Goal: Task Accomplishment & Management: Use online tool/utility

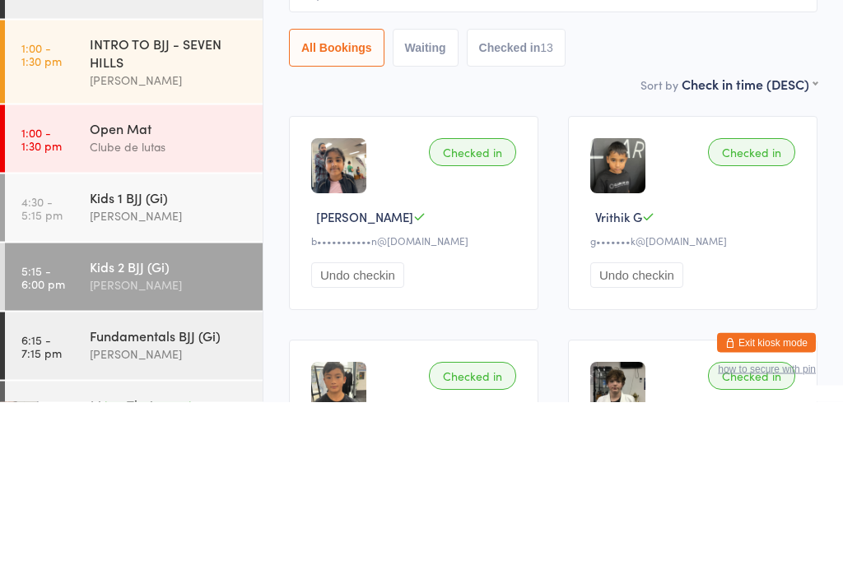
scroll to position [86, 0]
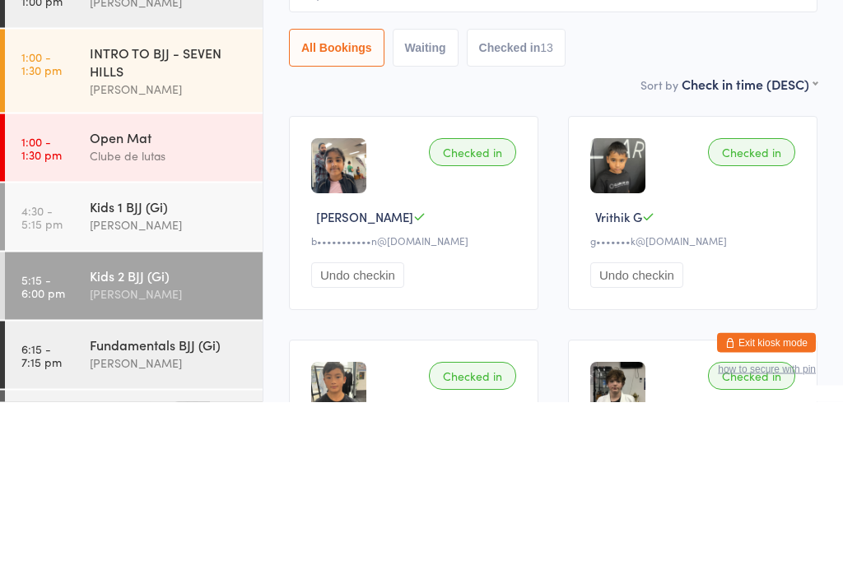
click at [640, 90] on span "[PERSON_NAME]" at bounding box center [540, 83] width 503 height 16
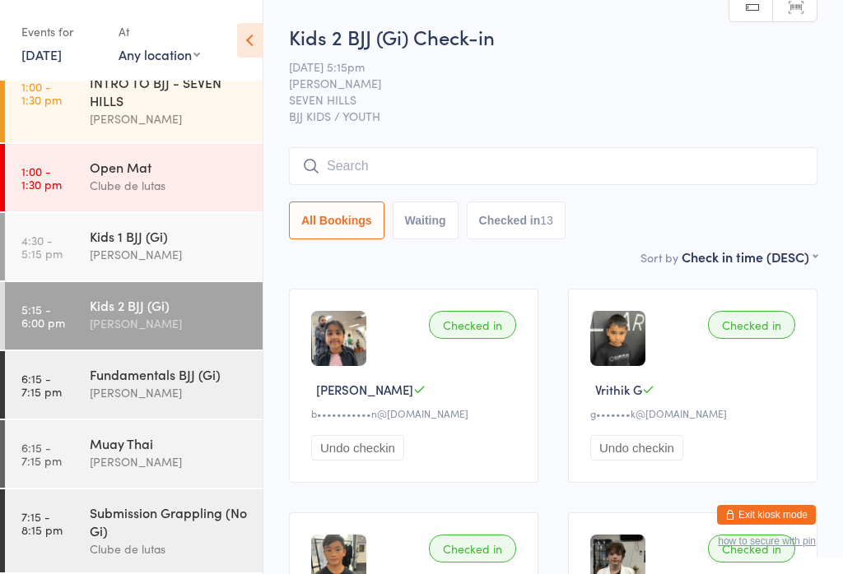
scroll to position [235, 0]
click at [154, 445] on div "Muay Thai" at bounding box center [169, 444] width 159 height 18
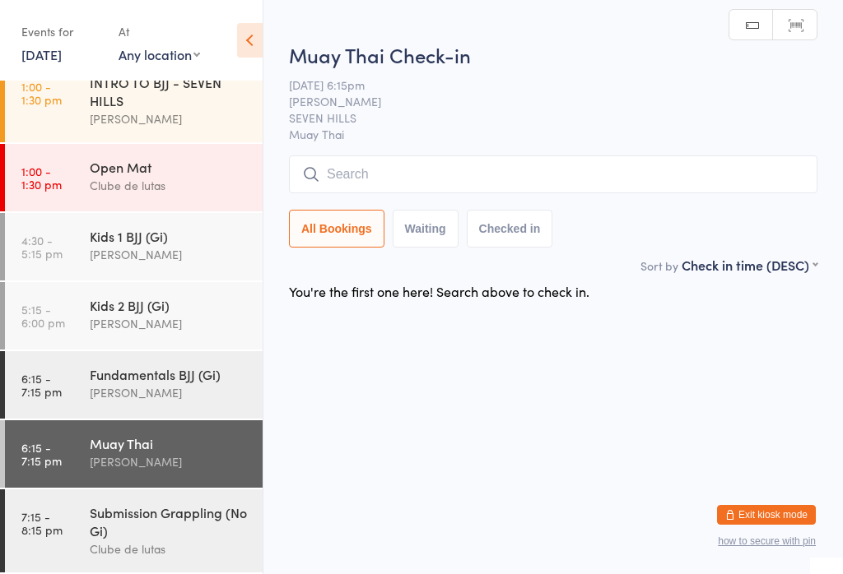
click at [514, 168] on input "search" at bounding box center [553, 175] width 528 height 38
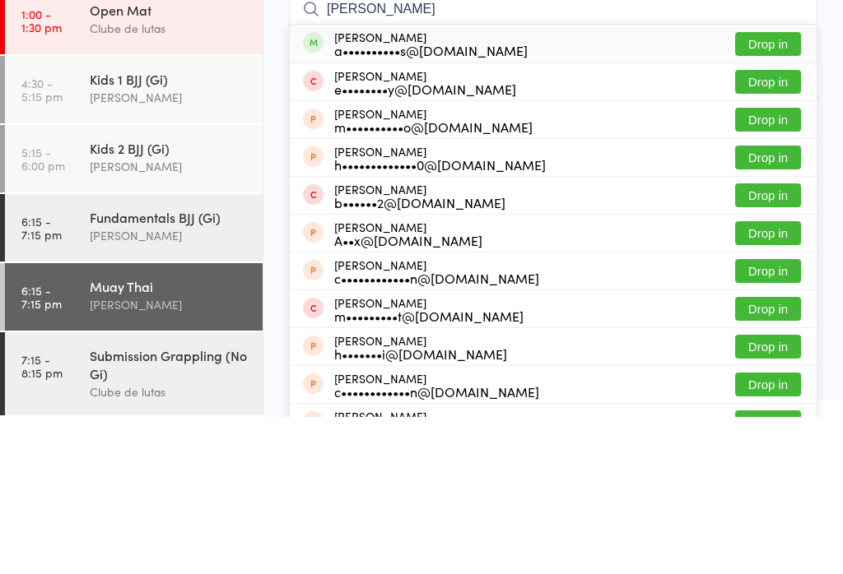
type input "[PERSON_NAME]"
click at [783, 189] on button "Drop in" at bounding box center [768, 201] width 66 height 24
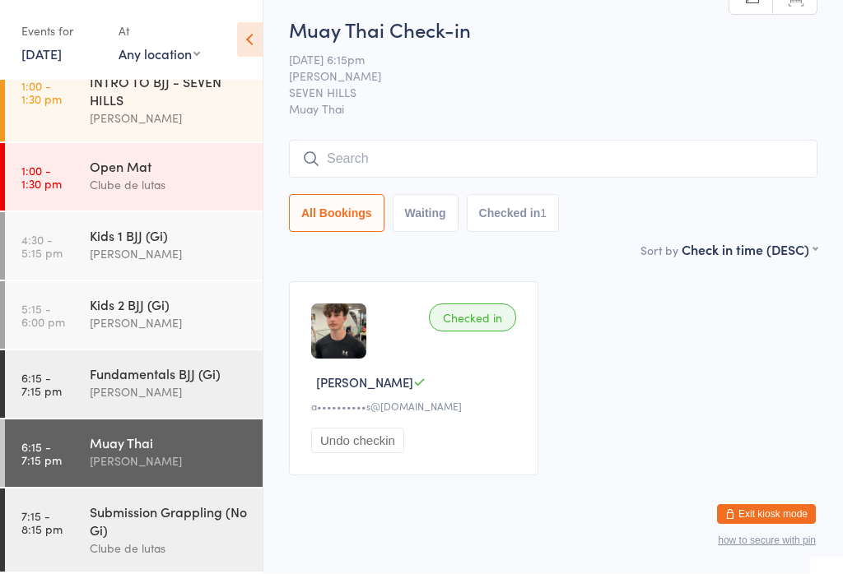
scroll to position [210, 0]
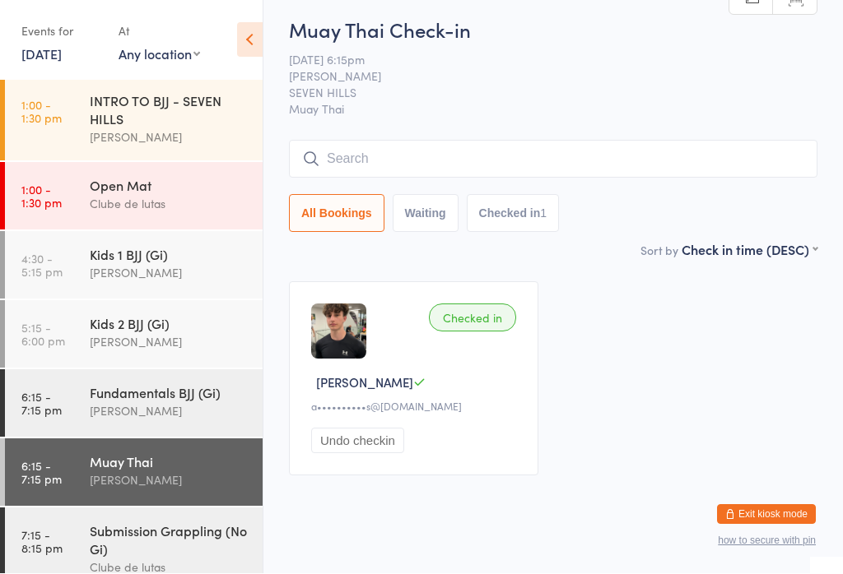
click at [158, 528] on div "Submission Grappling (No Gi)" at bounding box center [169, 541] width 159 height 36
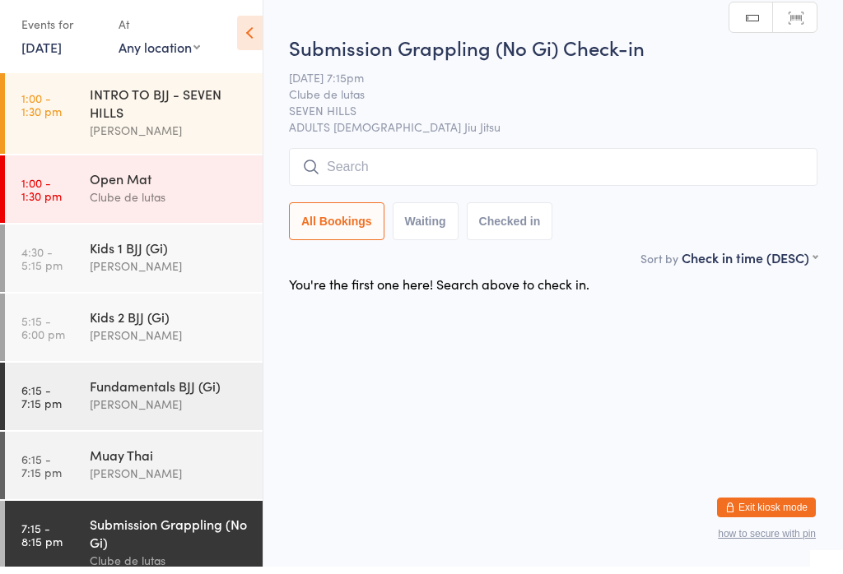
click at [198, 411] on div "[PERSON_NAME]" at bounding box center [169, 411] width 159 height 19
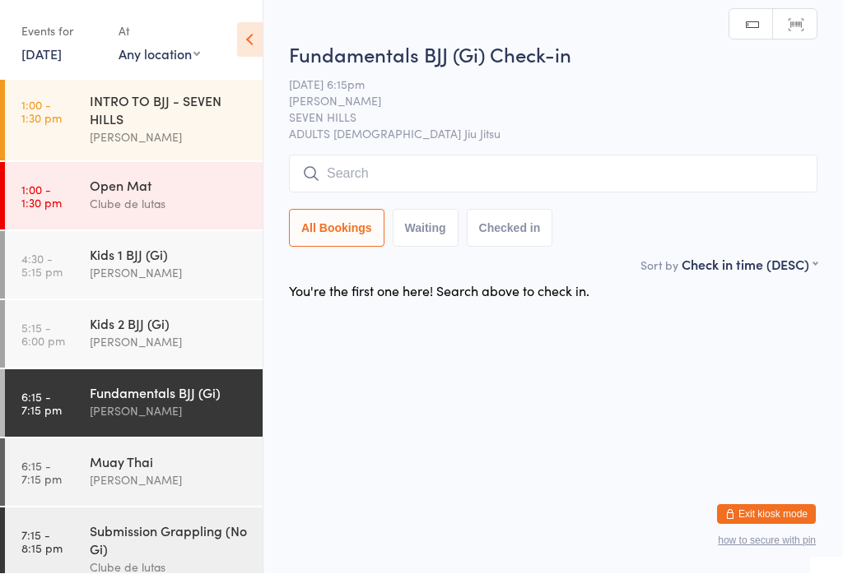
click at [184, 456] on div "Muay Thai" at bounding box center [169, 462] width 159 height 18
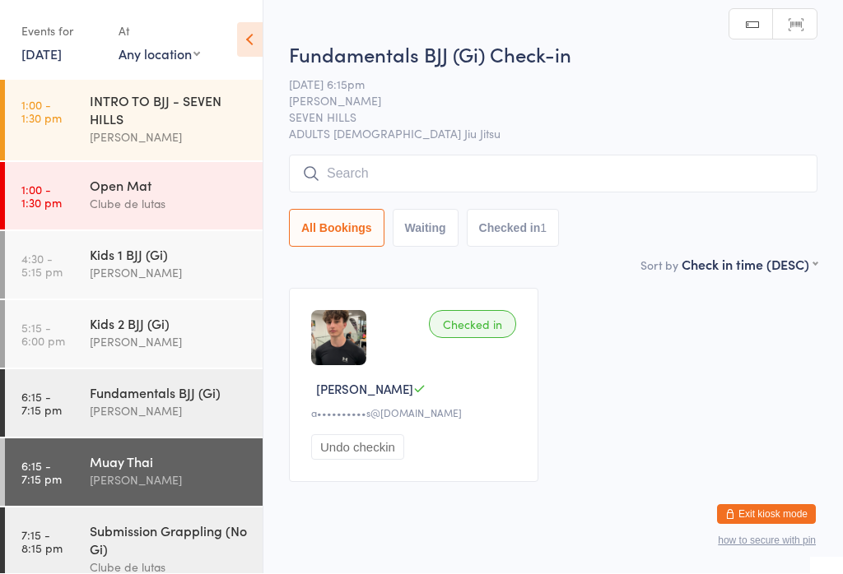
scroll to position [1, 0]
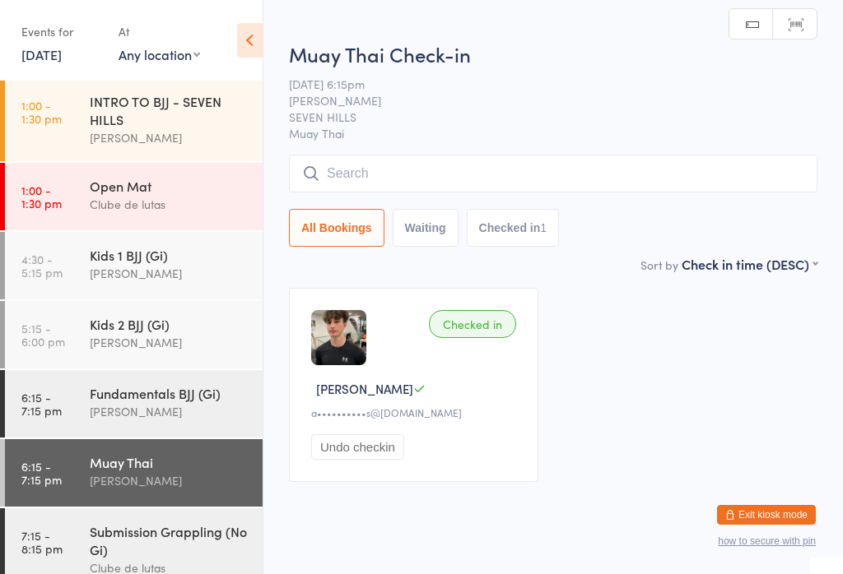
click at [173, 420] on div "[PERSON_NAME]" at bounding box center [169, 411] width 159 height 19
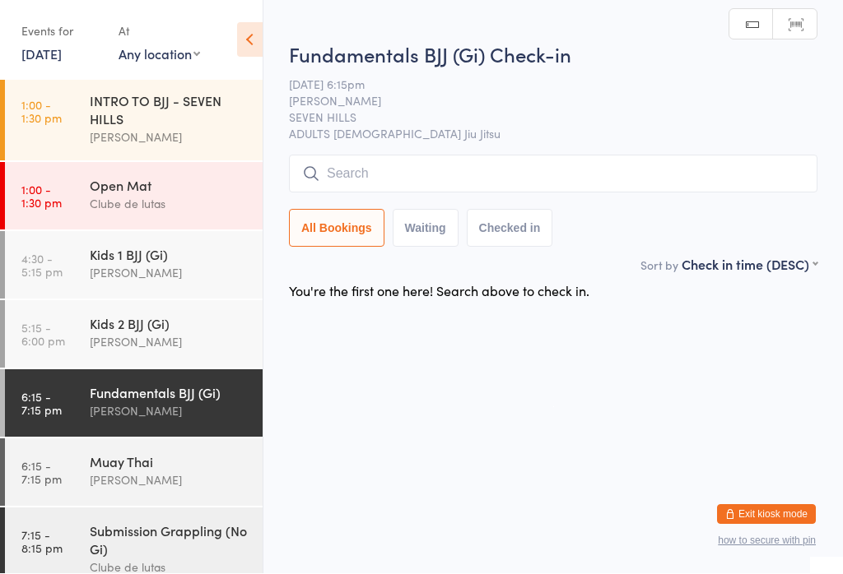
click at [511, 174] on input "search" at bounding box center [553, 175] width 528 height 38
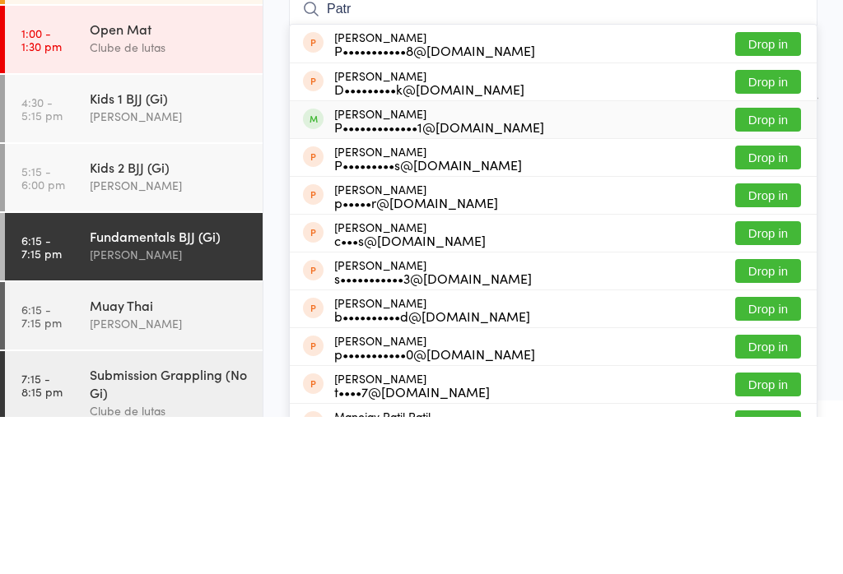
type input "Patr"
click at [476, 277] on div "P•••••••••••••1@[DOMAIN_NAME]" at bounding box center [439, 283] width 210 height 13
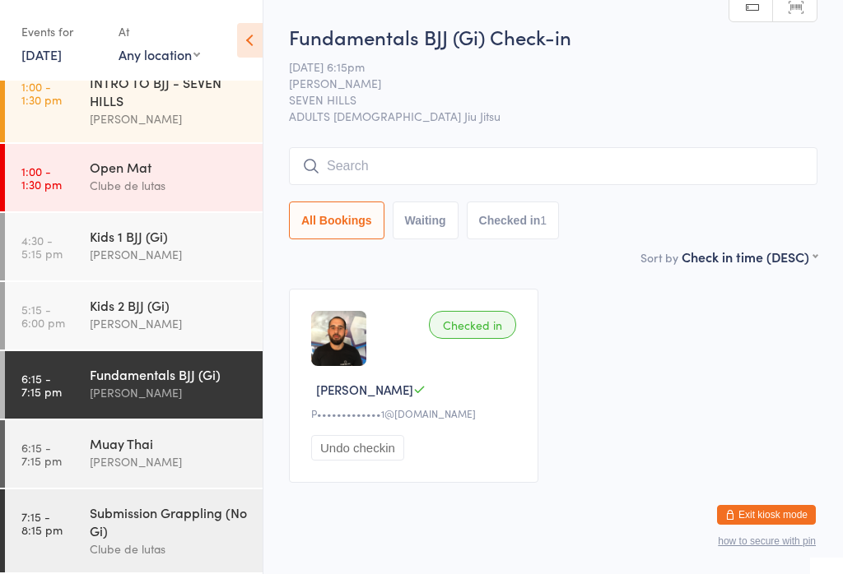
scroll to position [32, 0]
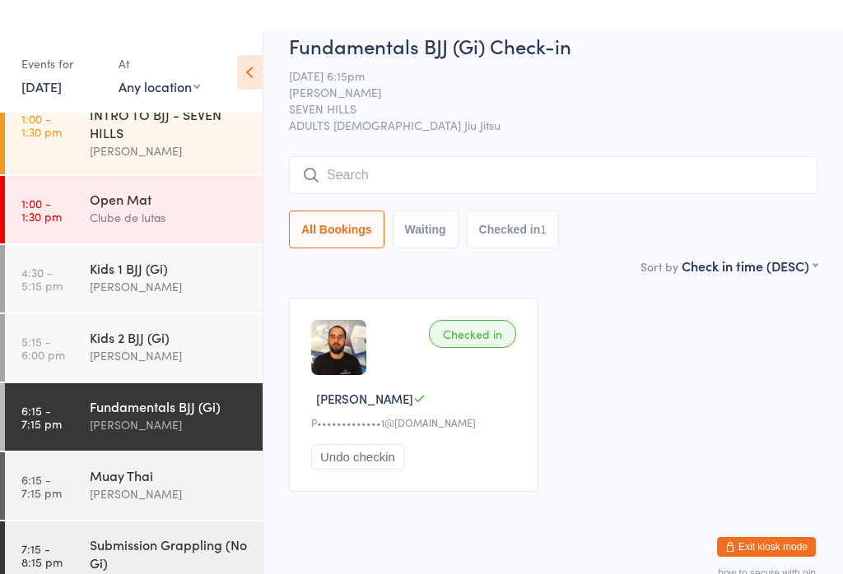
click at [181, 440] on div "Muay Thai Jeshua Mcphail" at bounding box center [176, 453] width 173 height 65
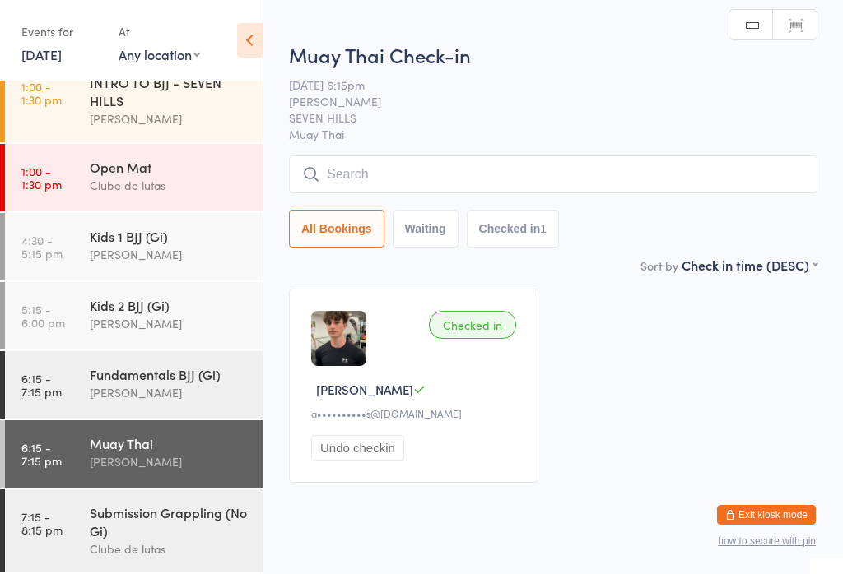
click at [521, 156] on input "search" at bounding box center [553, 175] width 528 height 38
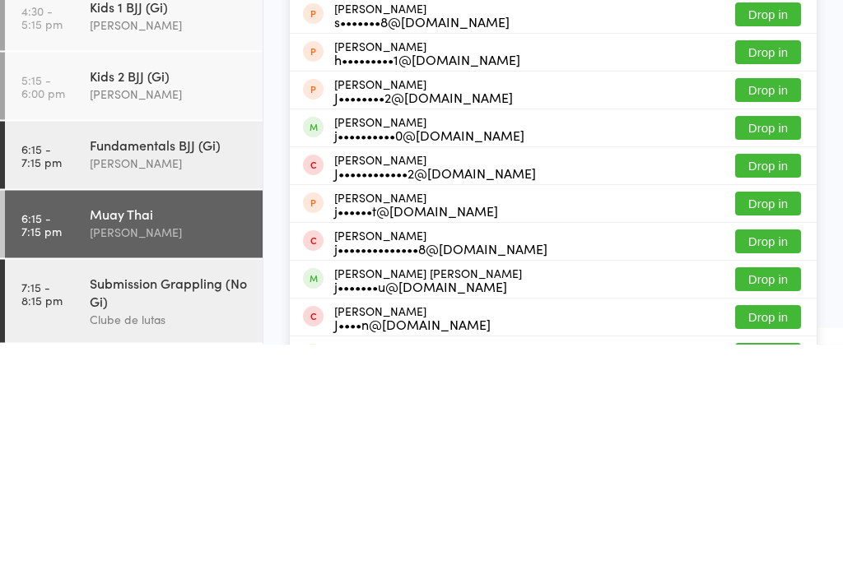
type input "Justin"
click at [785, 346] on button "Drop in" at bounding box center [768, 358] width 66 height 24
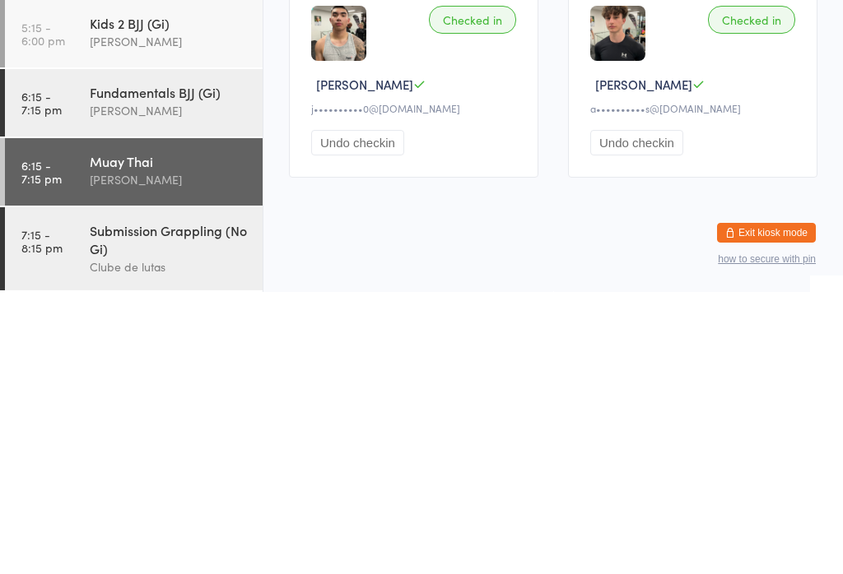
click at [165, 504] on div "Submission Grappling (No Gi)" at bounding box center [169, 522] width 159 height 36
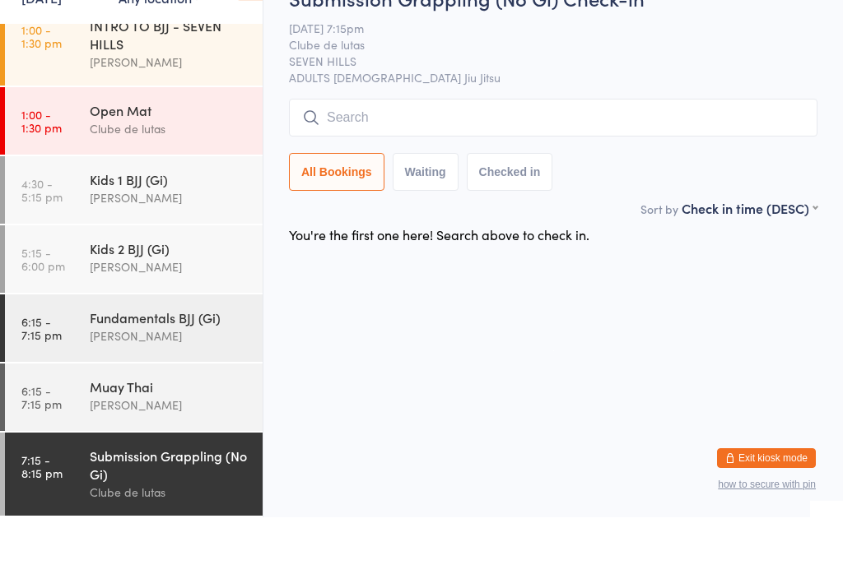
click at [193, 365] on div "Fundamentals BJJ (Gi)" at bounding box center [169, 374] width 159 height 18
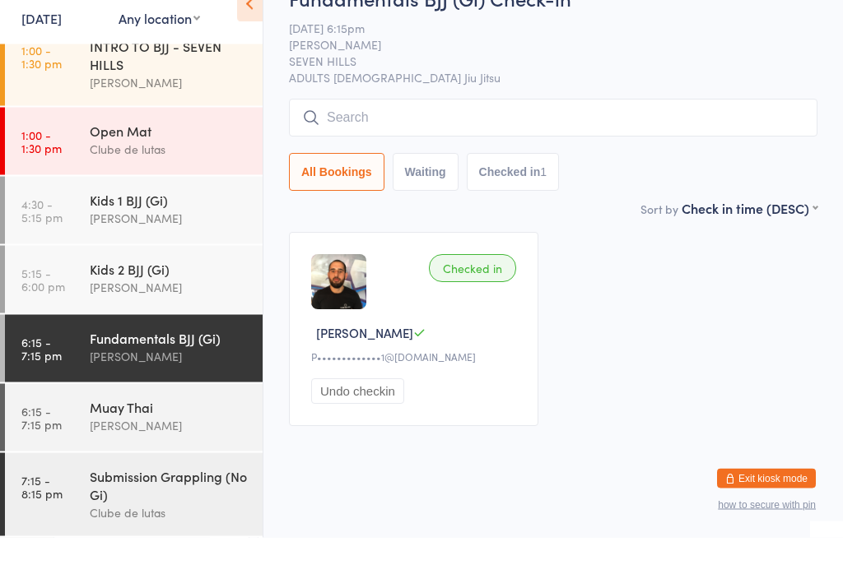
scroll to position [20, 0]
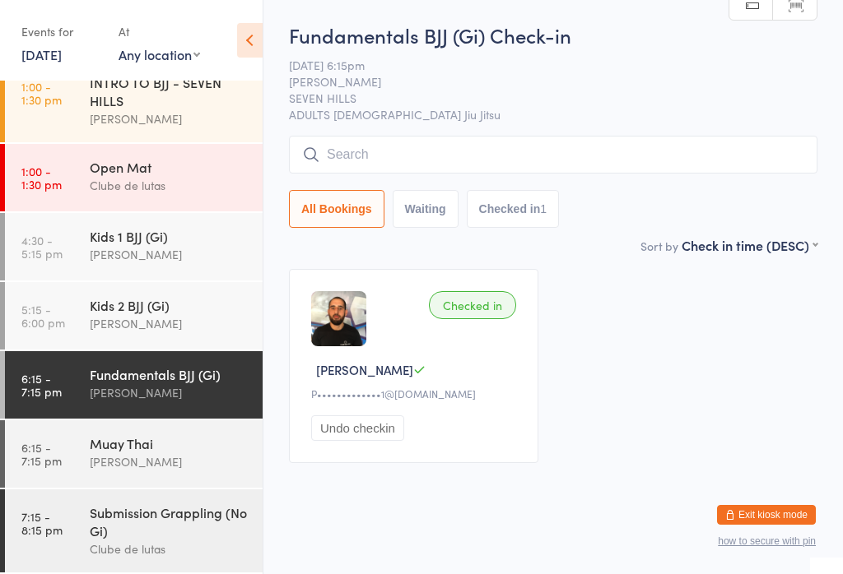
click at [451, 158] on input "search" at bounding box center [553, 155] width 528 height 38
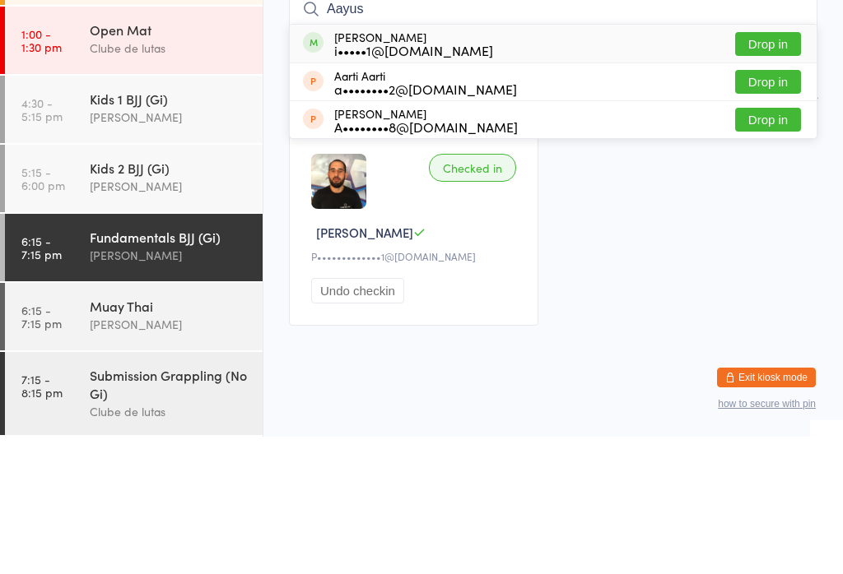
type input "Aayus"
click at [471, 162] on div "Aayush Sharma i•••••1@gmail.com Drop in" at bounding box center [553, 181] width 527 height 38
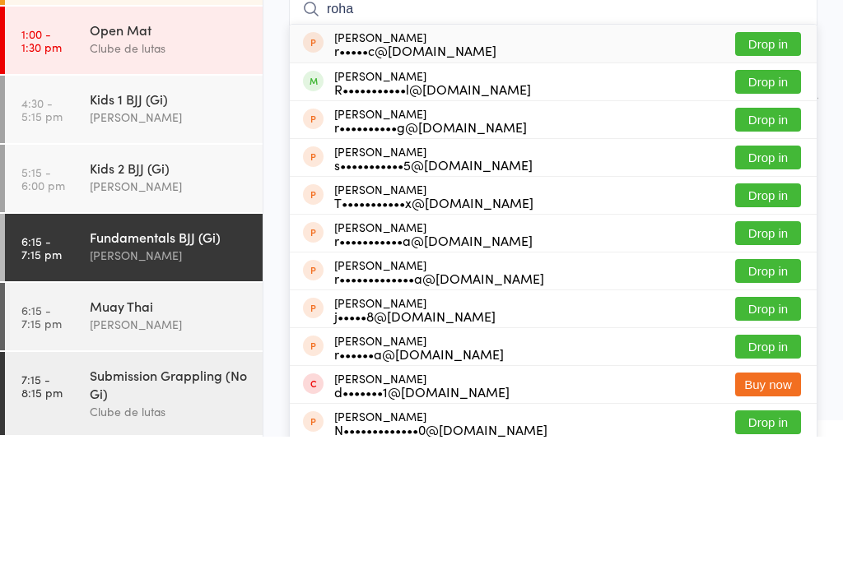
type input "roha"
click at [780, 207] on button "Drop in" at bounding box center [768, 219] width 66 height 24
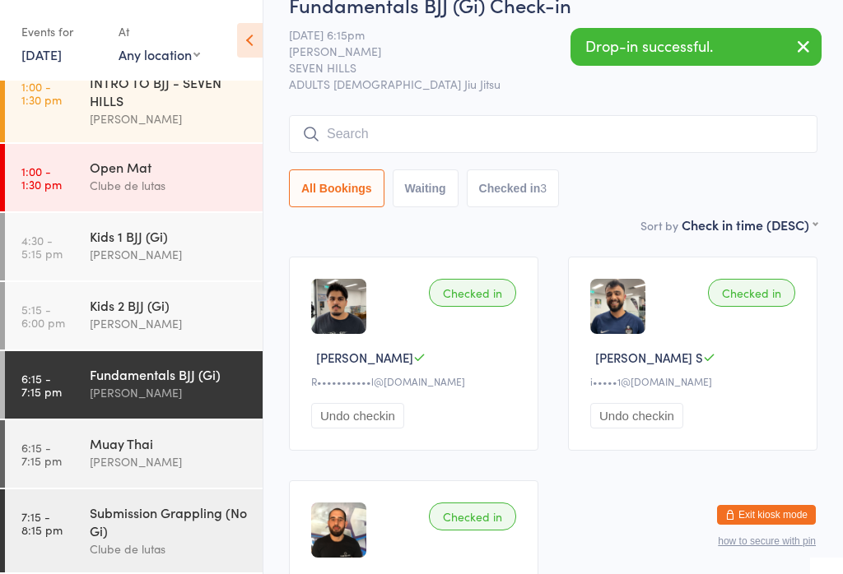
click at [153, 542] on div "Clube de lutas" at bounding box center [169, 549] width 159 height 19
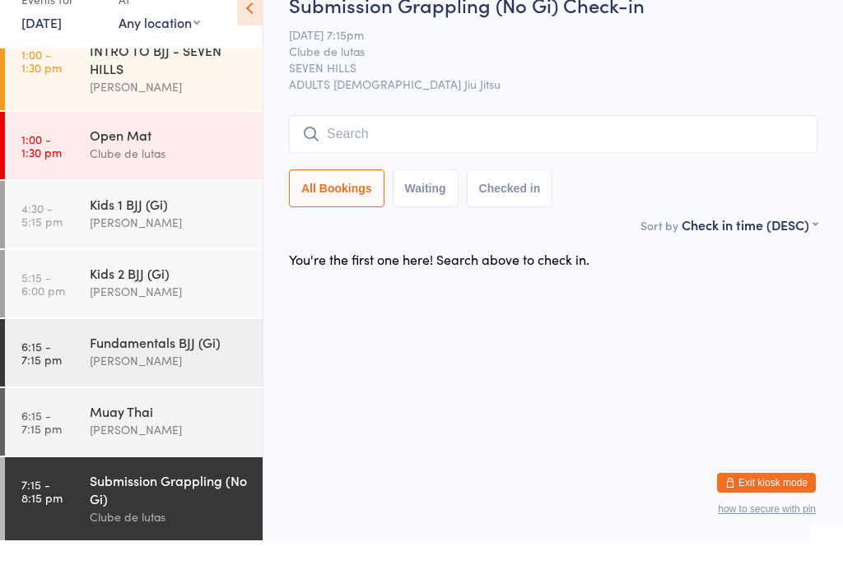
click at [446, 147] on input "search" at bounding box center [553, 166] width 528 height 38
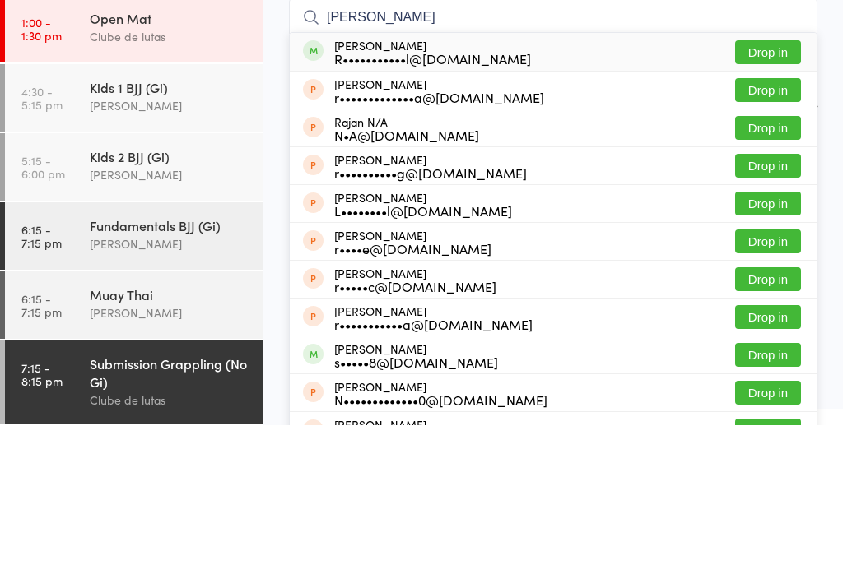
type input "Rohan n"
click at [780, 189] on button "Drop in" at bounding box center [768, 201] width 66 height 24
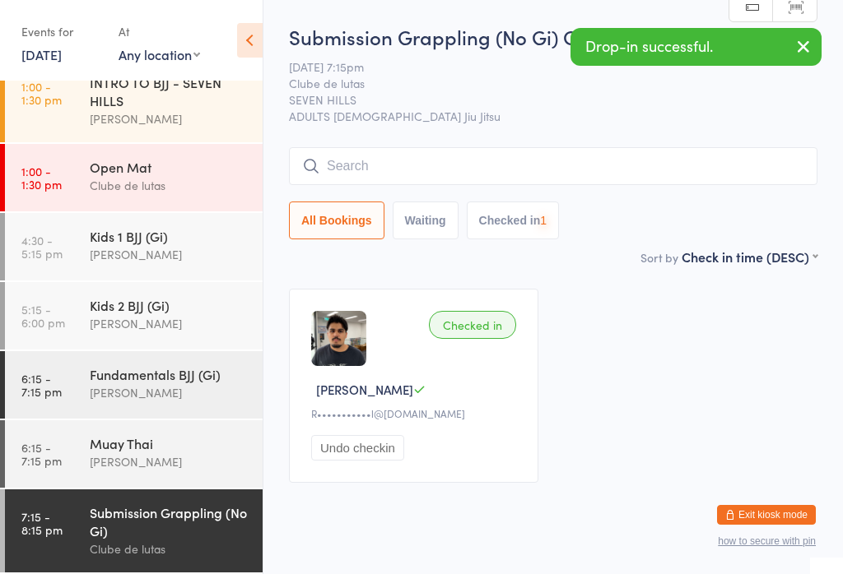
click at [171, 381] on div "Fundamentals BJJ (Gi)" at bounding box center [169, 374] width 159 height 18
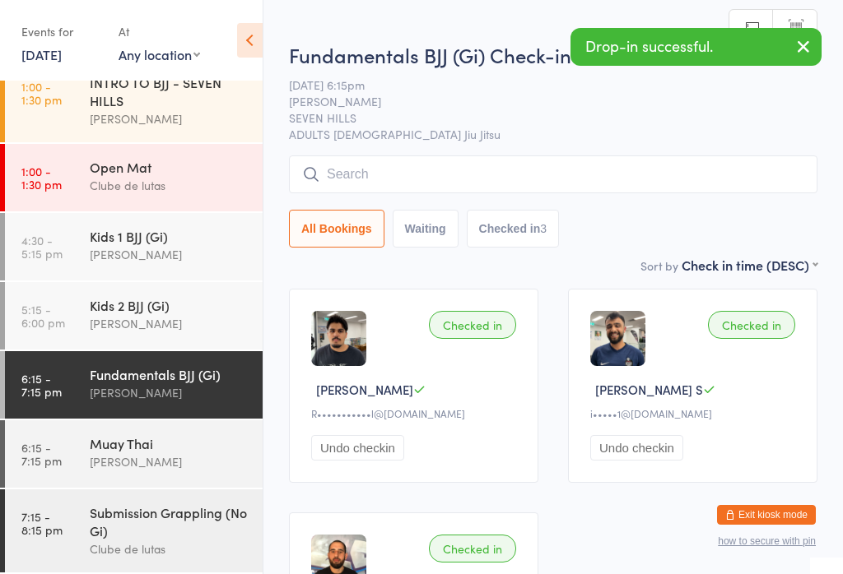
click at [481, 168] on input "search" at bounding box center [553, 175] width 528 height 38
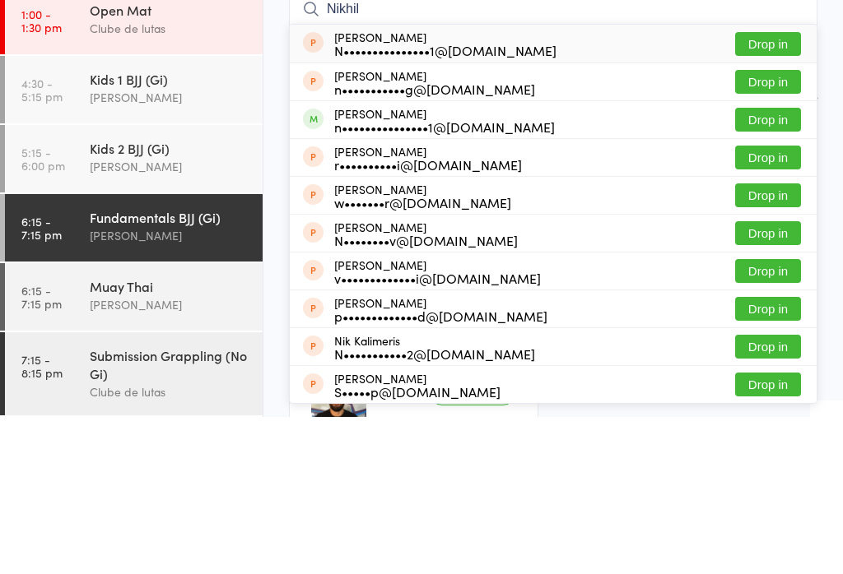
type input "Nikhil"
click at [779, 265] on button "Drop in" at bounding box center [768, 277] width 66 height 24
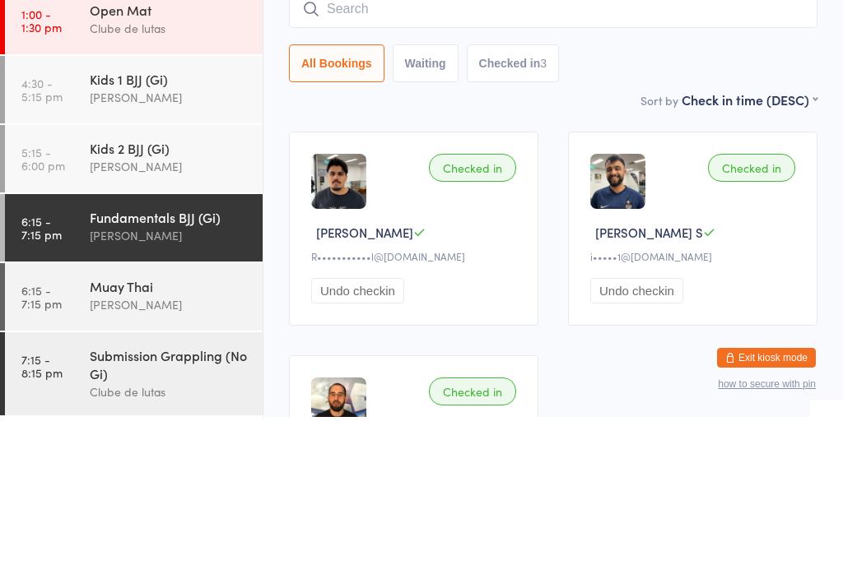
scroll to position [157, 0]
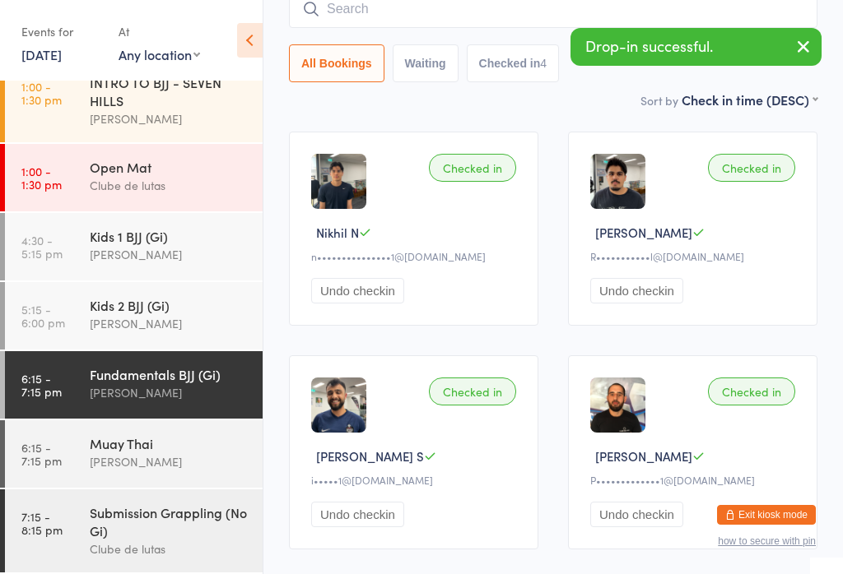
click at [183, 518] on div "Submission Grappling (No Gi)" at bounding box center [169, 522] width 159 height 36
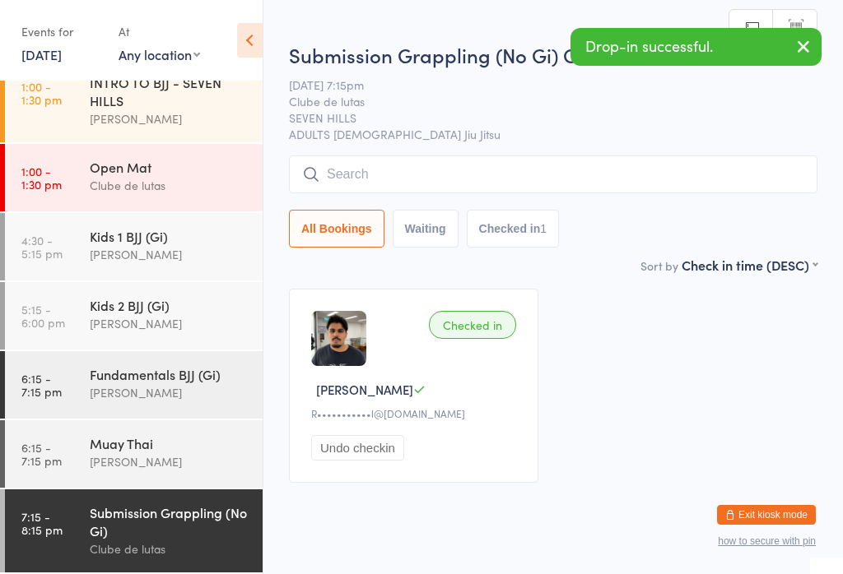
click at [426, 180] on input "search" at bounding box center [553, 175] width 528 height 38
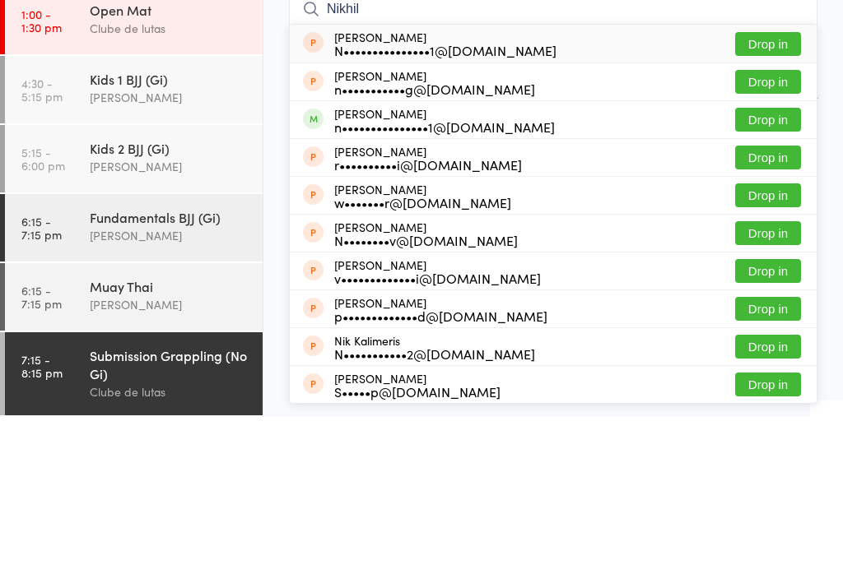
type input "Nikhil"
click at [780, 265] on button "Drop in" at bounding box center [768, 277] width 66 height 24
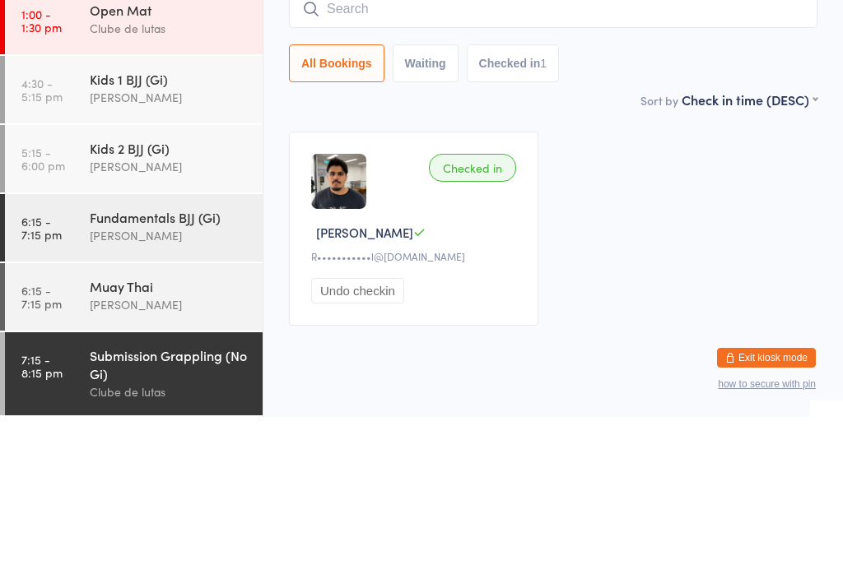
scroll to position [32, 0]
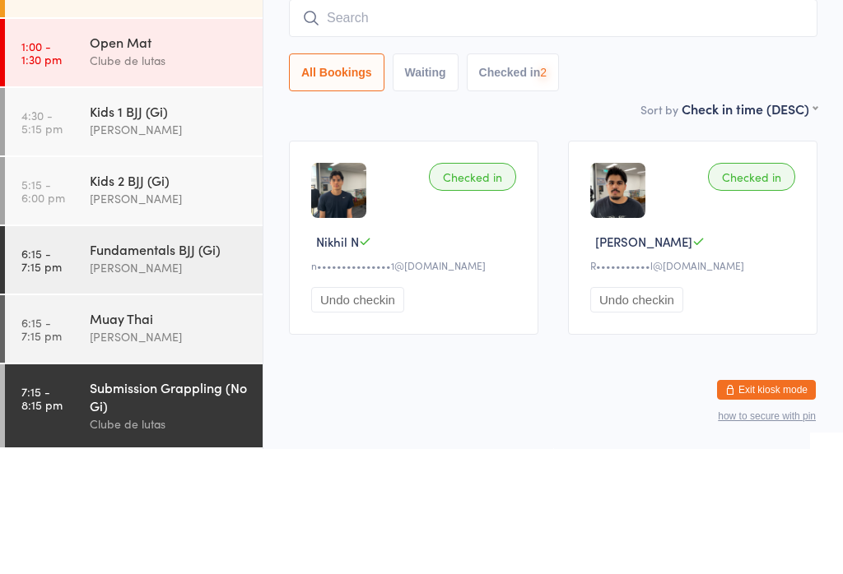
click at [188, 504] on div "Submission Grappling (No Gi)" at bounding box center [169, 522] width 159 height 36
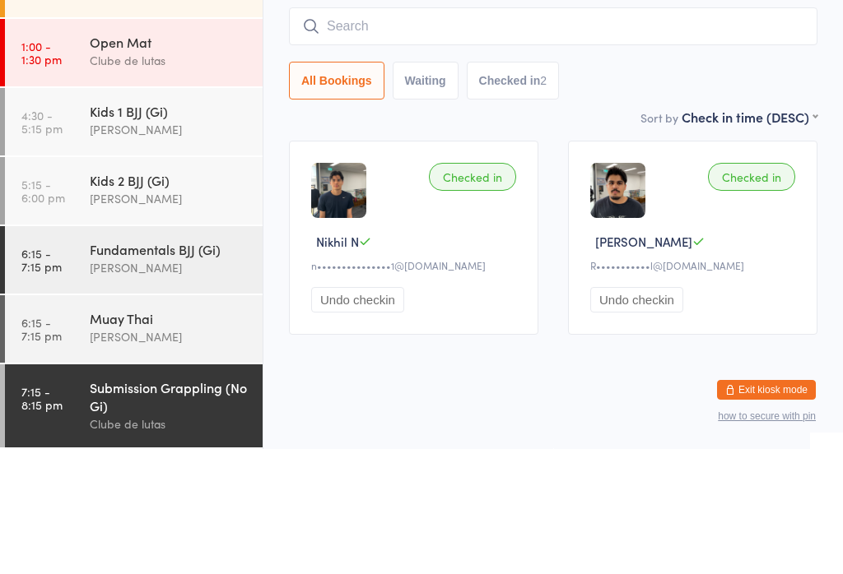
click at [163, 384] on div "[PERSON_NAME]" at bounding box center [169, 393] width 159 height 19
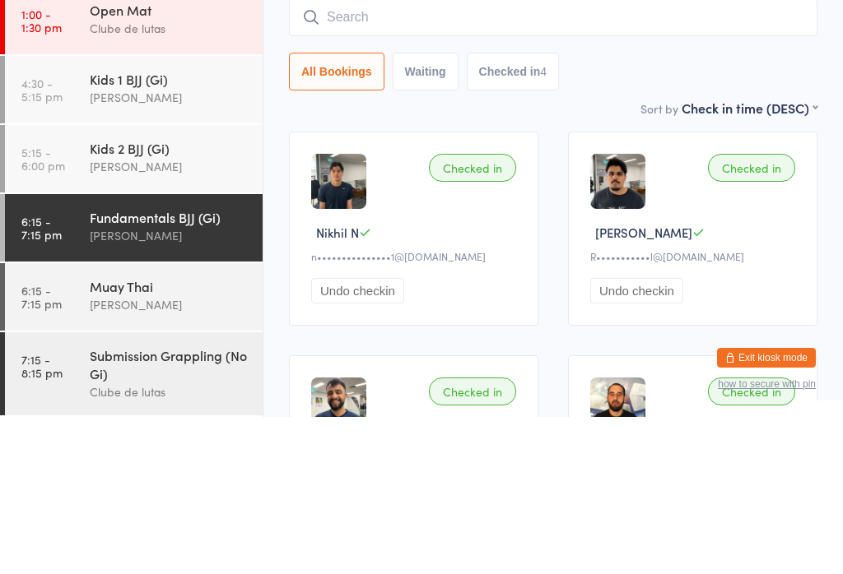
scroll to position [33, 0]
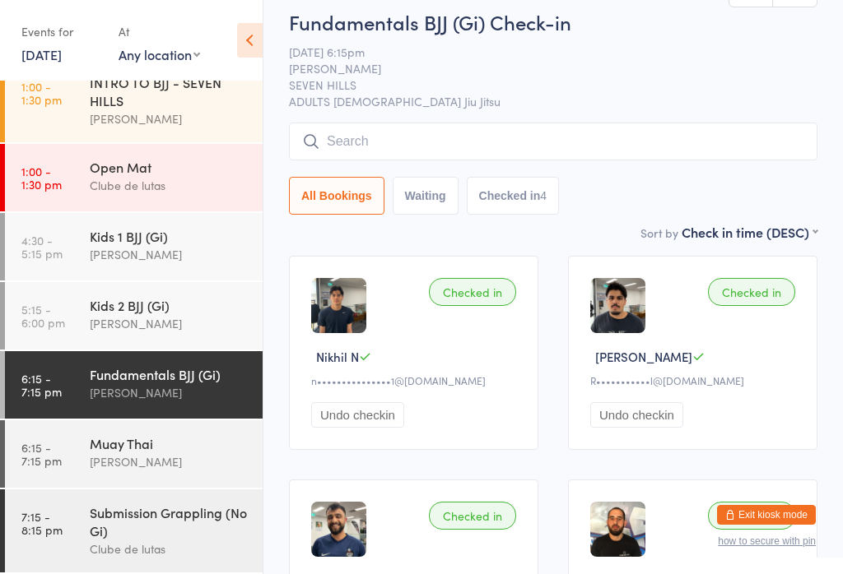
click at [502, 149] on input "search" at bounding box center [553, 142] width 528 height 38
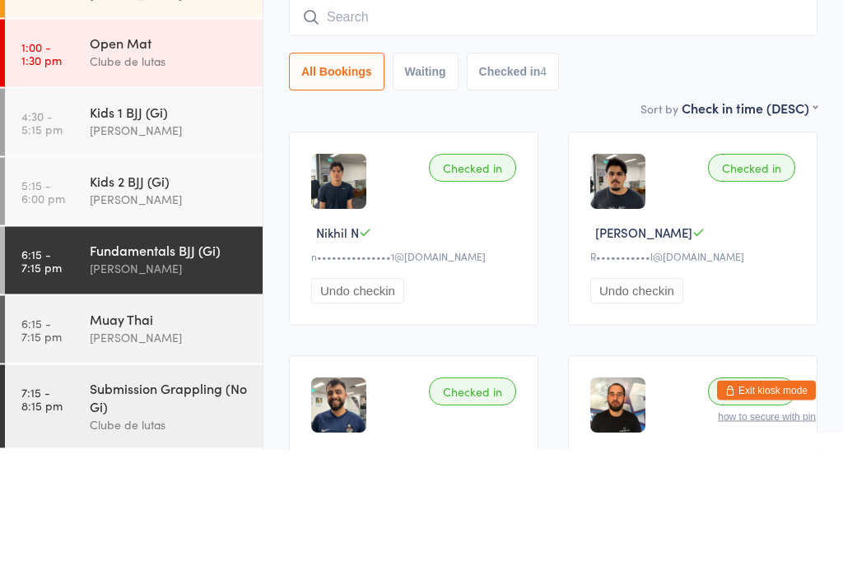
click at [162, 227] on div "Kids 1 BJJ (Gi)" at bounding box center [169, 236] width 159 height 18
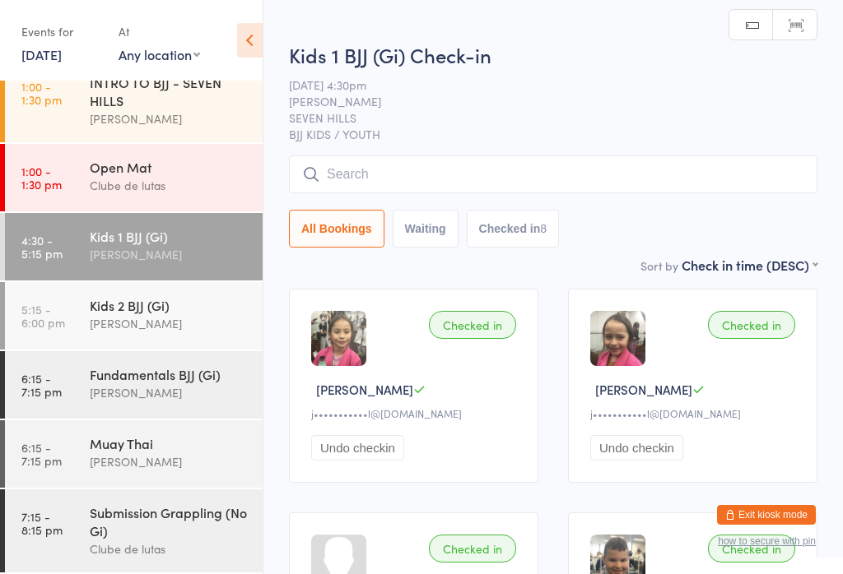
scroll to position [235, 0]
click at [165, 438] on div "Muay Thai" at bounding box center [169, 444] width 159 height 18
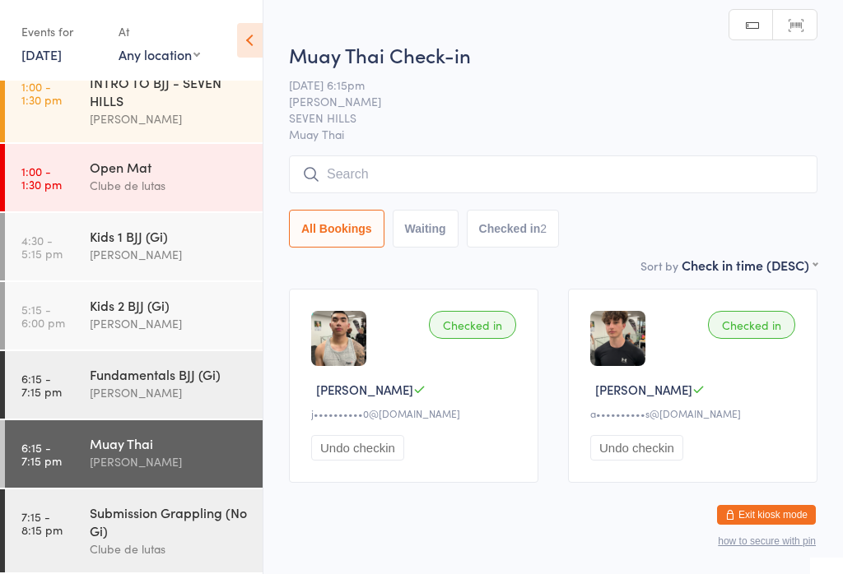
click at [468, 169] on input "search" at bounding box center [553, 175] width 528 height 38
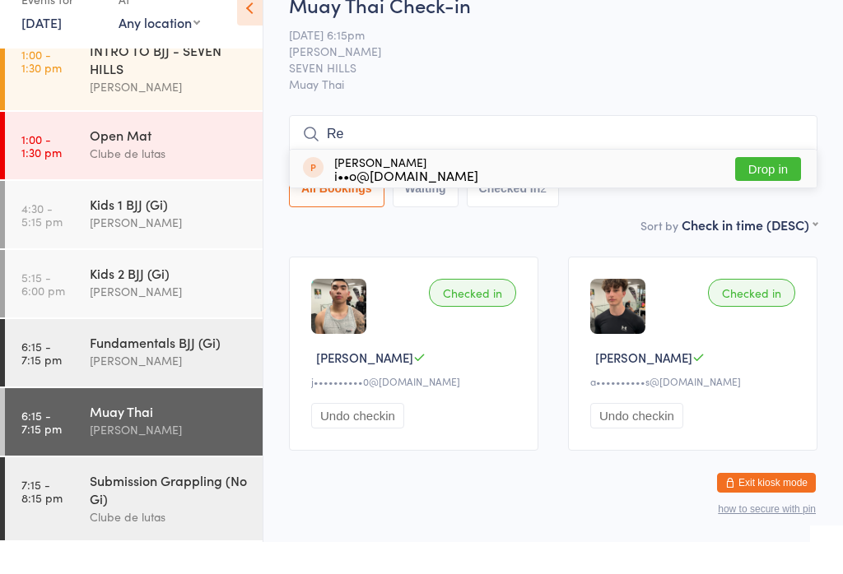
type input "R"
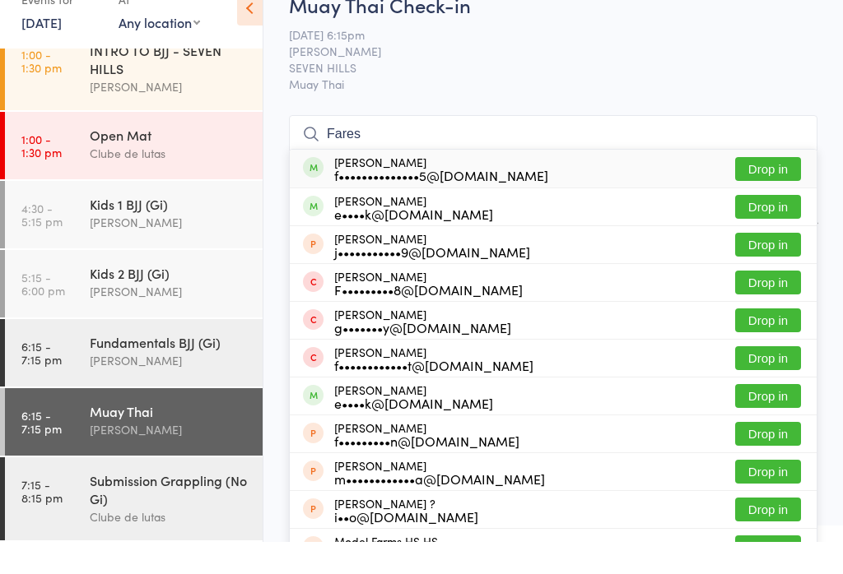
type input "Fares"
click at [775, 189] on button "Drop in" at bounding box center [768, 201] width 66 height 24
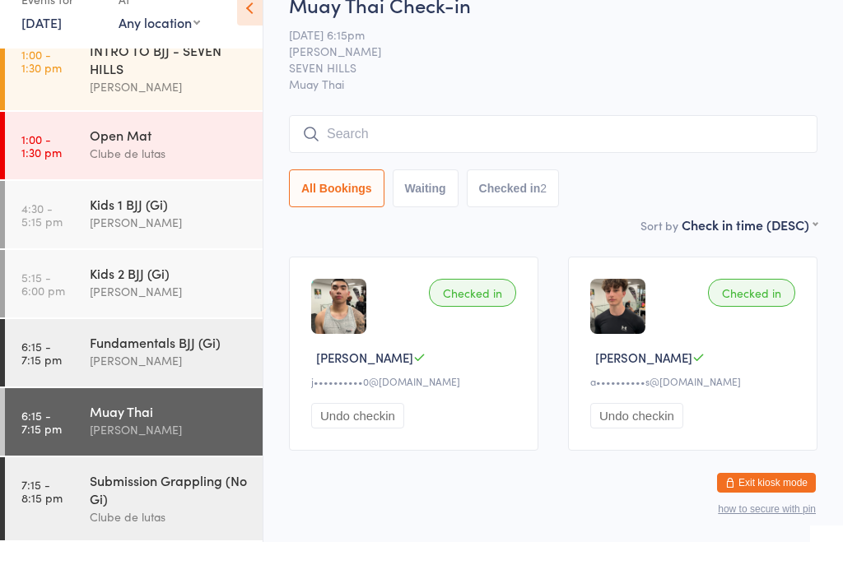
scroll to position [32, 0]
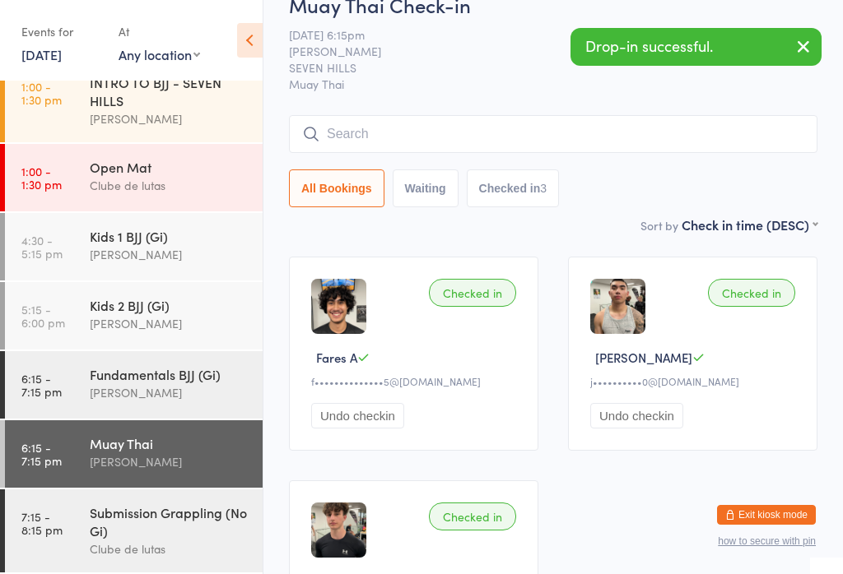
click at [193, 385] on div "[PERSON_NAME]" at bounding box center [169, 393] width 159 height 19
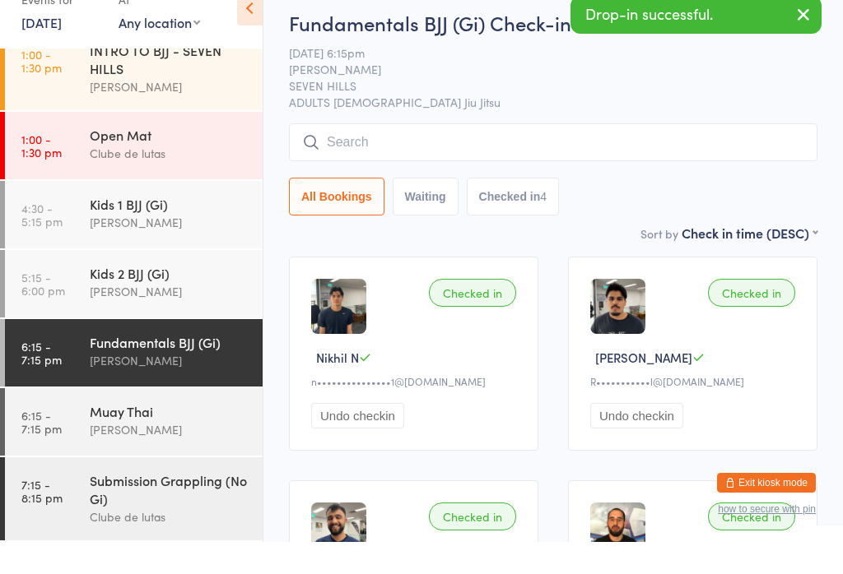
scroll to position [32, 0]
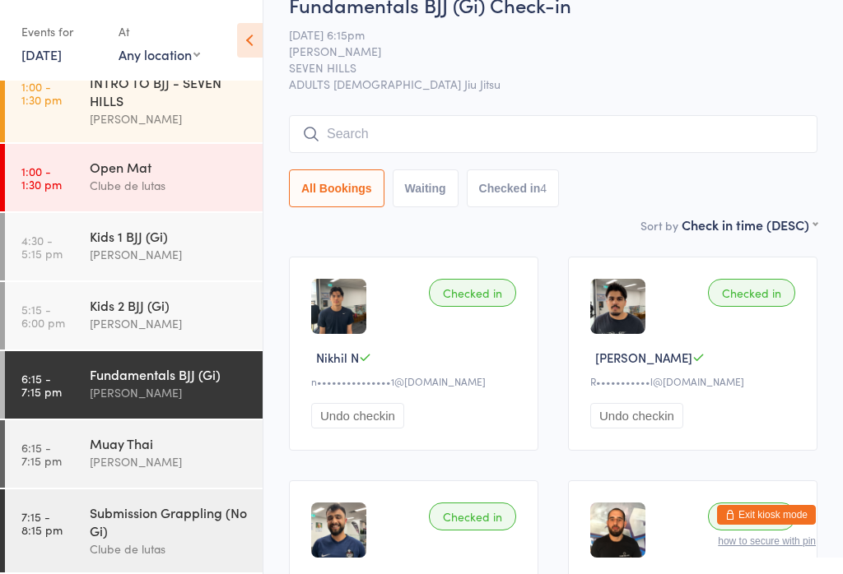
click at [751, 511] on button "Exit kiosk mode" at bounding box center [766, 515] width 99 height 20
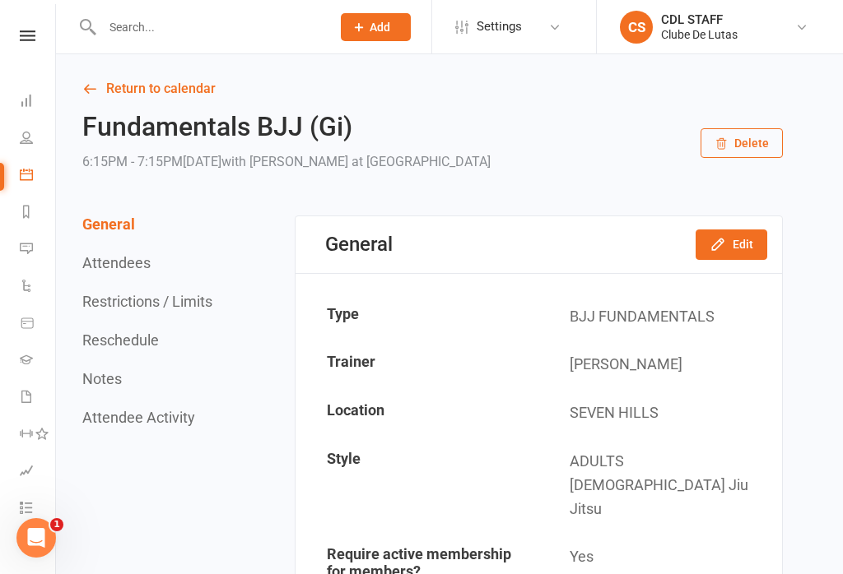
click at [395, 40] on button "Add" at bounding box center [376, 27] width 70 height 28
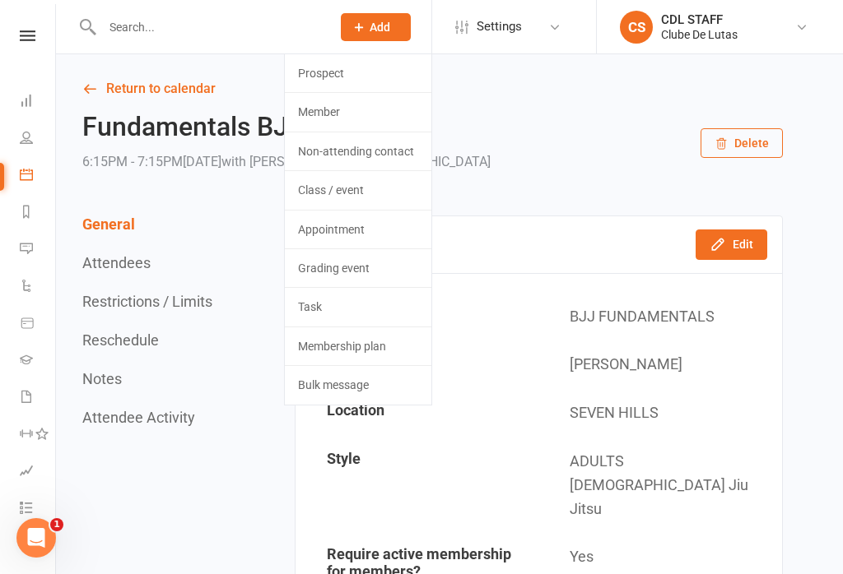
click at [379, 75] on link "Prospect" at bounding box center [358, 73] width 146 height 38
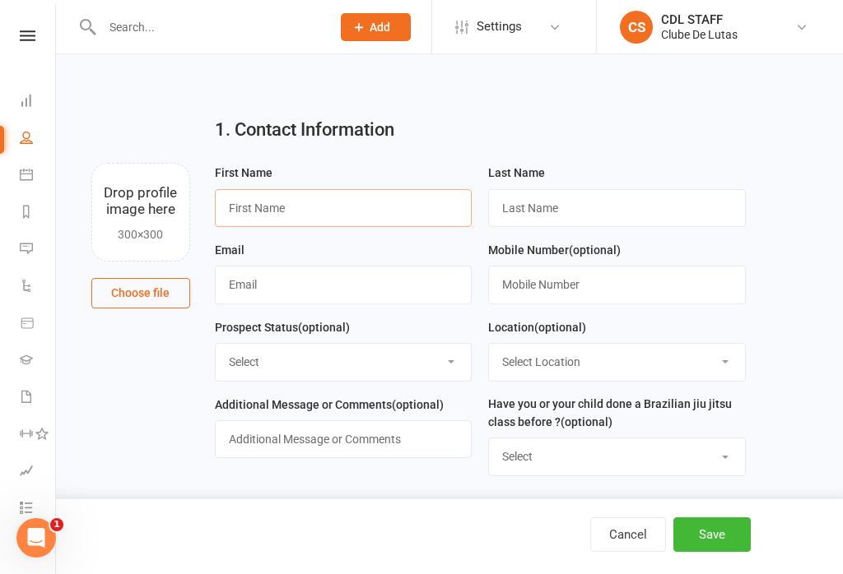
click at [344, 221] on input "text" at bounding box center [344, 208] width 258 height 38
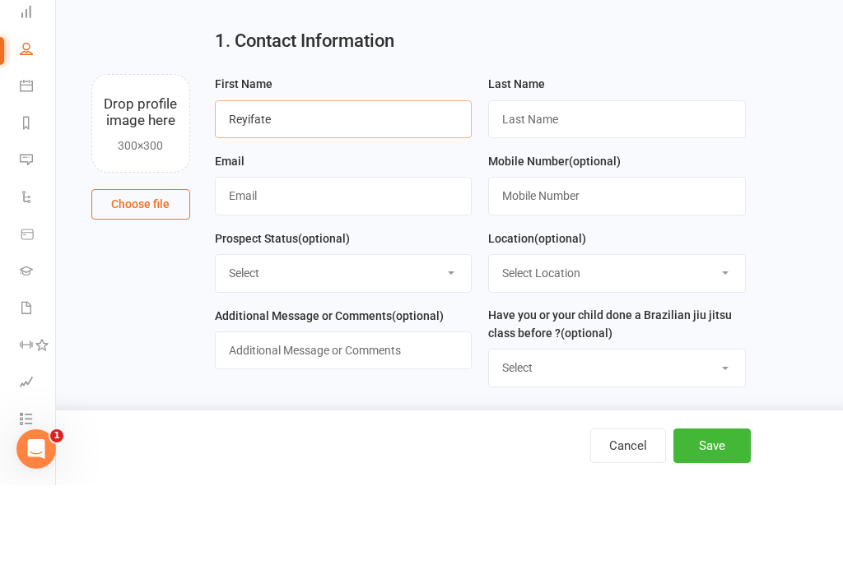
type input "Reyifate"
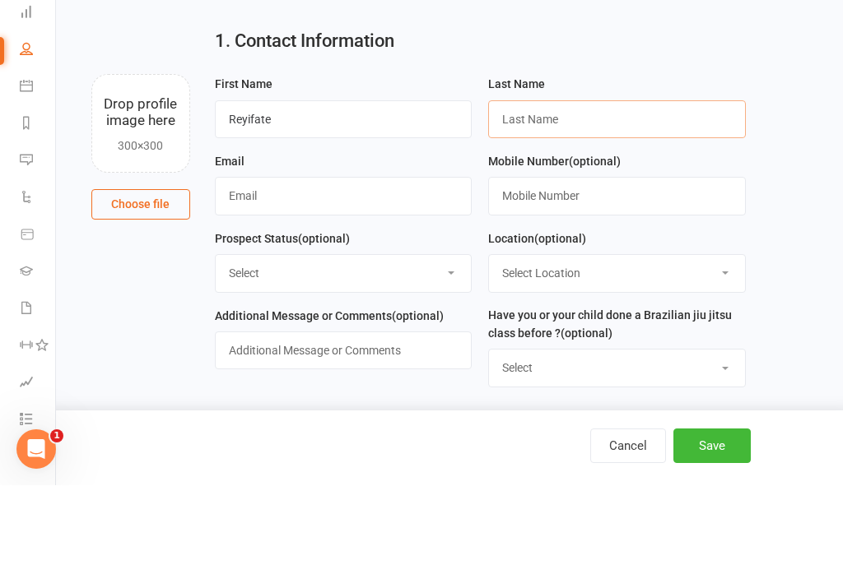
click at [571, 189] on input "text" at bounding box center [617, 208] width 258 height 38
type input "Rexiati"
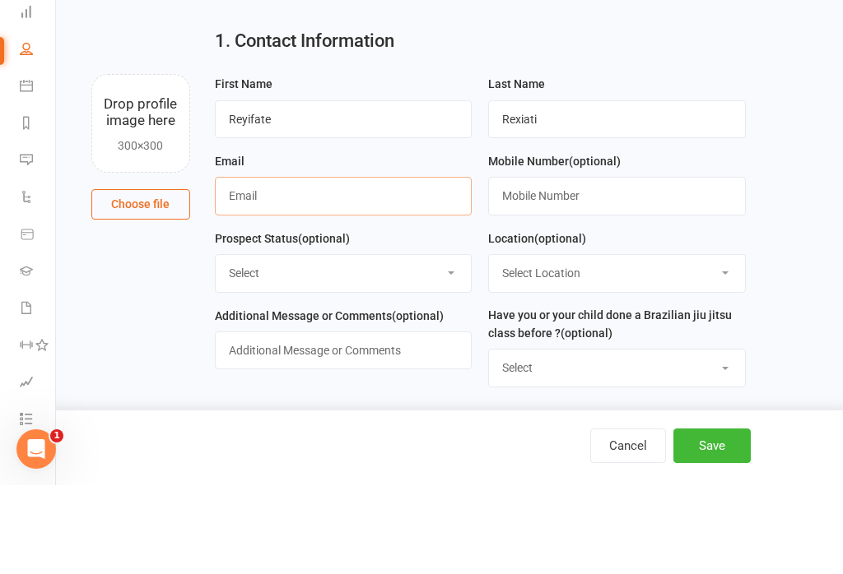
click at [377, 266] on input "text" at bounding box center [344, 285] width 258 height 38
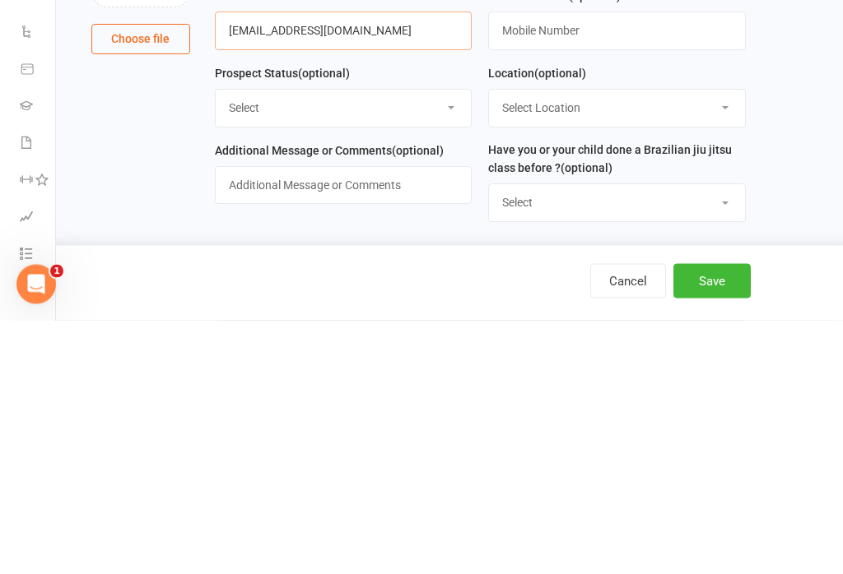
type input "reyifaye@gmail.com"
click at [444, 344] on select "Select Pre trial Pre trial - ADULTS Pre trial - INTRO Pre trial - KIDS IN TRIAL…" at bounding box center [344, 362] width 256 height 36
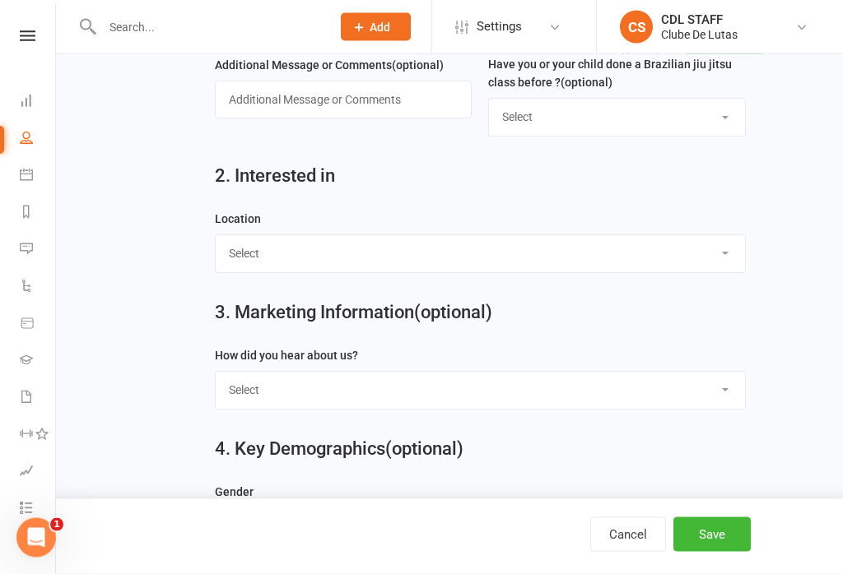
scroll to position [342, 0]
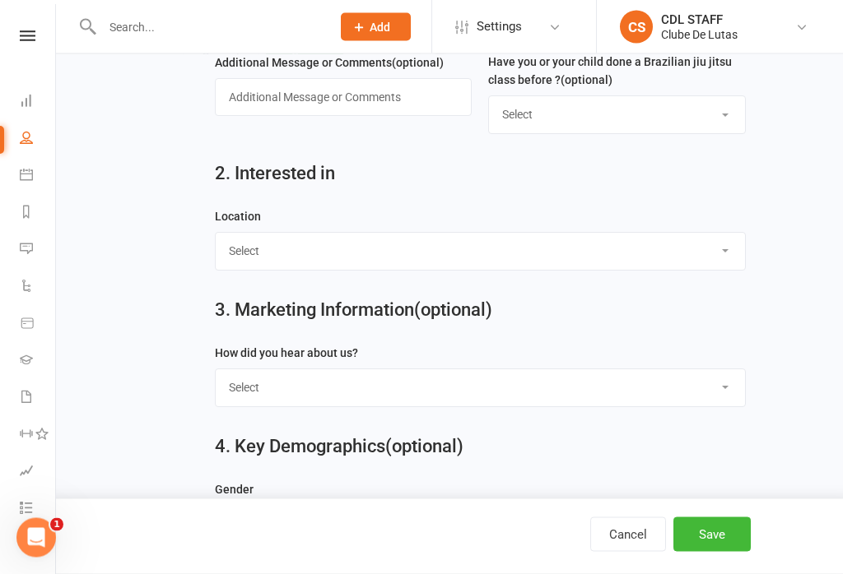
click at [504, 253] on select "Select Seven Hills Rouse Hill" at bounding box center [480, 252] width 529 height 36
select select "Rouse Hill"
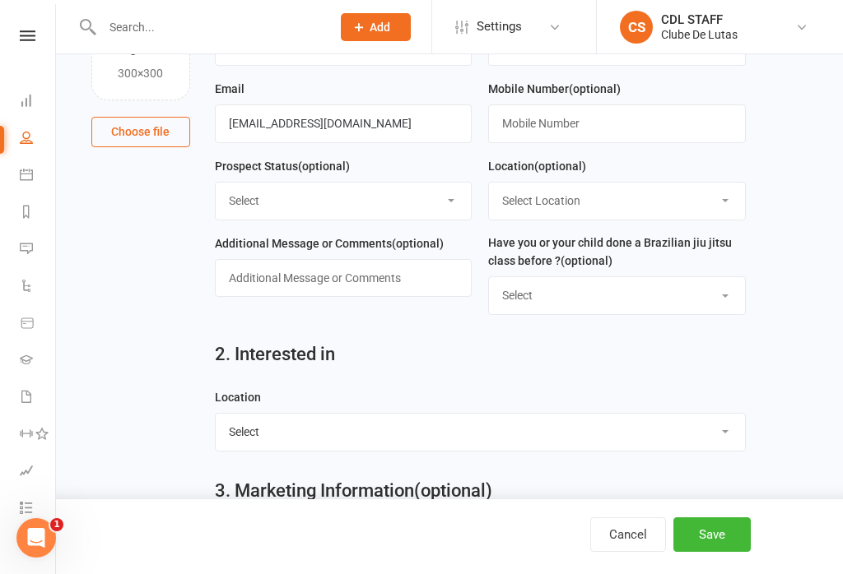
scroll to position [156, 0]
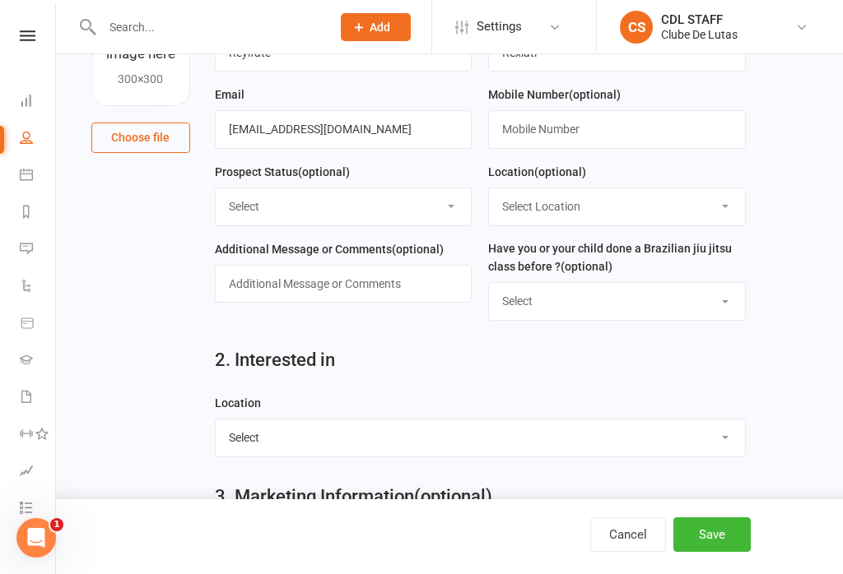
click at [437, 221] on select "Select Pre trial Pre trial - ADULTS Pre trial - INTRO Pre trial - KIDS IN TRIAL…" at bounding box center [344, 206] width 256 height 36
click at [722, 552] on button "Save" at bounding box center [711, 535] width 77 height 35
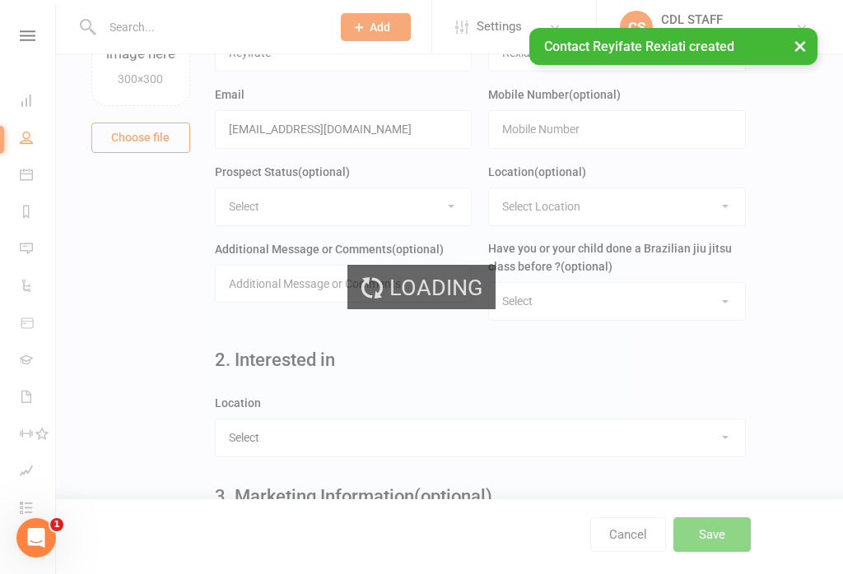
scroll to position [0, 0]
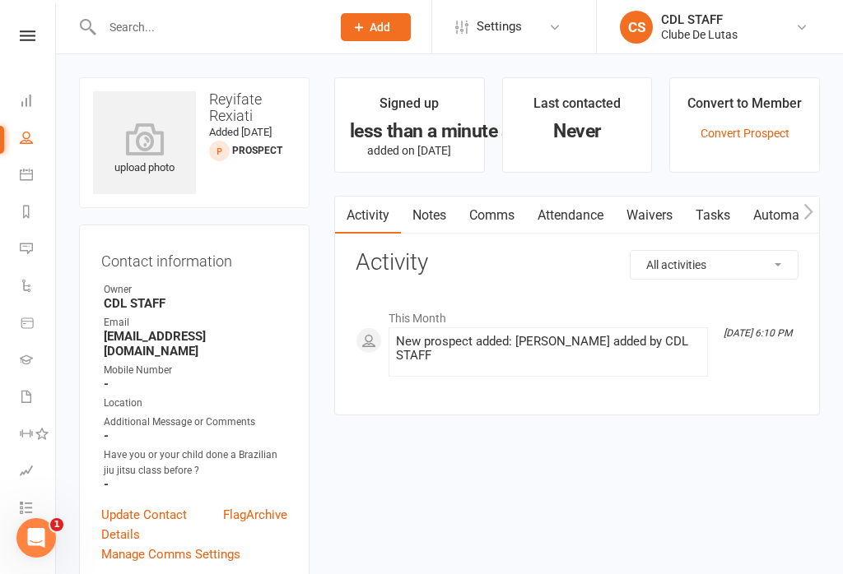
click at [660, 216] on link "Waivers" at bounding box center [649, 216] width 69 height 38
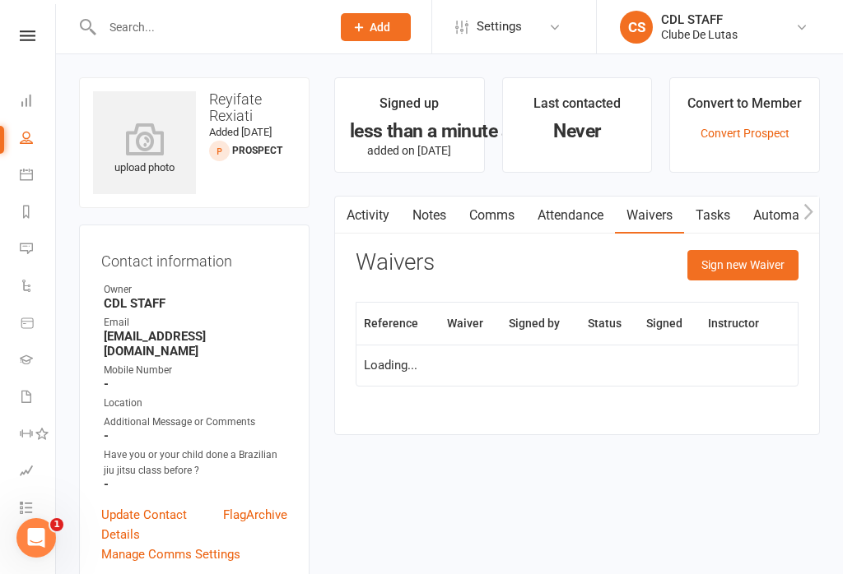
scroll to position [26, 0]
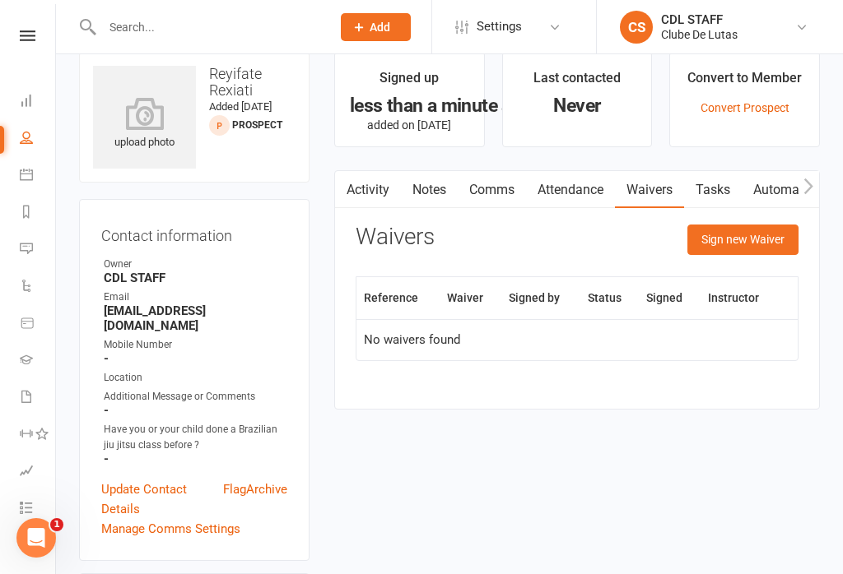
click at [760, 238] on button "Sign new Waiver" at bounding box center [742, 240] width 111 height 30
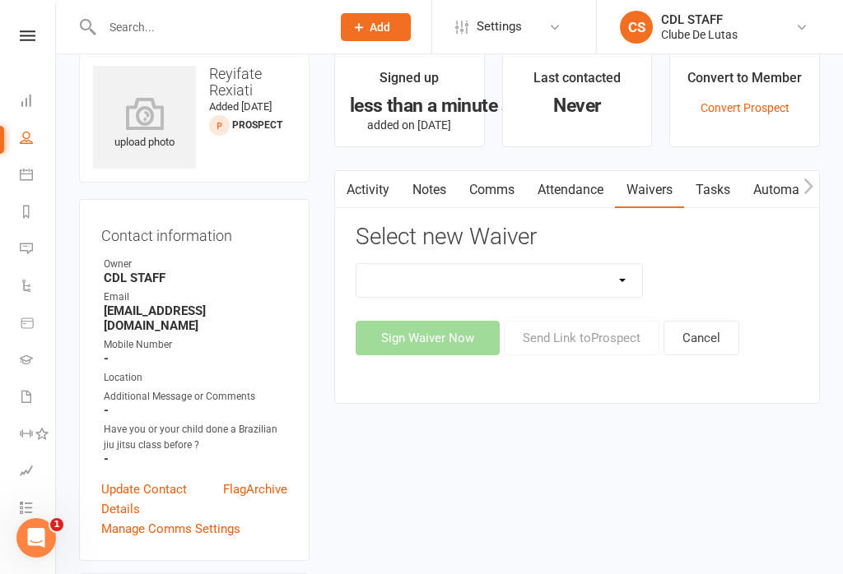
click at [616, 294] on select "Change Payment Details Membership CDL SEVEN HILLS Trial Waiver" at bounding box center [499, 280] width 286 height 33
select select "6921"
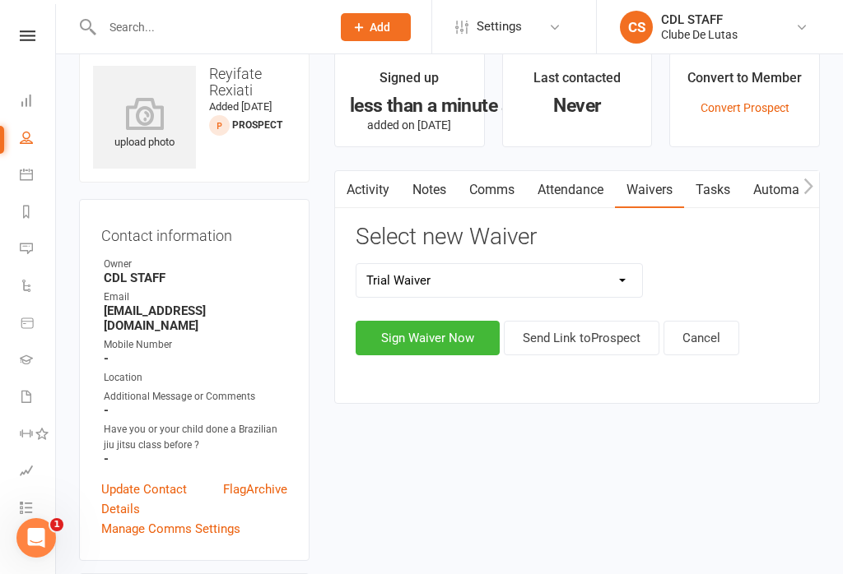
click at [449, 336] on button "Sign Waiver Now" at bounding box center [428, 338] width 144 height 35
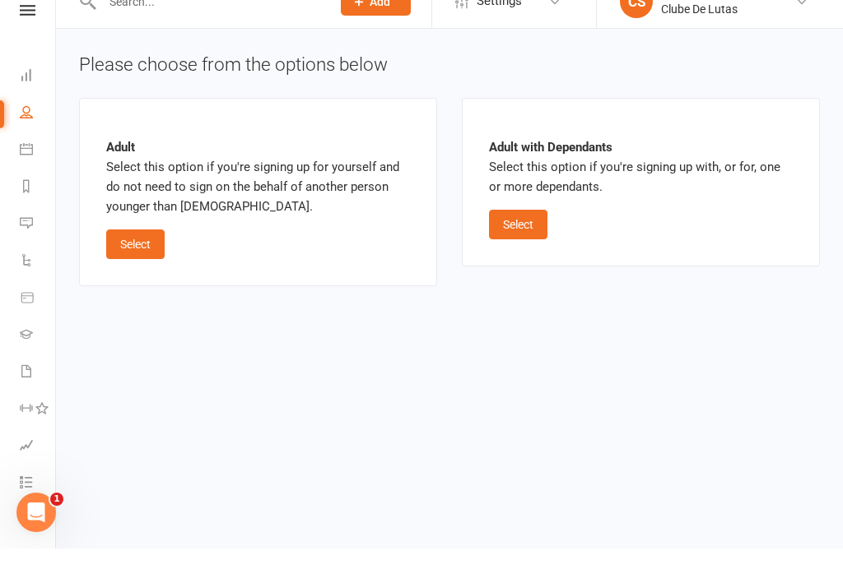
click at [146, 255] on button "Select" at bounding box center [135, 270] width 58 height 30
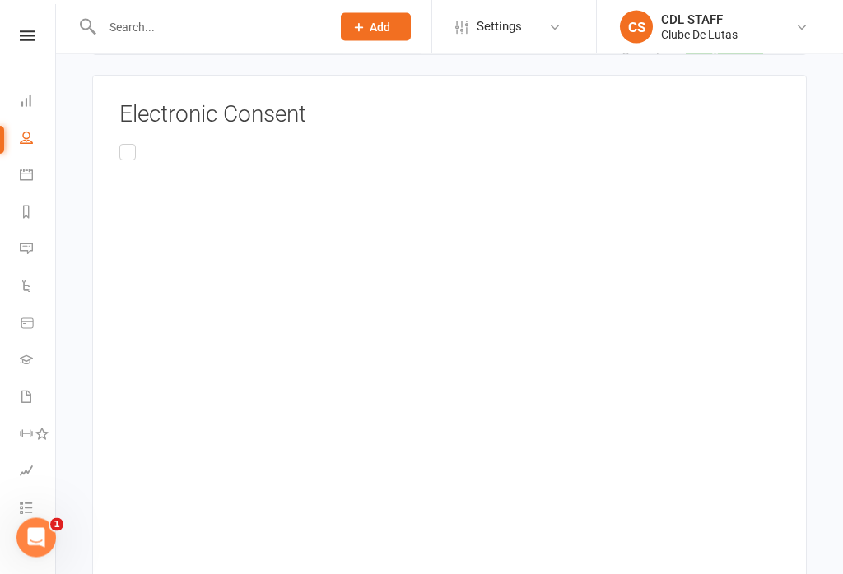
scroll to position [2120, 0]
click at [130, 139] on input "This Privacy Policy applies only to information we collect through electronic o…" at bounding box center [124, 139] width 11 height 0
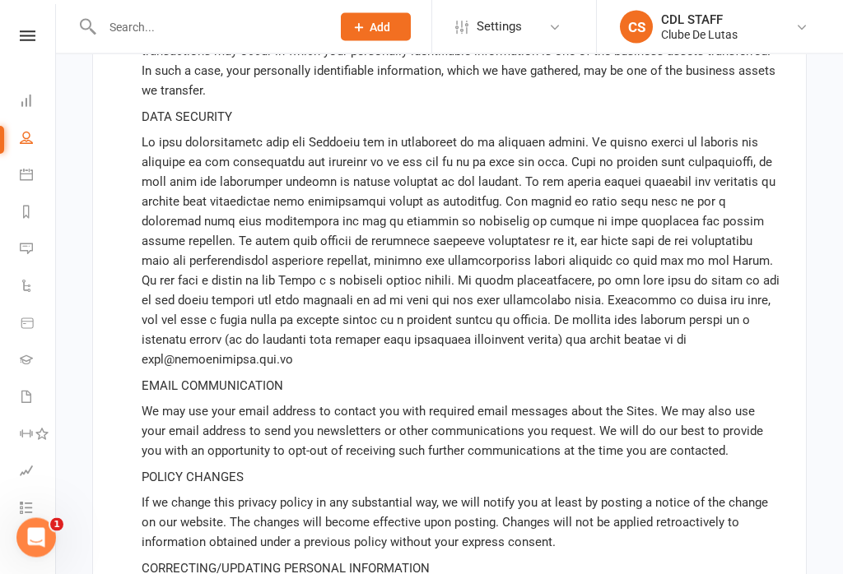
scroll to position [5374, 0]
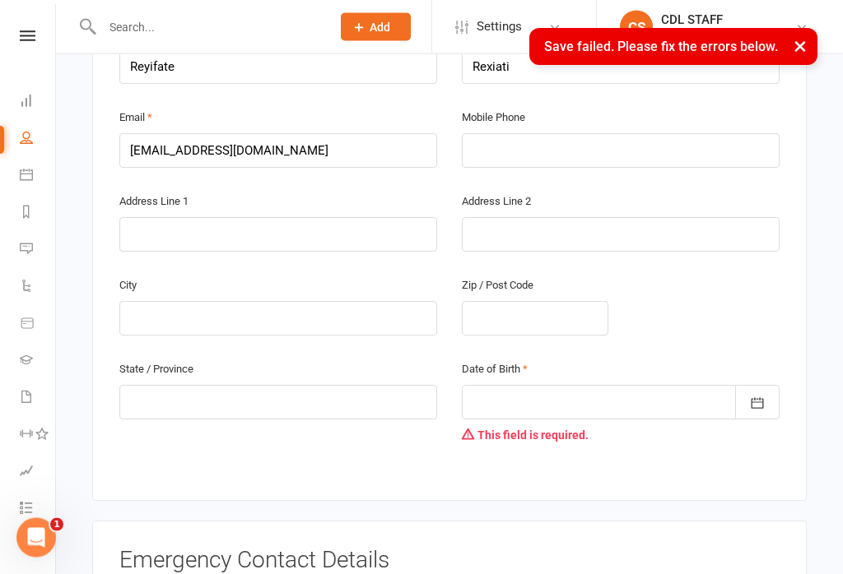
scroll to position [413, 0]
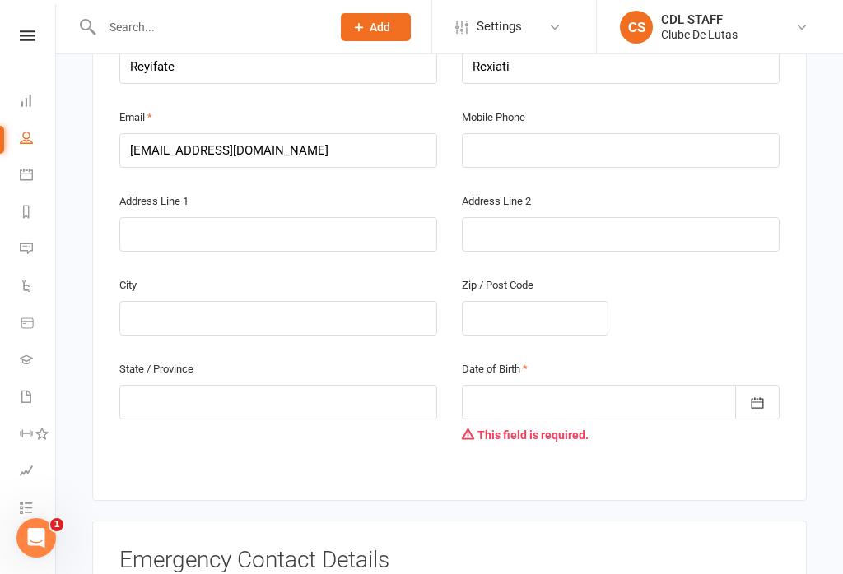
click at [674, 385] on div at bounding box center [621, 402] width 318 height 35
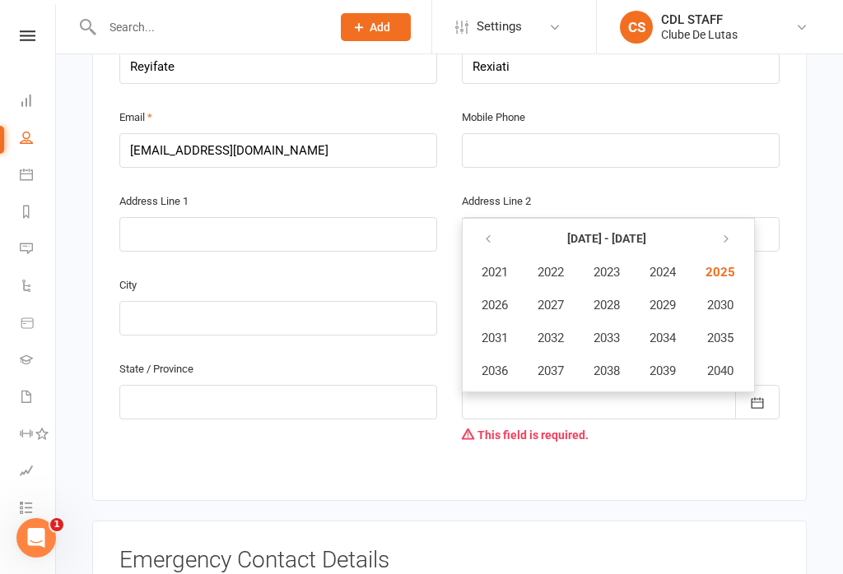
click at [613, 232] on strong "2021 - 2040" at bounding box center [606, 238] width 79 height 13
click at [498, 225] on button "button" at bounding box center [489, 240] width 35 height 30
click at [494, 225] on button "button" at bounding box center [489, 240] width 35 height 30
click at [727, 233] on icon "button" at bounding box center [723, 239] width 12 height 13
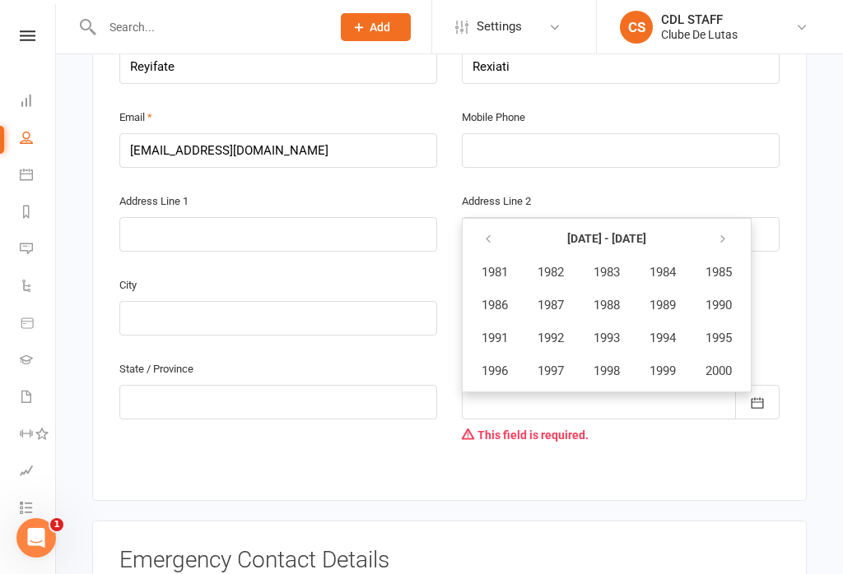
click at [672, 298] on span "1989" at bounding box center [662, 305] width 26 height 15
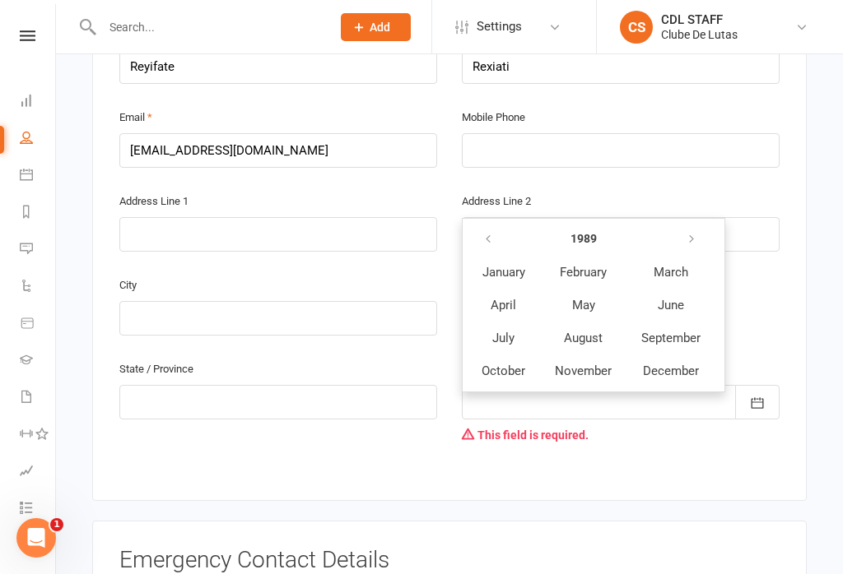
click at [680, 364] on span "December" at bounding box center [671, 371] width 56 height 15
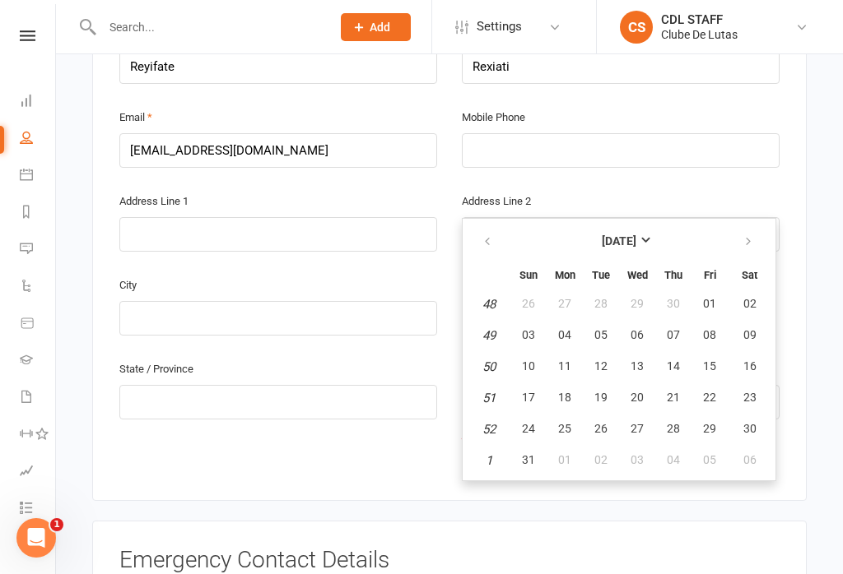
click at [754, 422] on span "30" at bounding box center [749, 428] width 13 height 13
type input "30 Dec 1989"
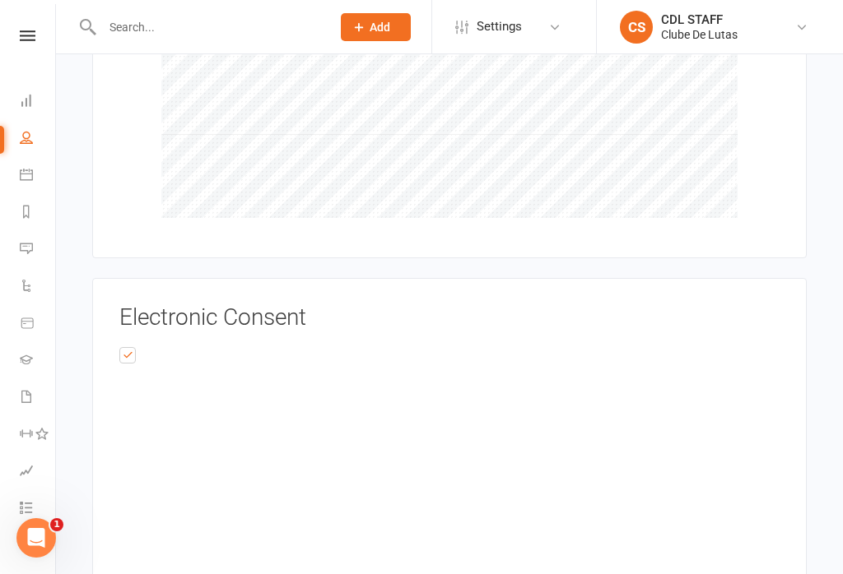
scroll to position [1947, 0]
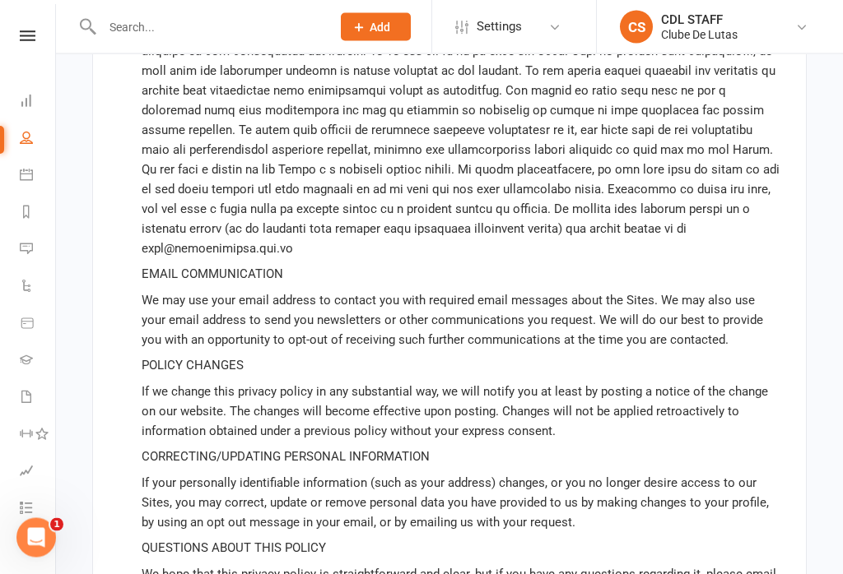
scroll to position [5405, 0]
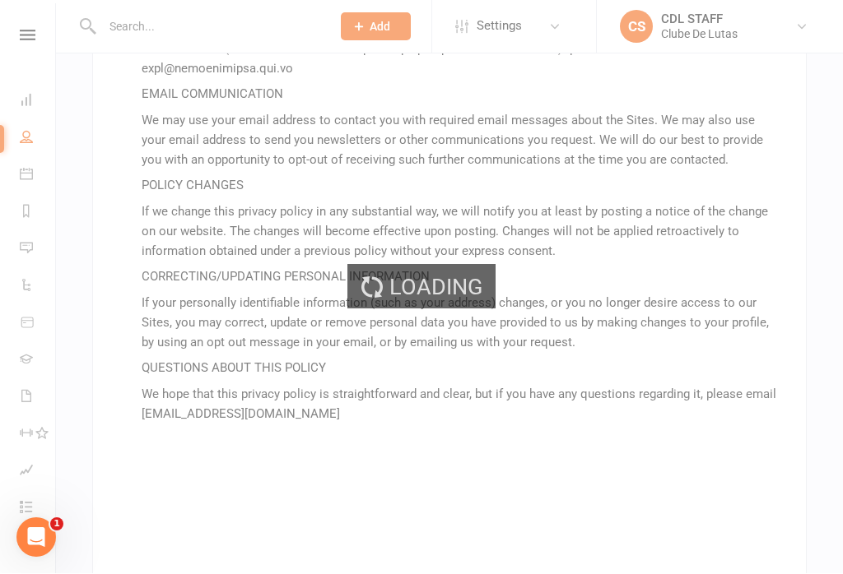
scroll to position [5374, 0]
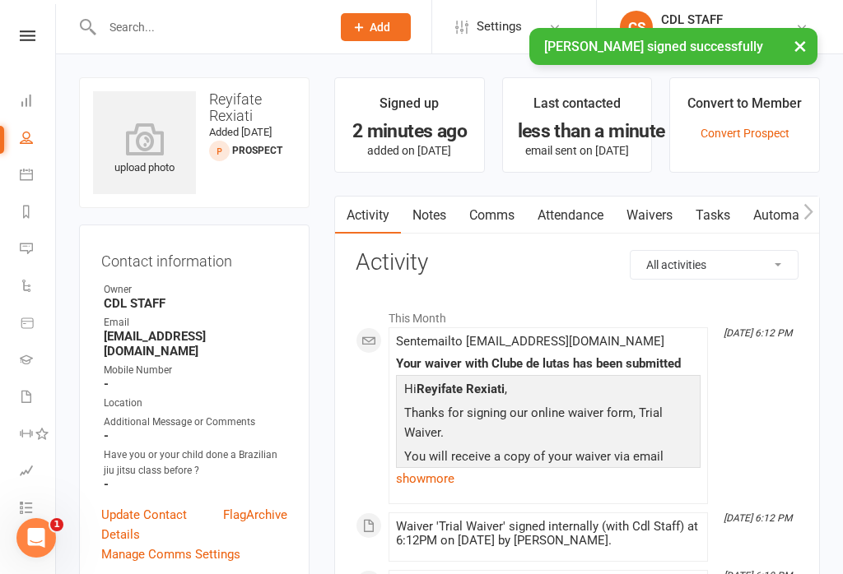
click at [813, 34] on button "×" at bounding box center [800, 45] width 30 height 35
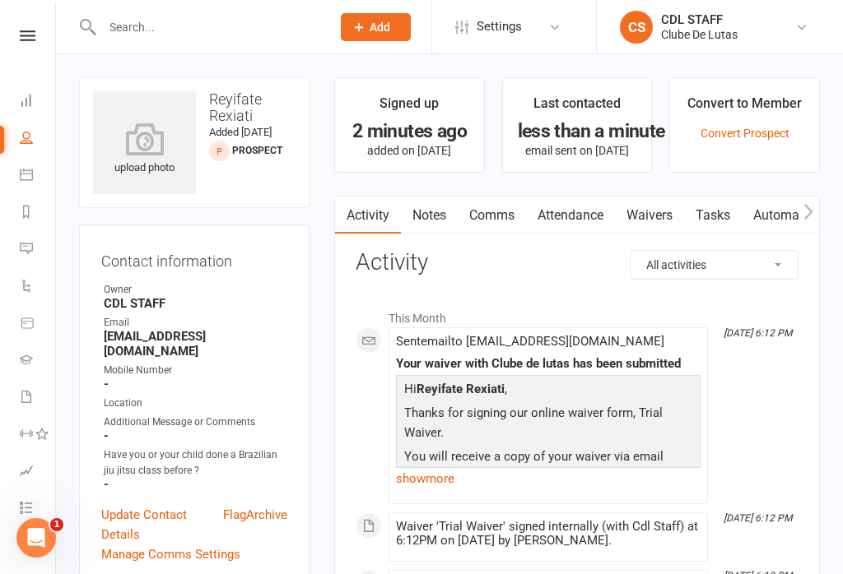
click at [40, 184] on link "Calendar" at bounding box center [38, 176] width 37 height 37
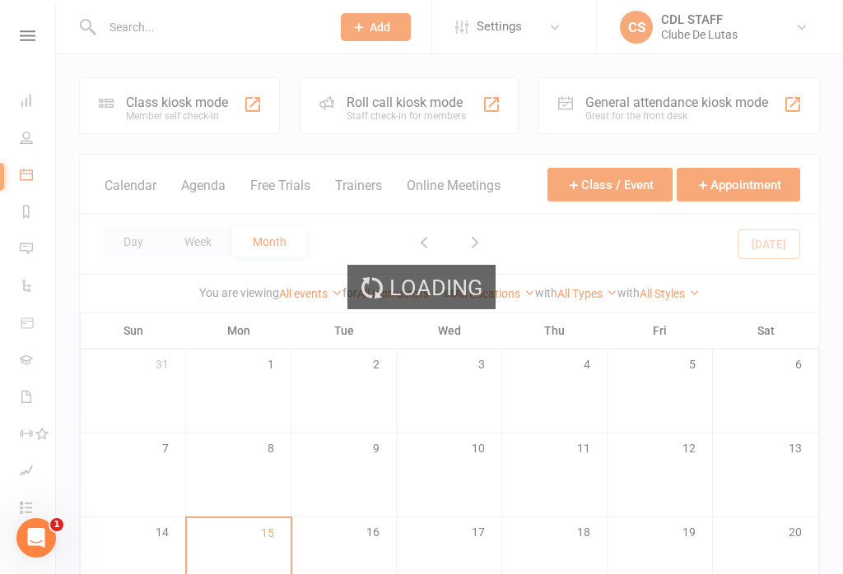
click at [203, 83] on div "Loading" at bounding box center [421, 287] width 843 height 574
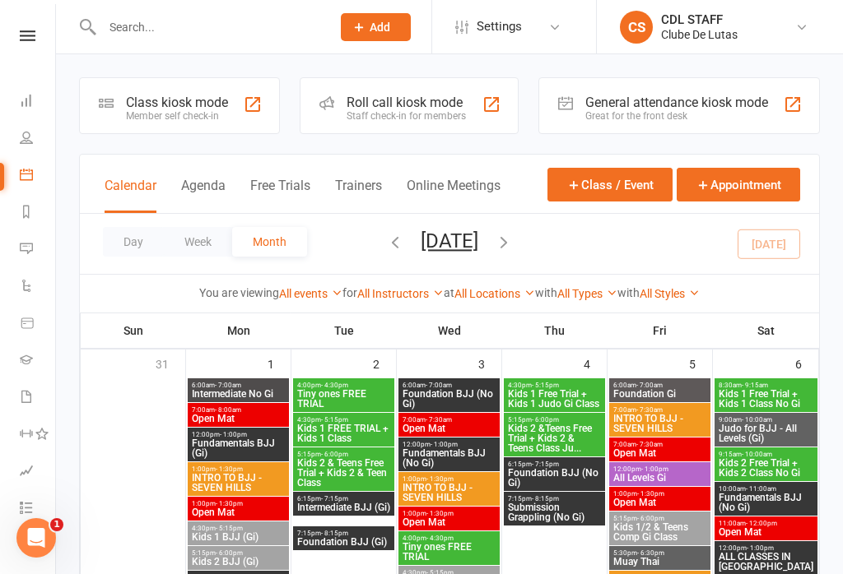
click at [203, 100] on div "Class kiosk mode" at bounding box center [177, 103] width 102 height 16
click at [212, 95] on div "Class kiosk mode" at bounding box center [177, 103] width 102 height 16
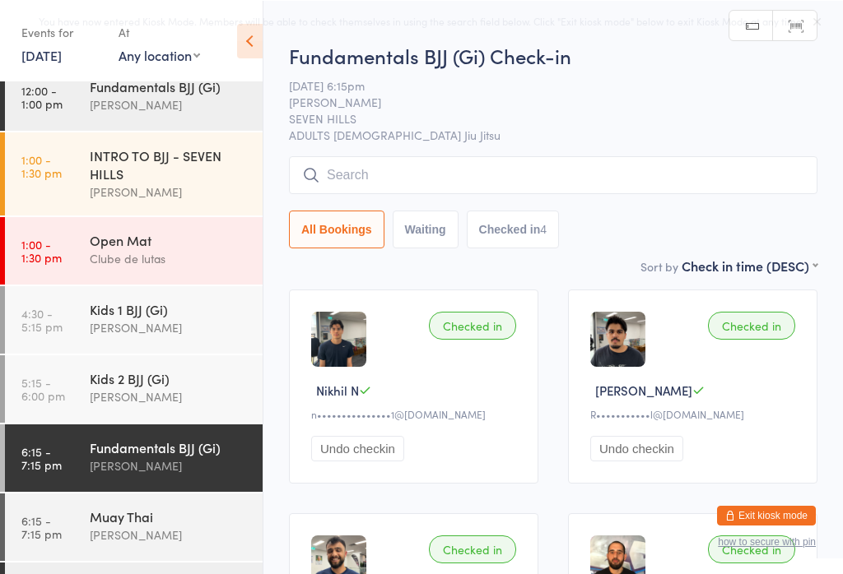
scroll to position [119, 0]
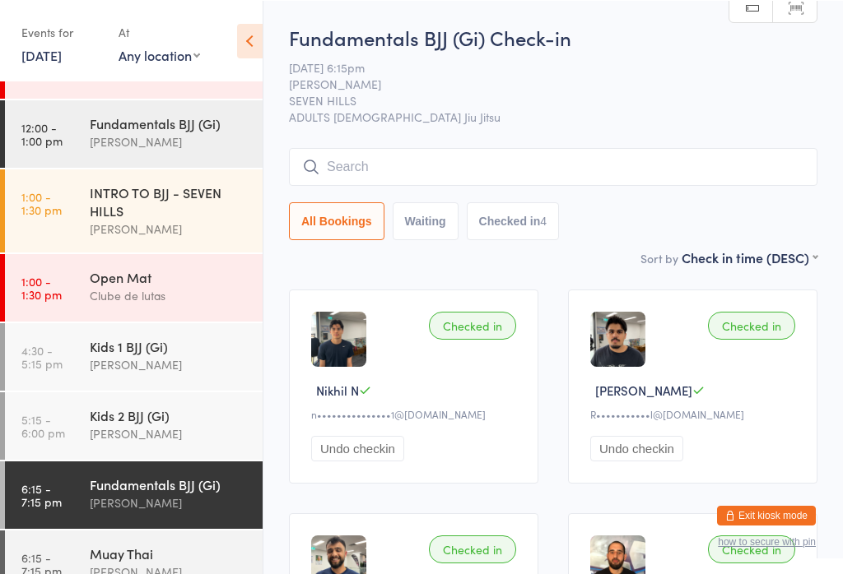
click at [218, 424] on div "Kids 2 BJJ (Gi)" at bounding box center [169, 415] width 159 height 18
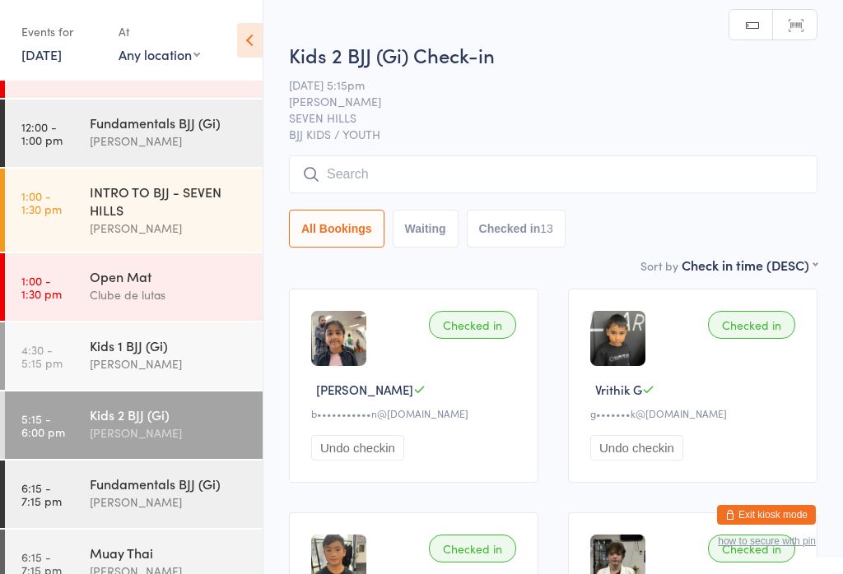
click at [406, 176] on input "search" at bounding box center [553, 175] width 528 height 38
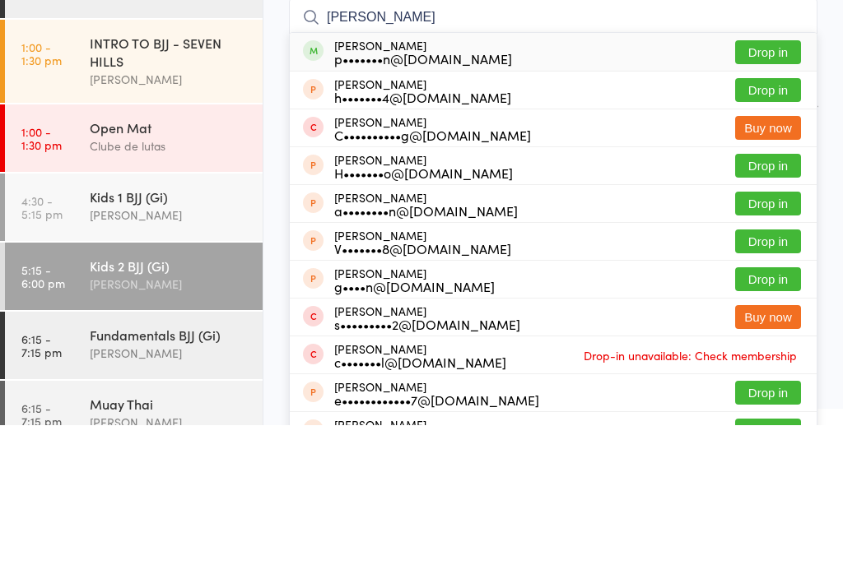
type input "[PERSON_NAME]"
click at [758, 189] on button "Drop in" at bounding box center [768, 201] width 66 height 24
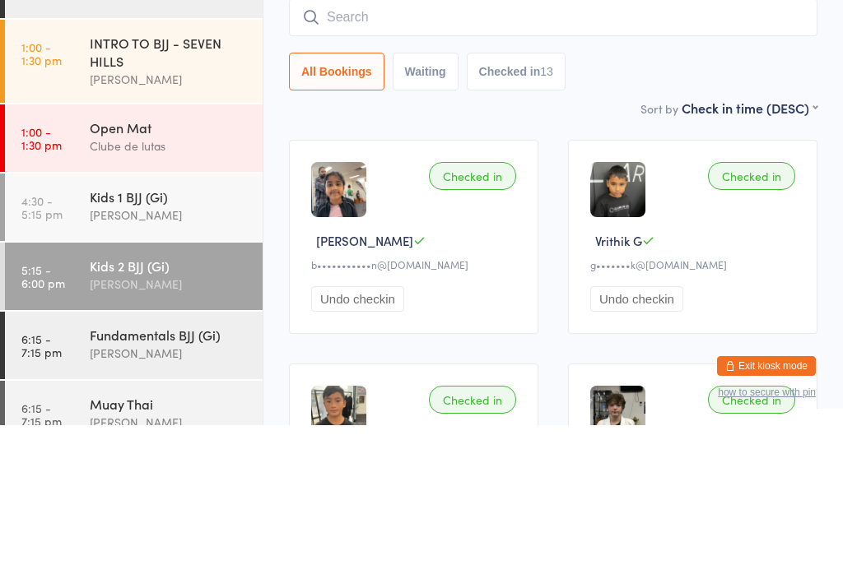
scroll to position [149, 0]
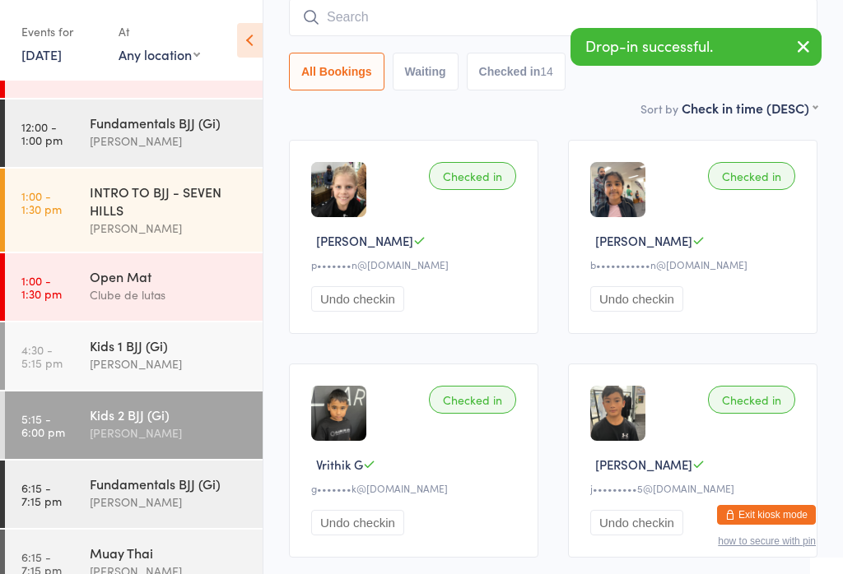
click at [547, 6] on input "search" at bounding box center [553, 17] width 528 height 38
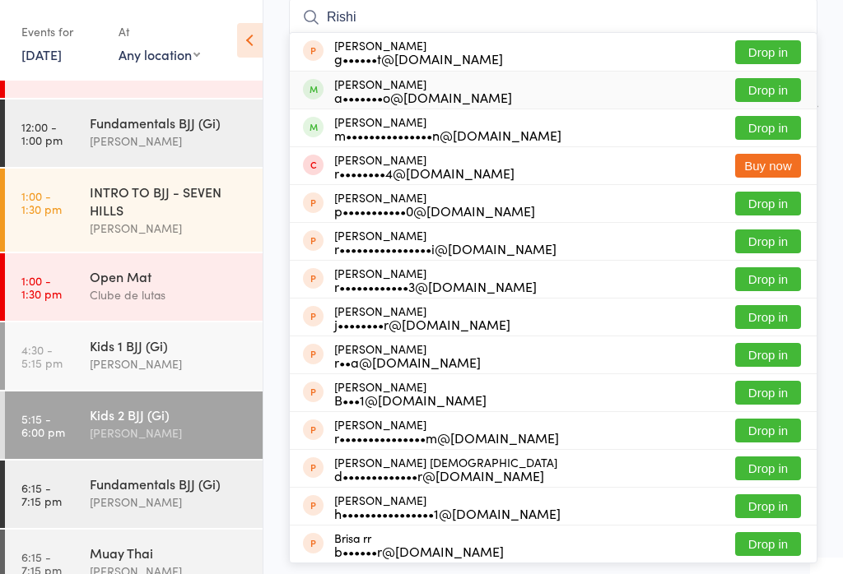
type input "Rishi"
click at [787, 91] on button "Drop in" at bounding box center [768, 90] width 66 height 24
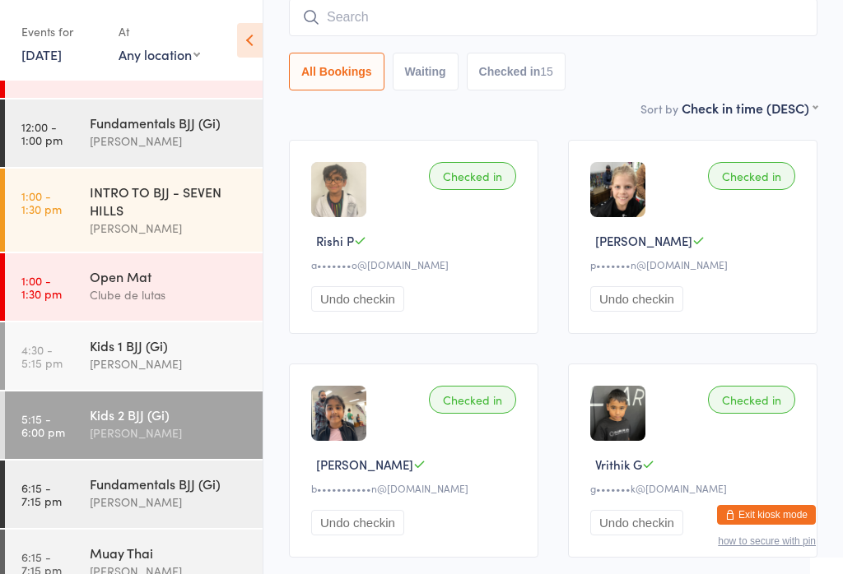
click at [458, 20] on input "search" at bounding box center [553, 17] width 528 height 38
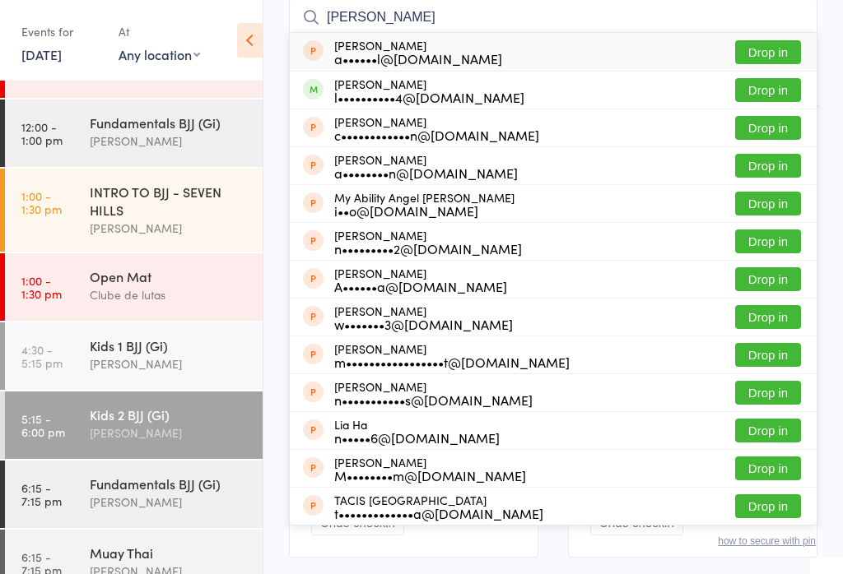
type input "[PERSON_NAME]"
click at [768, 95] on button "Drop in" at bounding box center [768, 90] width 66 height 24
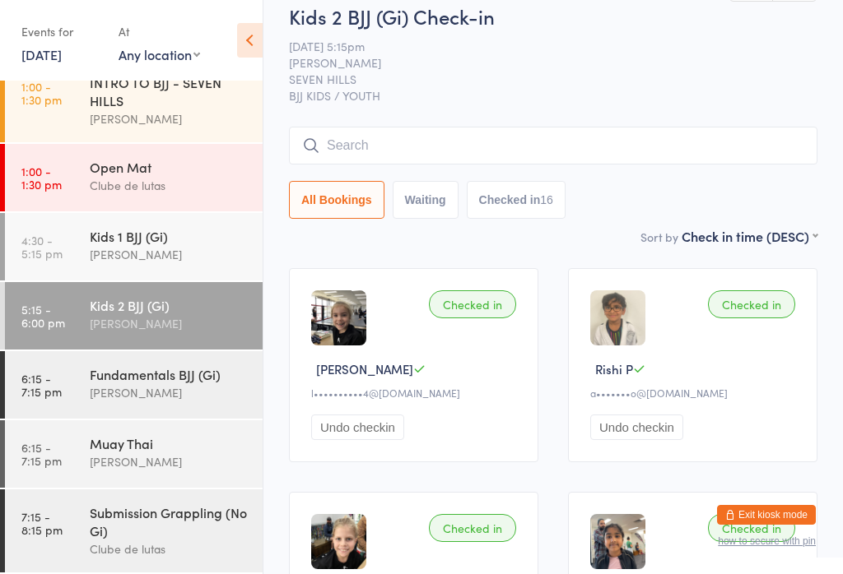
scroll to position [210, 0]
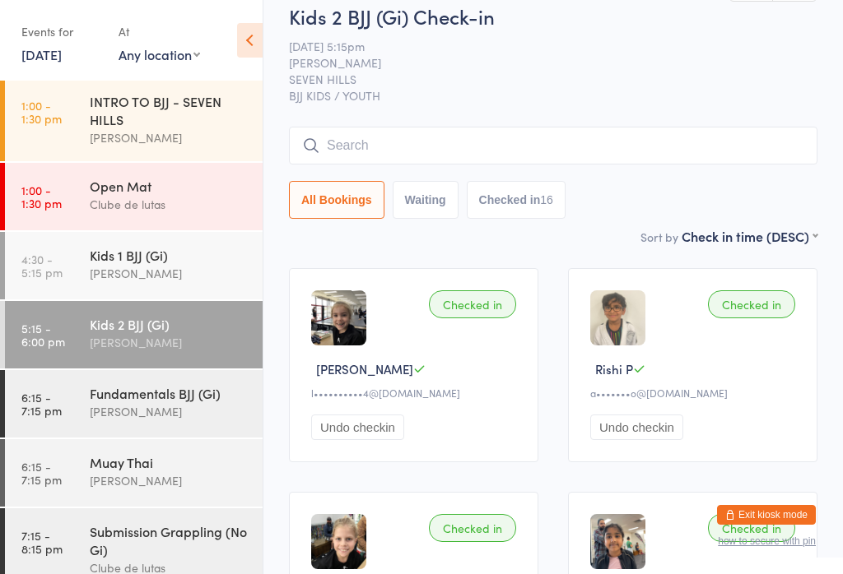
click at [182, 421] on div "[PERSON_NAME]" at bounding box center [169, 411] width 159 height 19
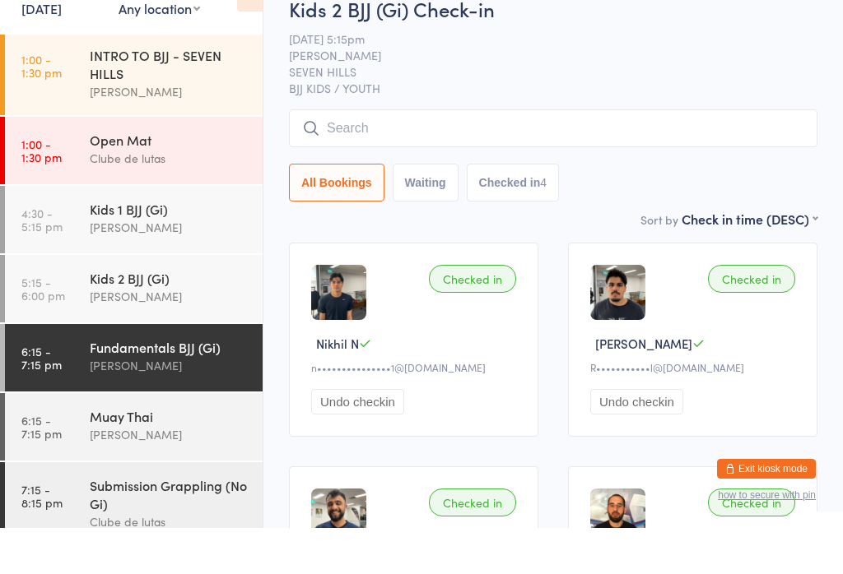
scroll to position [21, 0]
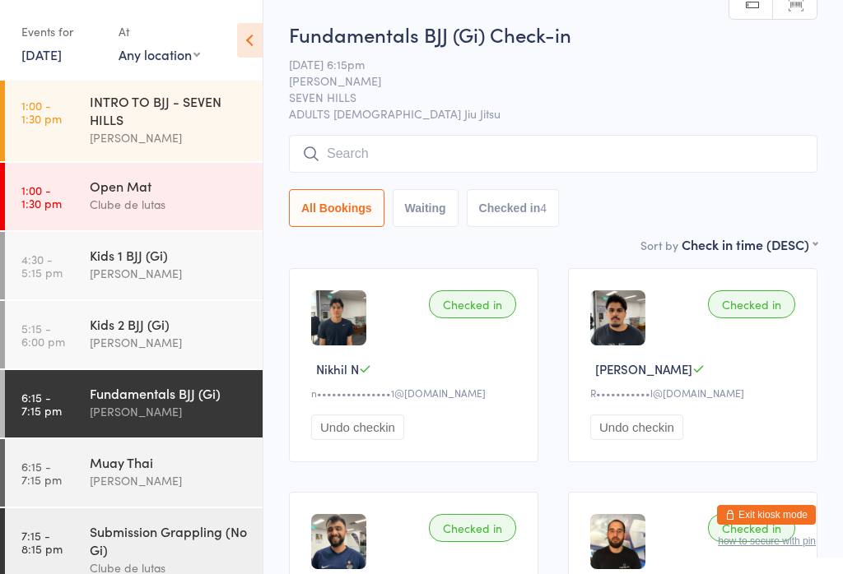
click at [621, 159] on input "search" at bounding box center [553, 154] width 528 height 38
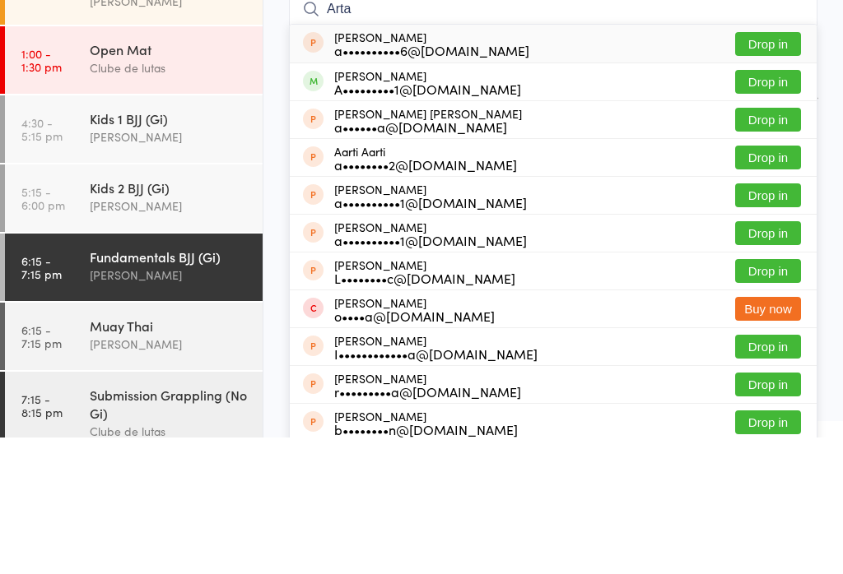
type input "Arta"
click at [779, 207] on button "Drop in" at bounding box center [768, 219] width 66 height 24
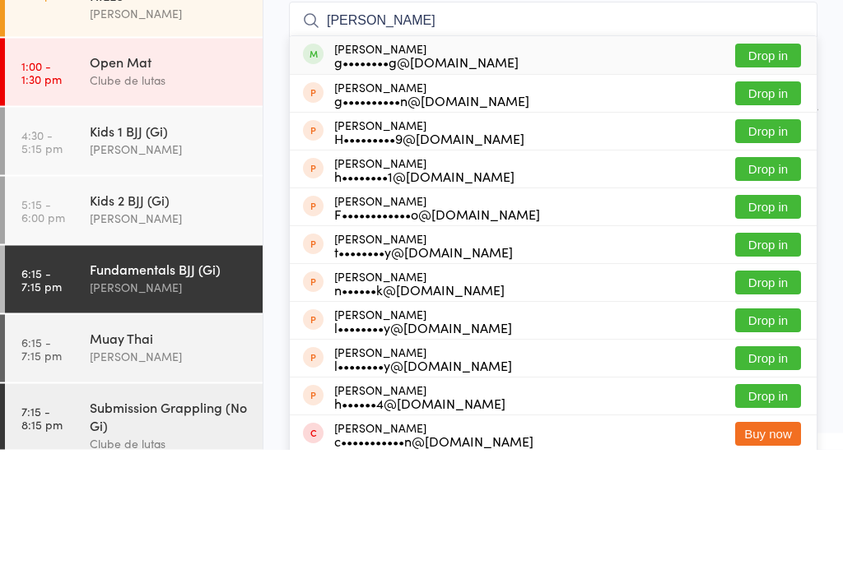
type input "[PERSON_NAME]"
click at [764, 169] on button "Drop in" at bounding box center [768, 181] width 66 height 24
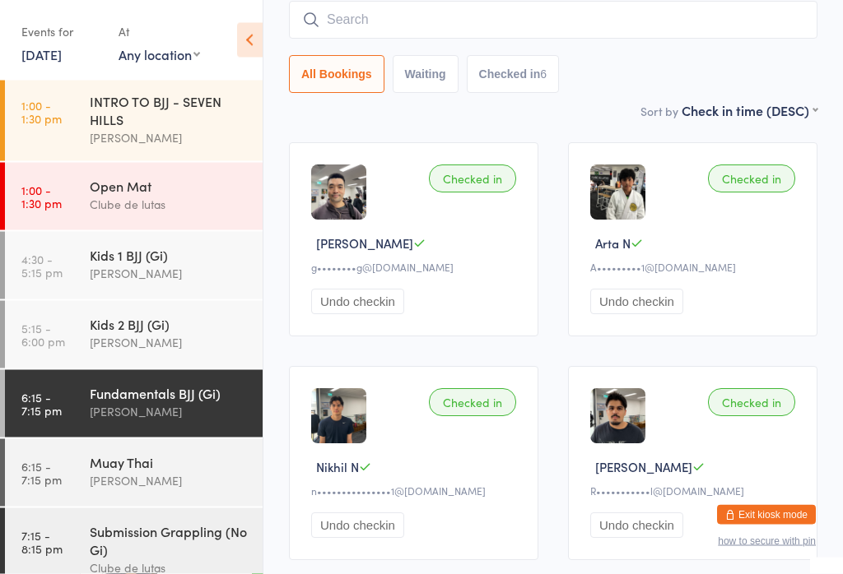
scroll to position [125, 0]
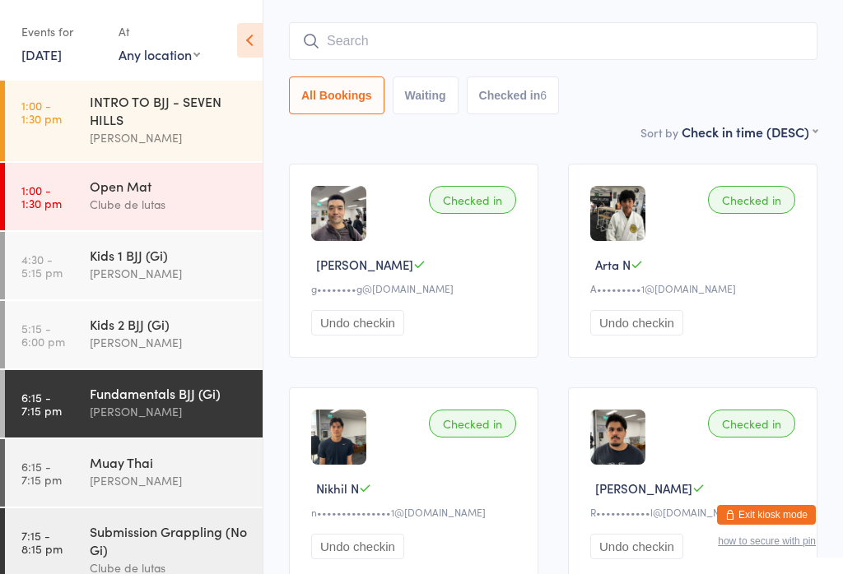
click at [686, 41] on input "search" at bounding box center [553, 41] width 528 height 38
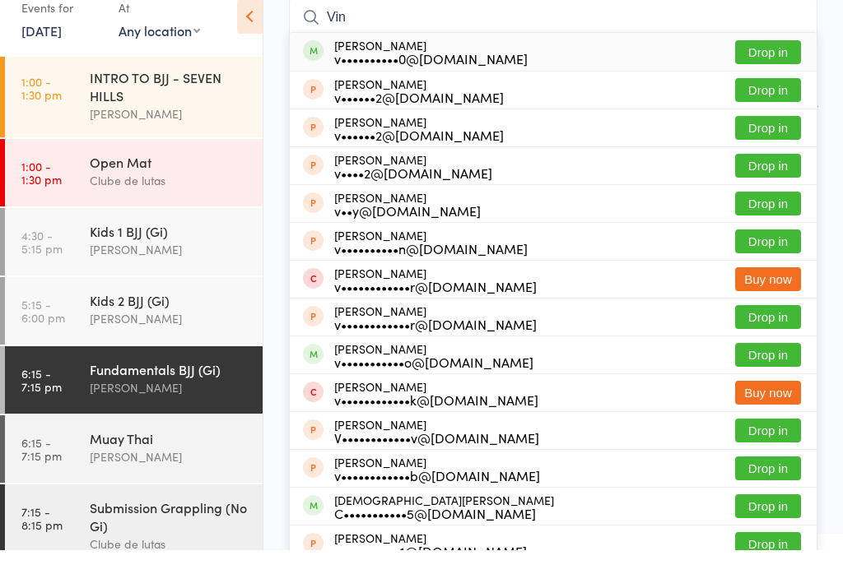
type input "Vin"
click at [781, 64] on button "Drop in" at bounding box center [768, 76] width 66 height 24
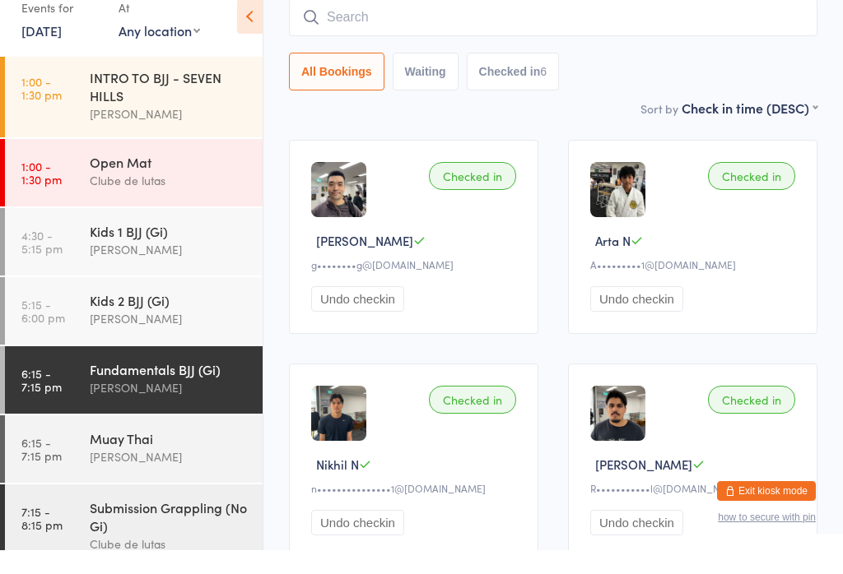
scroll to position [149, 0]
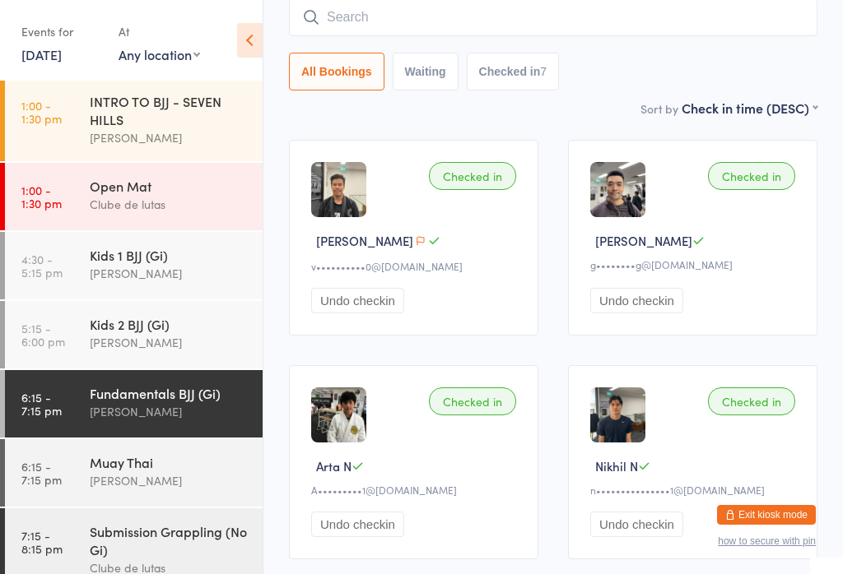
click at [588, 7] on input "search" at bounding box center [553, 17] width 528 height 38
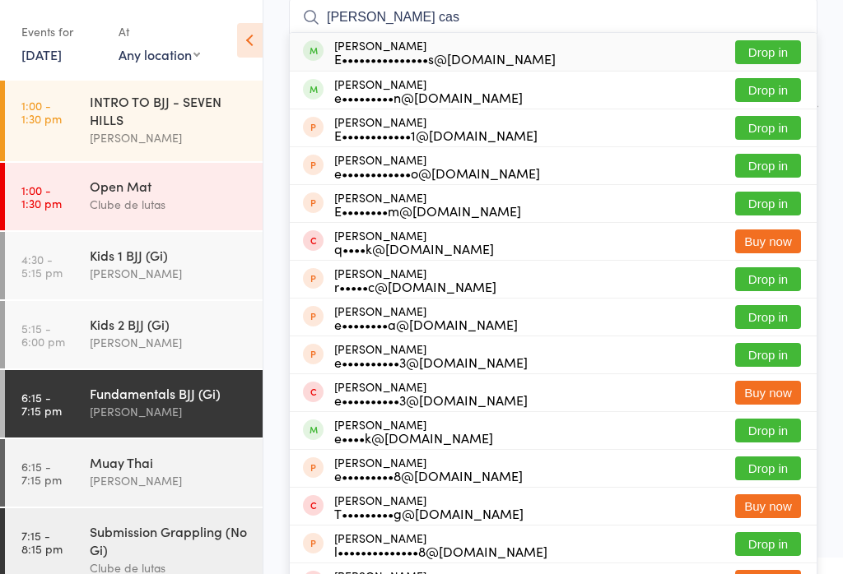
type input "[PERSON_NAME] cas"
click at [787, 36] on div "[PERSON_NAME] E•••••••••••••••s@[DOMAIN_NAME] Drop in" at bounding box center [553, 52] width 527 height 38
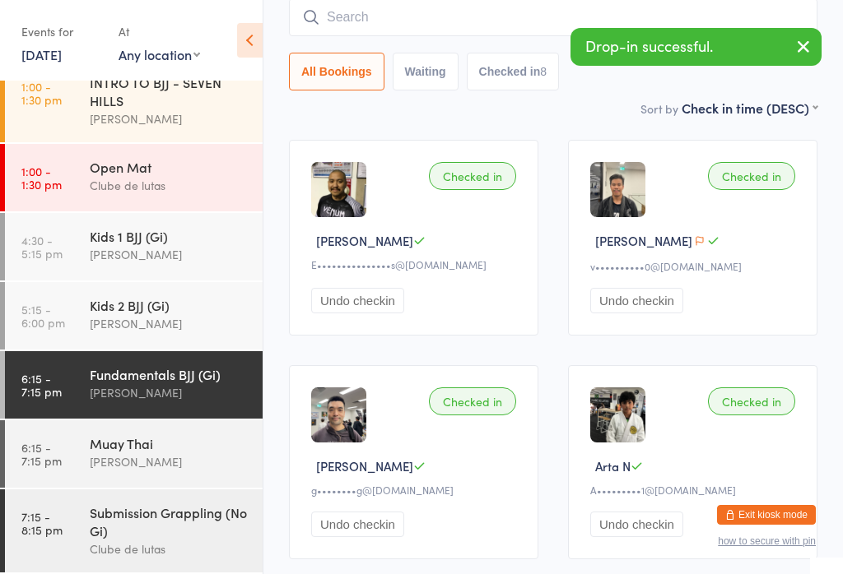
scroll to position [235, 0]
click at [575, 117] on div "Sort by Check in time (DESC) First name (ASC) First name (DESC) Last name (ASC)…" at bounding box center [553, 108] width 528 height 18
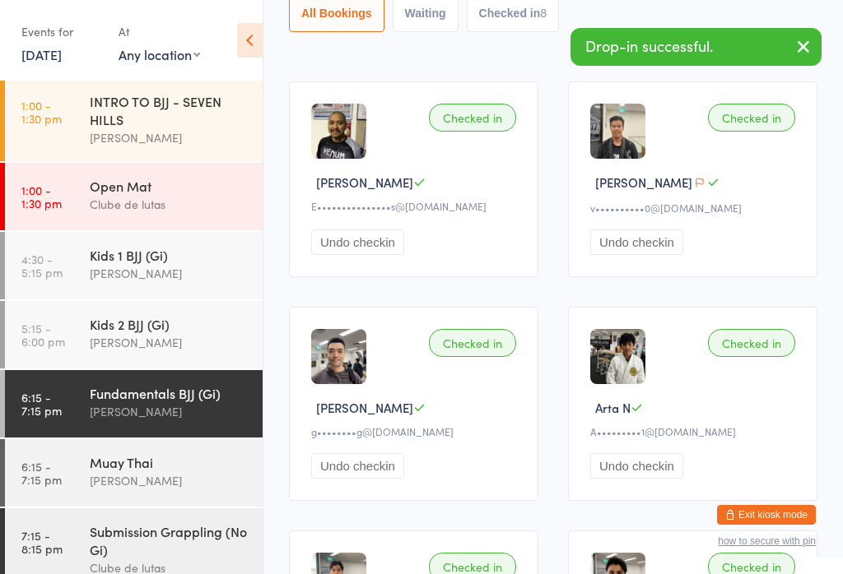
scroll to position [202, 0]
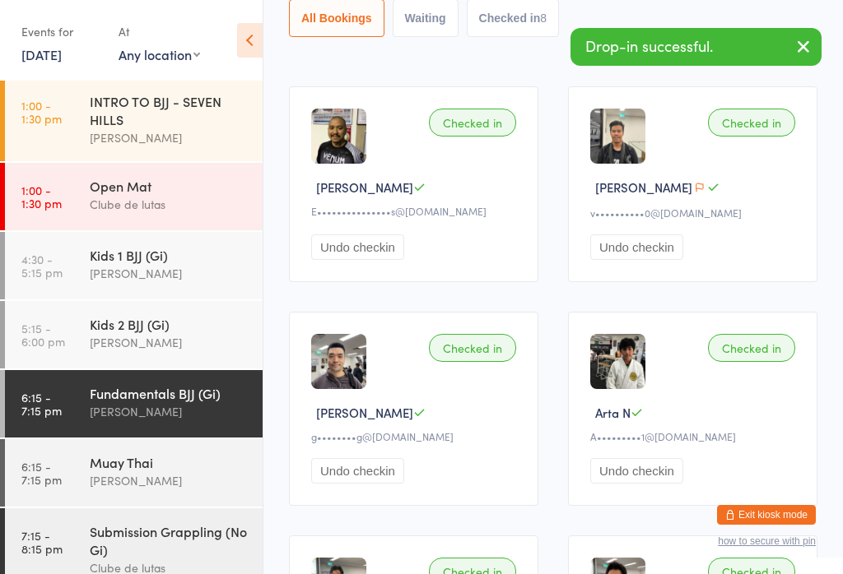
click at [143, 552] on div "Submission Grappling (No Gi)" at bounding box center [169, 541] width 159 height 36
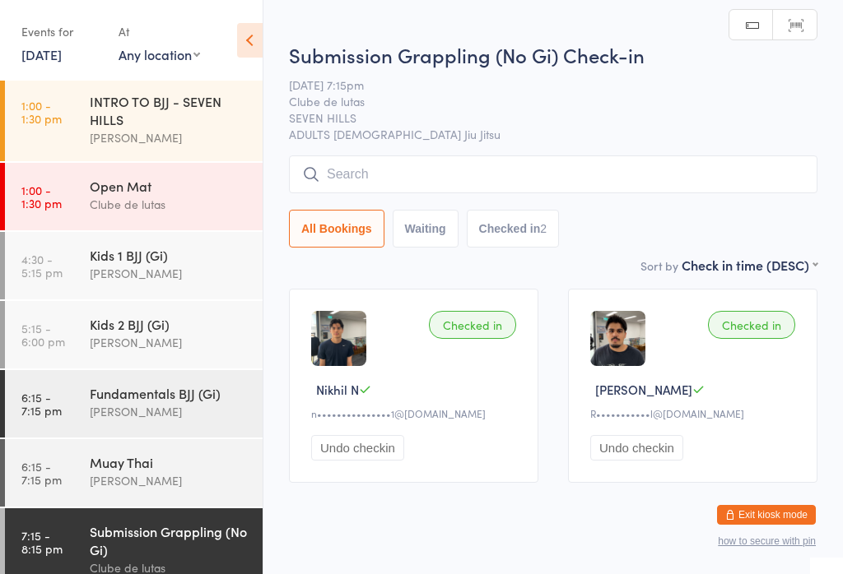
click at [637, 183] on input "search" at bounding box center [553, 175] width 528 height 38
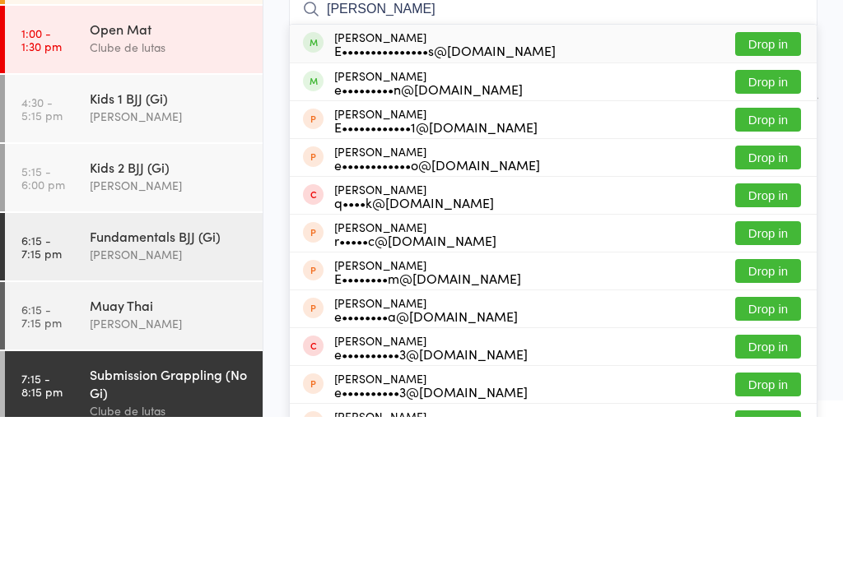
type input "[PERSON_NAME]"
click at [783, 189] on button "Drop in" at bounding box center [768, 201] width 66 height 24
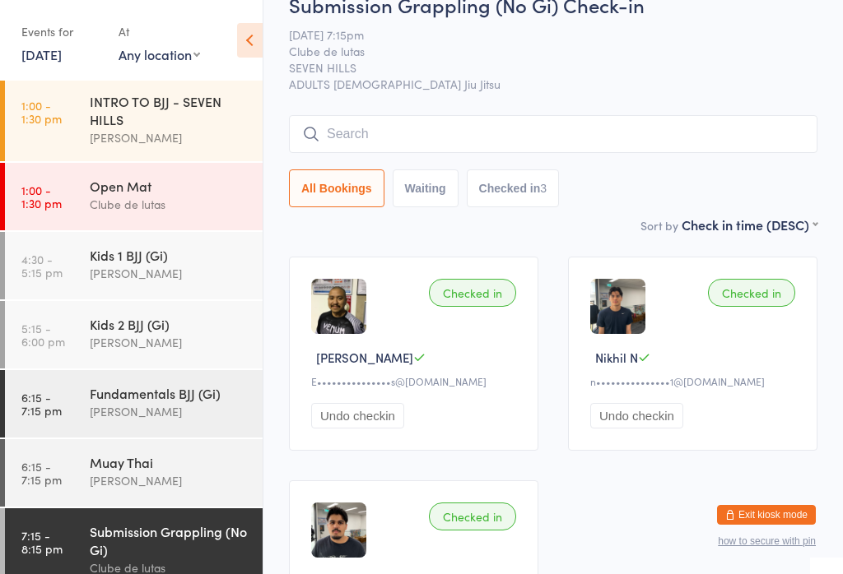
click at [681, 150] on input "search" at bounding box center [553, 134] width 528 height 38
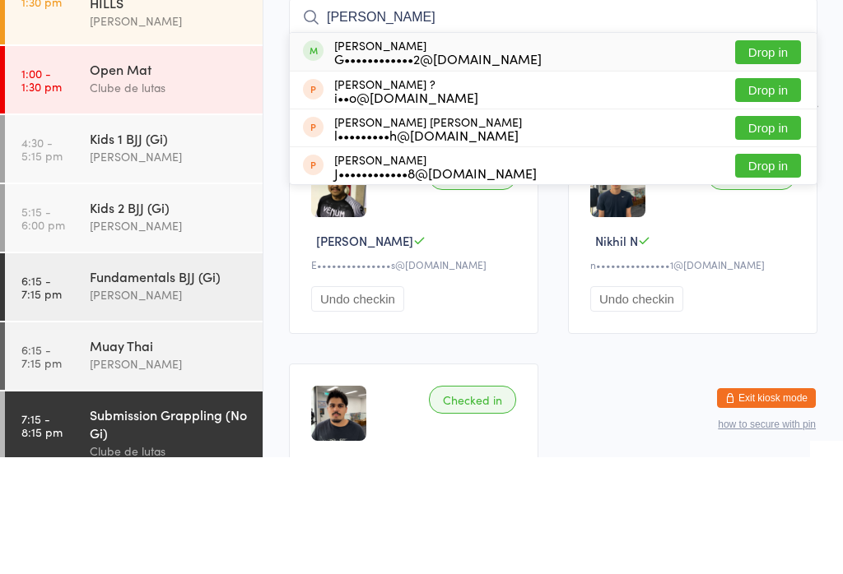
type input "[PERSON_NAME]"
click at [467, 169] on div "G••••••••••••2@[DOMAIN_NAME]" at bounding box center [437, 175] width 207 height 13
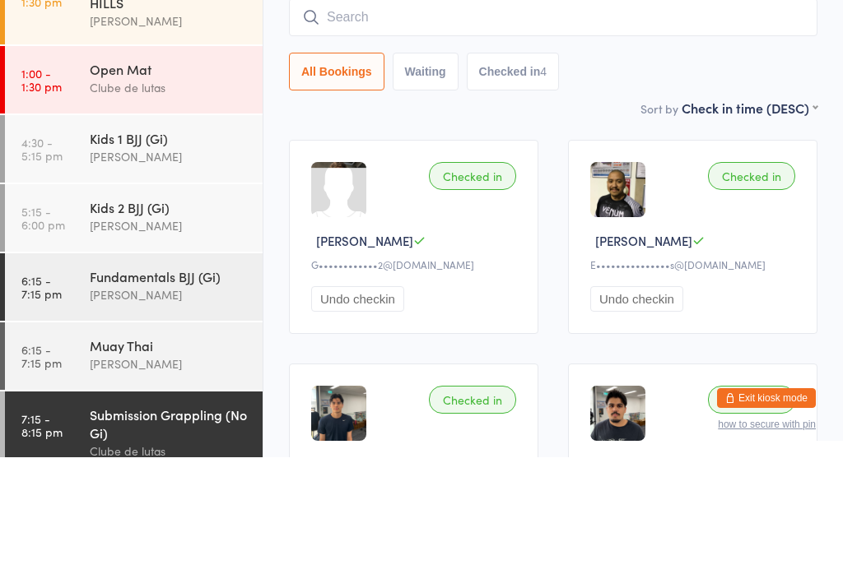
scroll to position [149, 0]
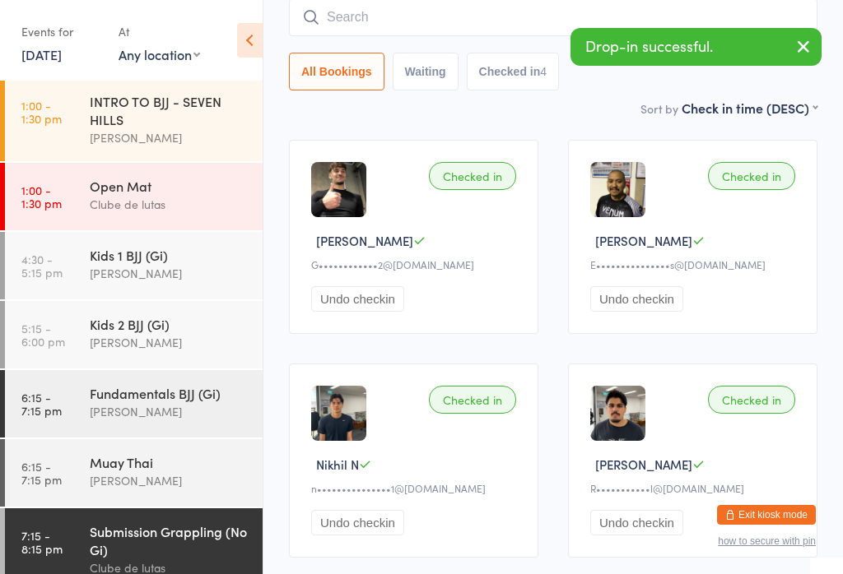
click at [162, 484] on div "[PERSON_NAME]" at bounding box center [169, 481] width 159 height 19
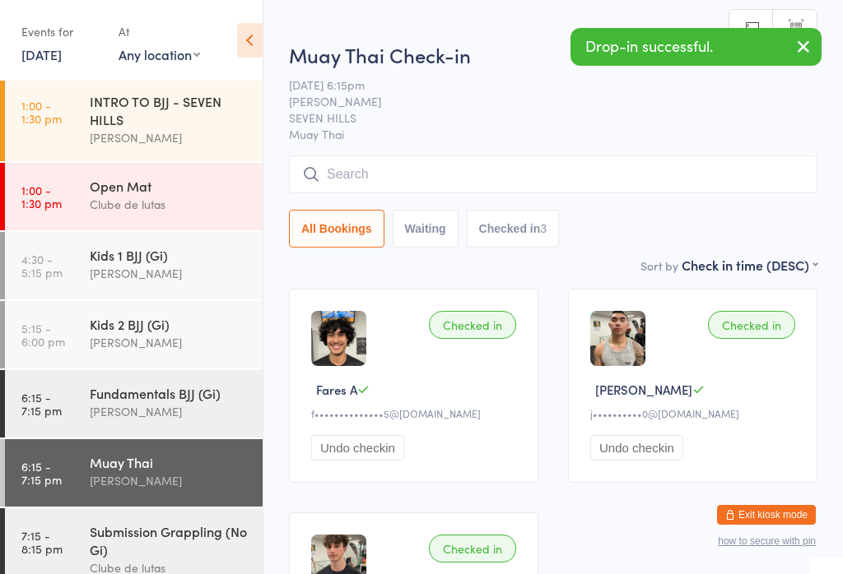
click at [543, 165] on input "search" at bounding box center [553, 175] width 528 height 38
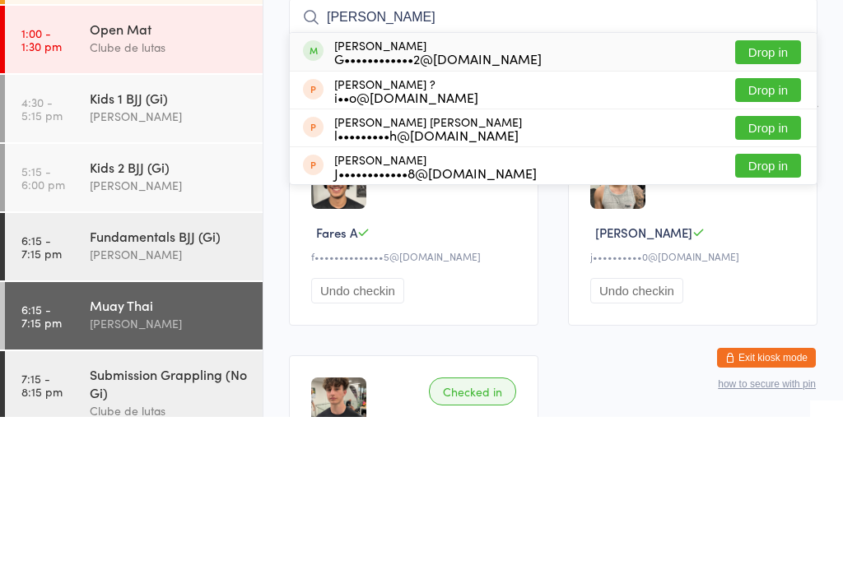
type input "[PERSON_NAME]"
click at [426, 209] on div "G••••••••••••2@[DOMAIN_NAME]" at bounding box center [437, 215] width 207 height 13
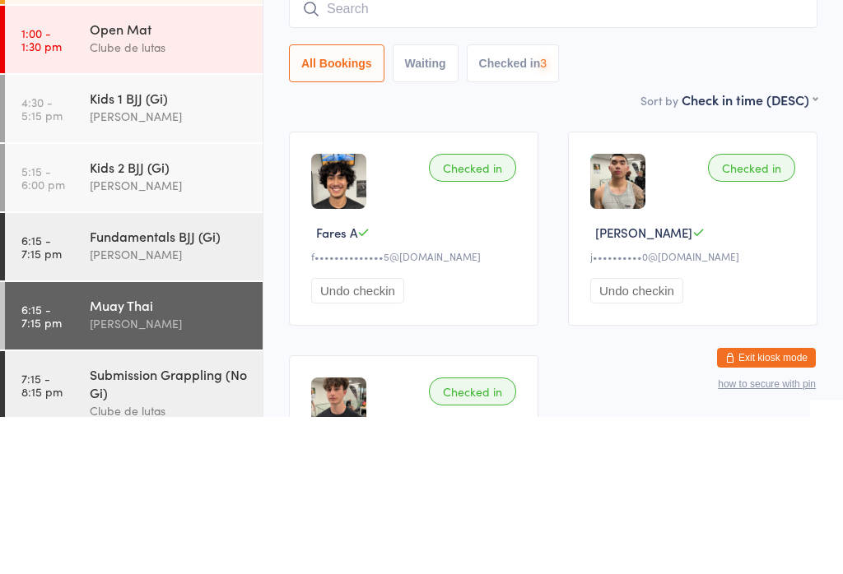
scroll to position [157, 0]
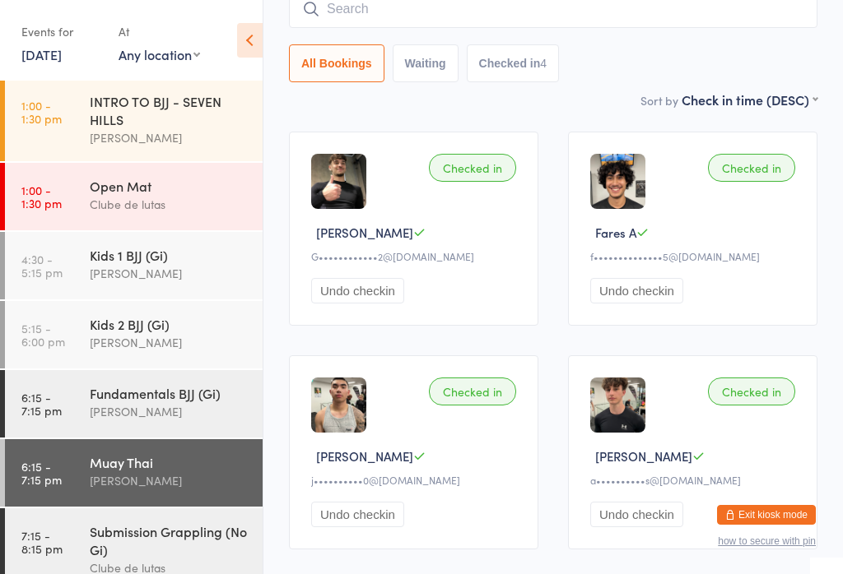
click at [526, 18] on input "search" at bounding box center [553, 9] width 528 height 38
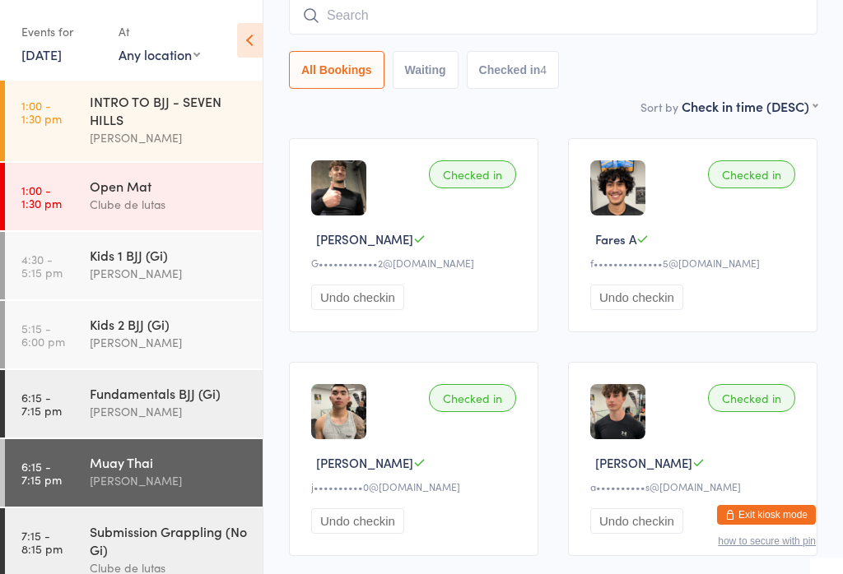
scroll to position [149, 0]
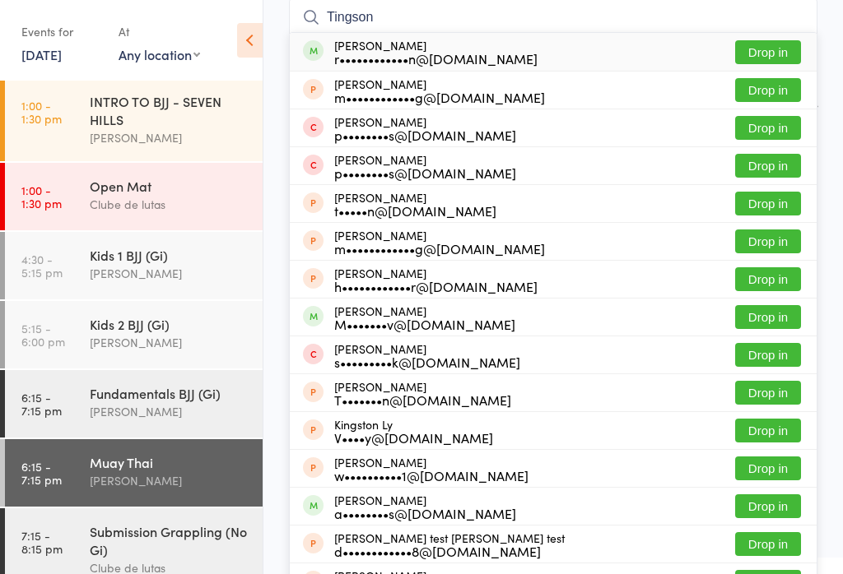
type input "Tingson"
click at [791, 54] on button "Drop in" at bounding box center [768, 52] width 66 height 24
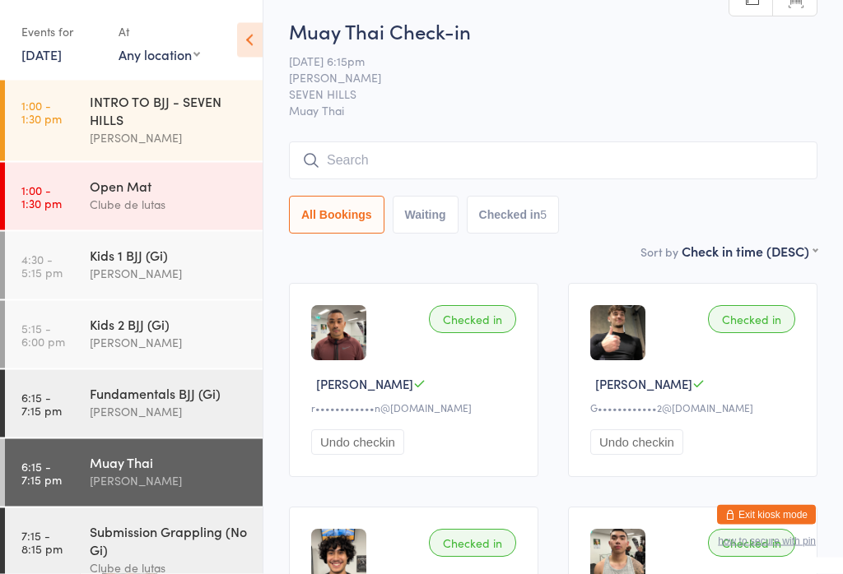
scroll to position [0, 0]
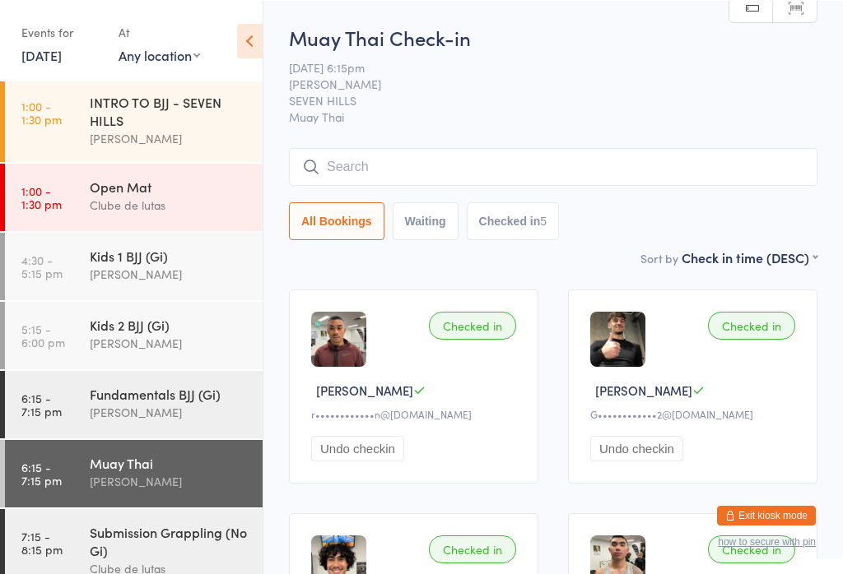
click at [374, 176] on input "search" at bounding box center [553, 166] width 528 height 38
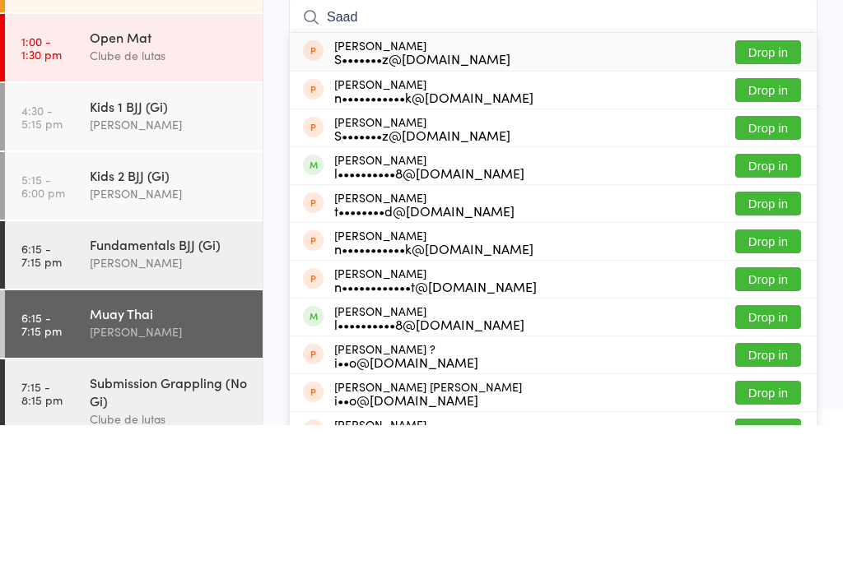
type input "Saad"
click at [772, 303] on button "Drop in" at bounding box center [768, 315] width 66 height 24
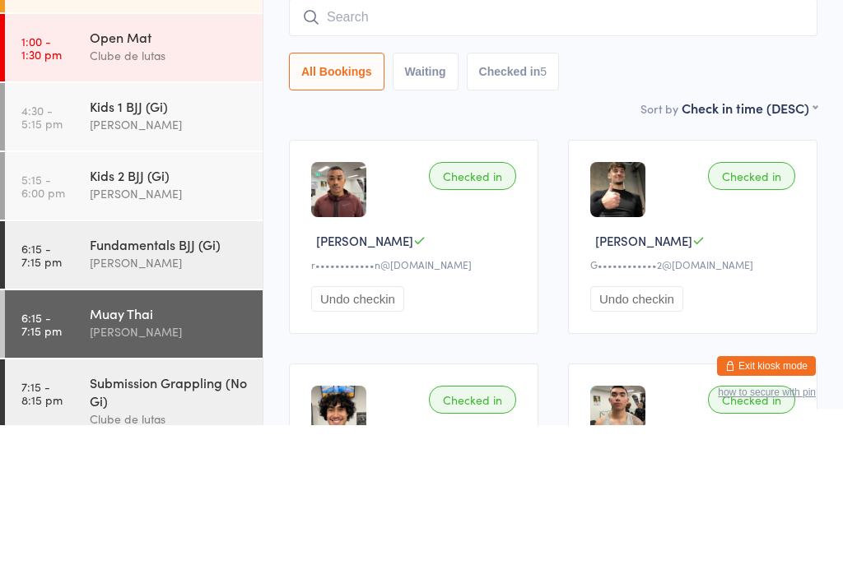
scroll to position [149, 0]
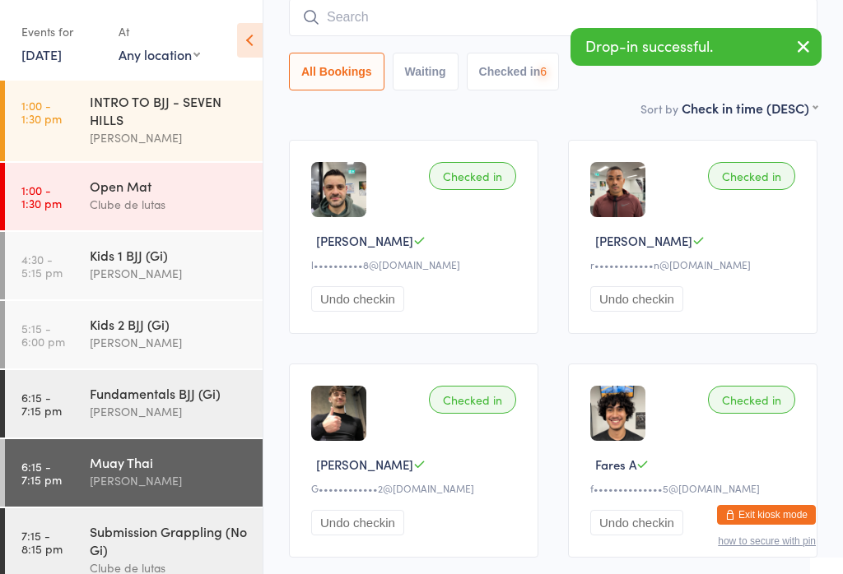
click at [159, 533] on div "Submission Grappling (No Gi)" at bounding box center [169, 541] width 159 height 36
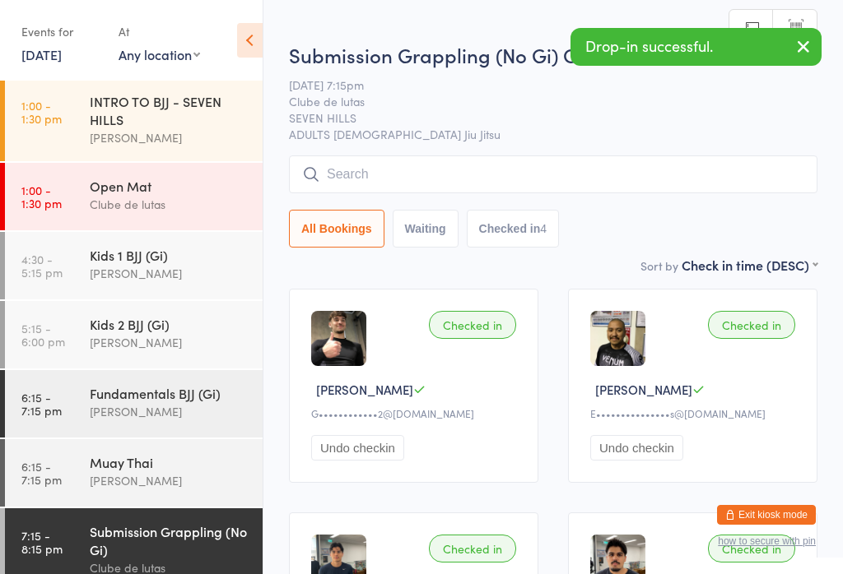
click at [436, 188] on input "search" at bounding box center [553, 175] width 528 height 38
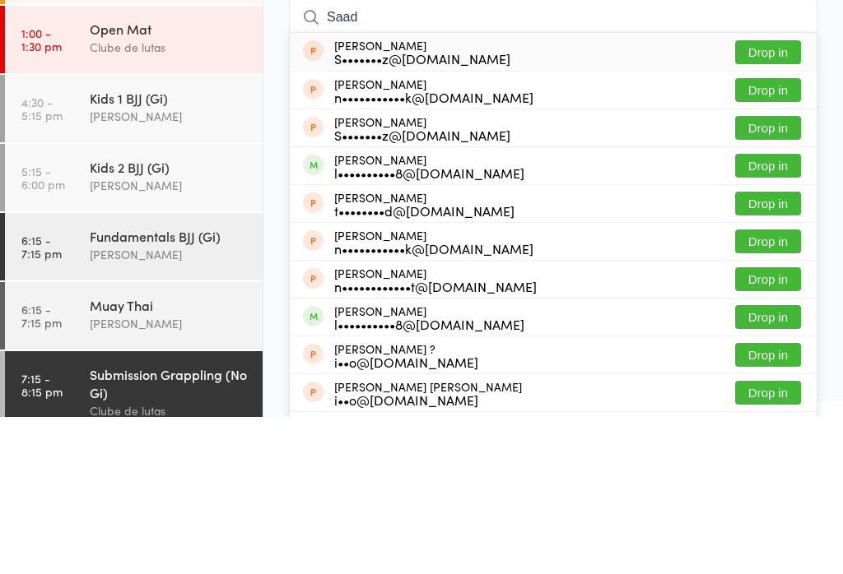
type input "Saad"
click at [755, 311] on button "Drop in" at bounding box center [768, 323] width 66 height 24
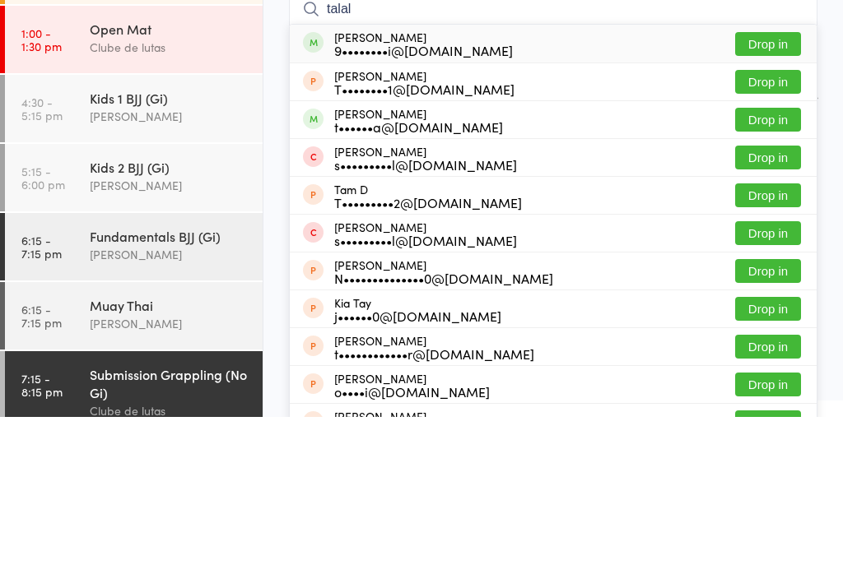
type input "talal"
click at [771, 189] on button "Drop in" at bounding box center [768, 201] width 66 height 24
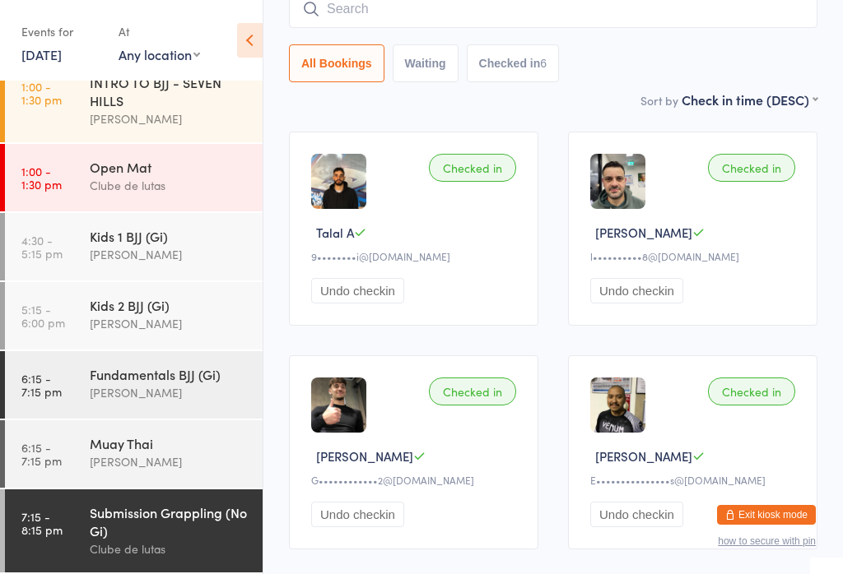
scroll to position [235, 0]
click at [418, 10] on input "search" at bounding box center [553, 9] width 528 height 38
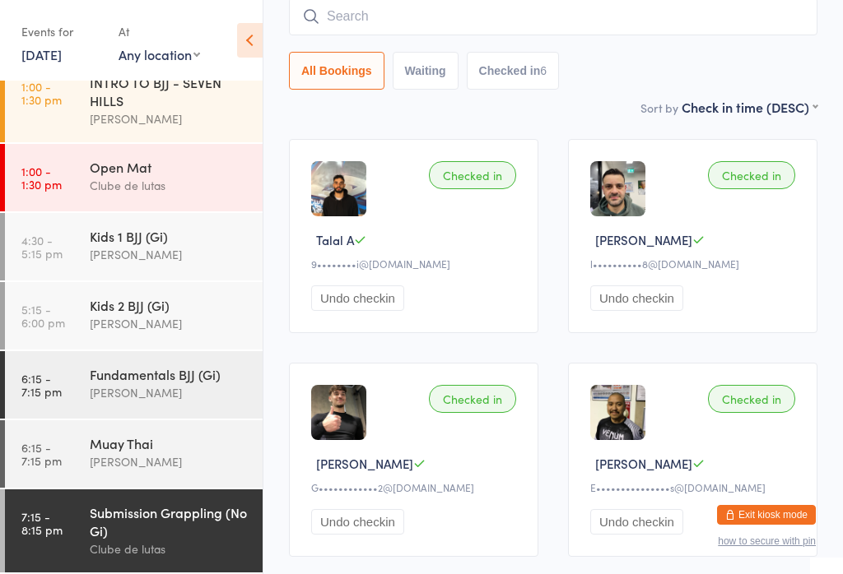
scroll to position [149, 0]
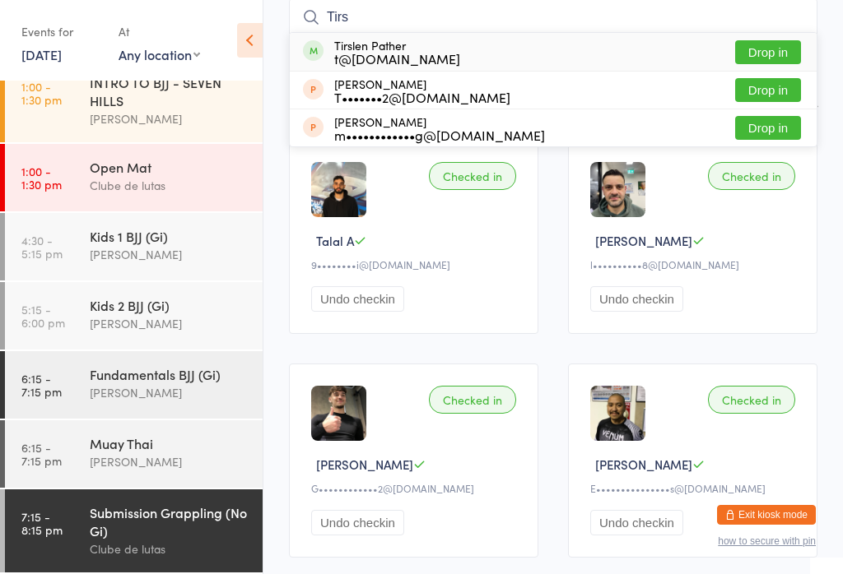
type input "Tirs"
click at [786, 43] on button "Drop in" at bounding box center [768, 52] width 66 height 24
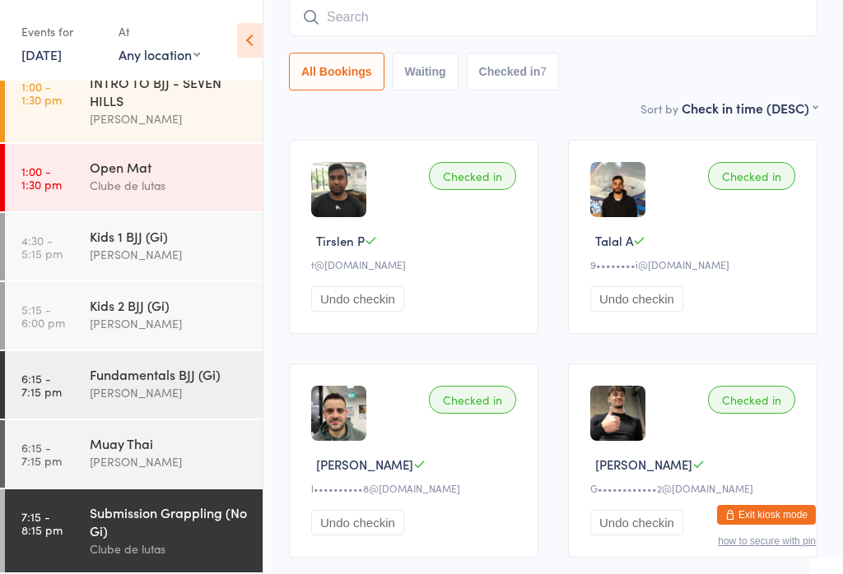
click at [712, 21] on input "search" at bounding box center [553, 17] width 528 height 38
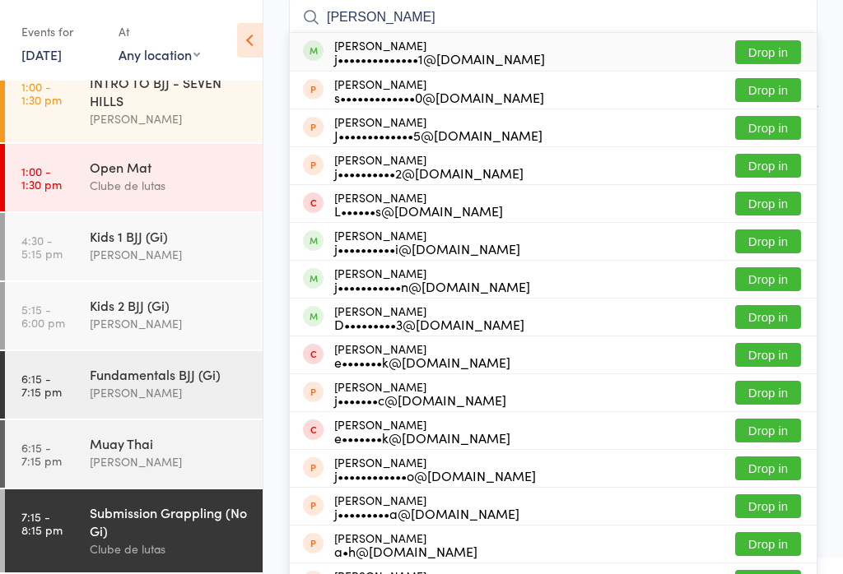
type input "[PERSON_NAME]"
click at [782, 40] on button "Drop in" at bounding box center [768, 52] width 66 height 24
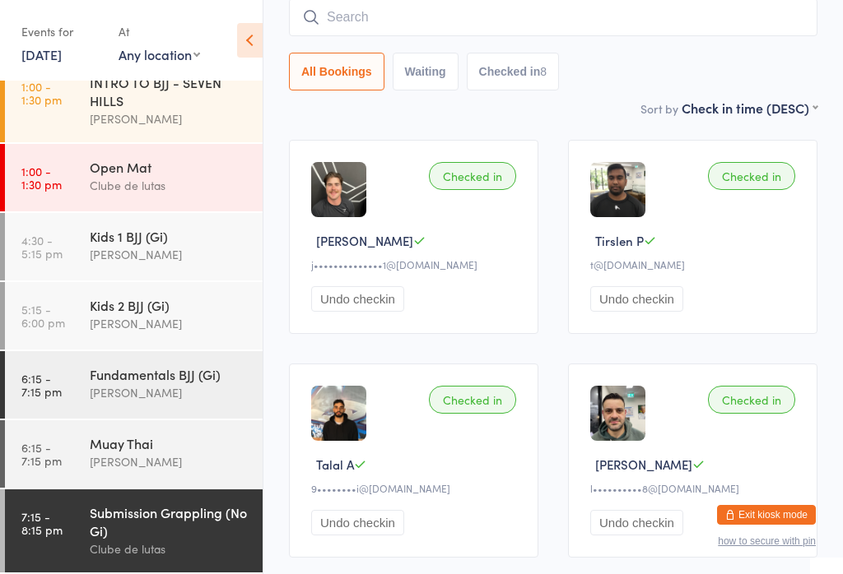
click at [507, 12] on input "search" at bounding box center [553, 17] width 528 height 38
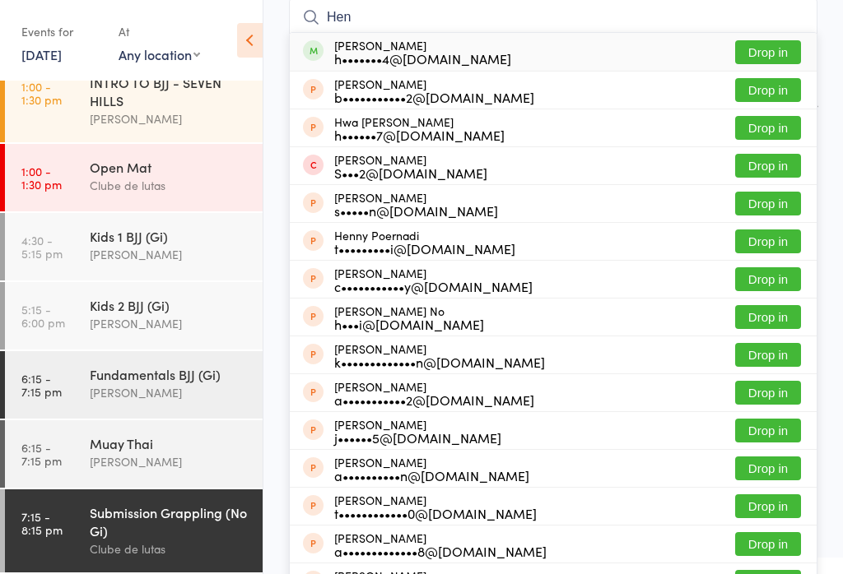
type input "Hen"
click at [769, 44] on button "Drop in" at bounding box center [768, 52] width 66 height 24
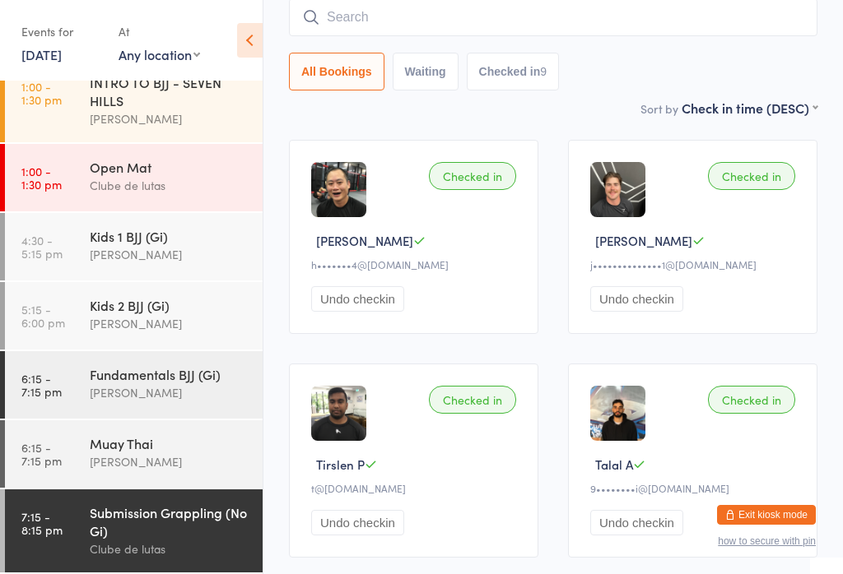
click at [538, 30] on input "search" at bounding box center [553, 17] width 528 height 38
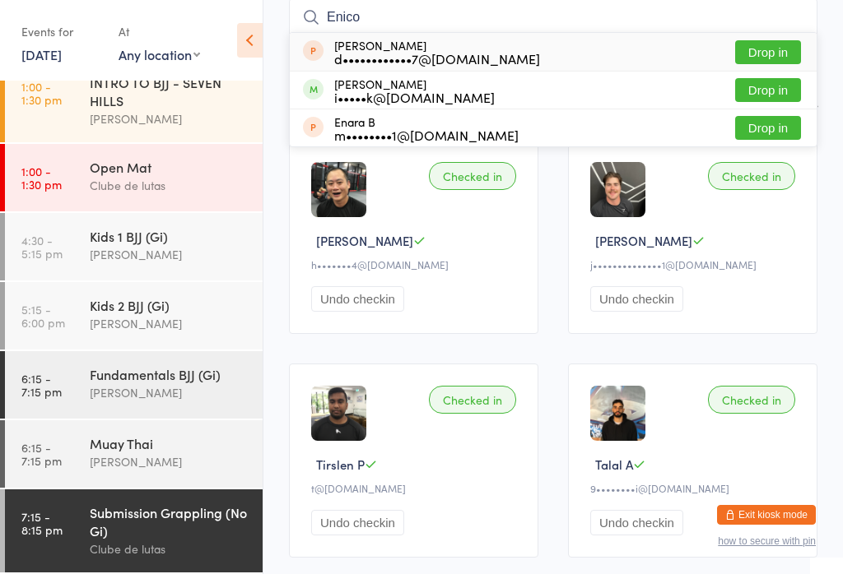
type input "Enico"
click at [780, 85] on button "Drop in" at bounding box center [768, 90] width 66 height 24
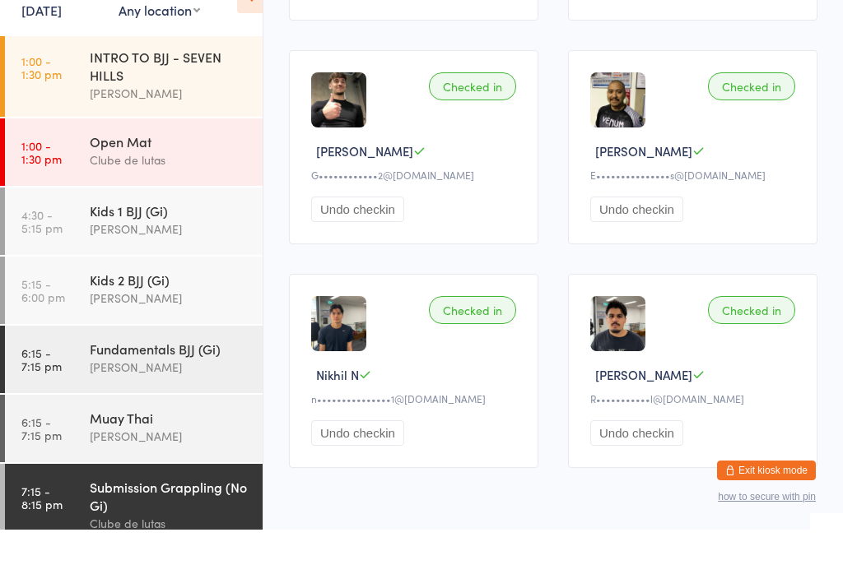
scroll to position [873, 0]
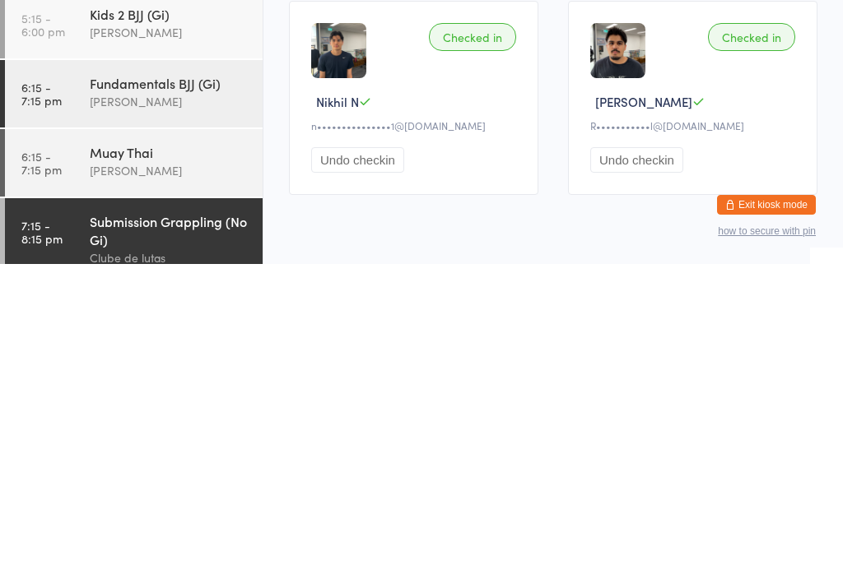
click at [193, 523] on div "Submission Grappling (No Gi)" at bounding box center [169, 541] width 159 height 36
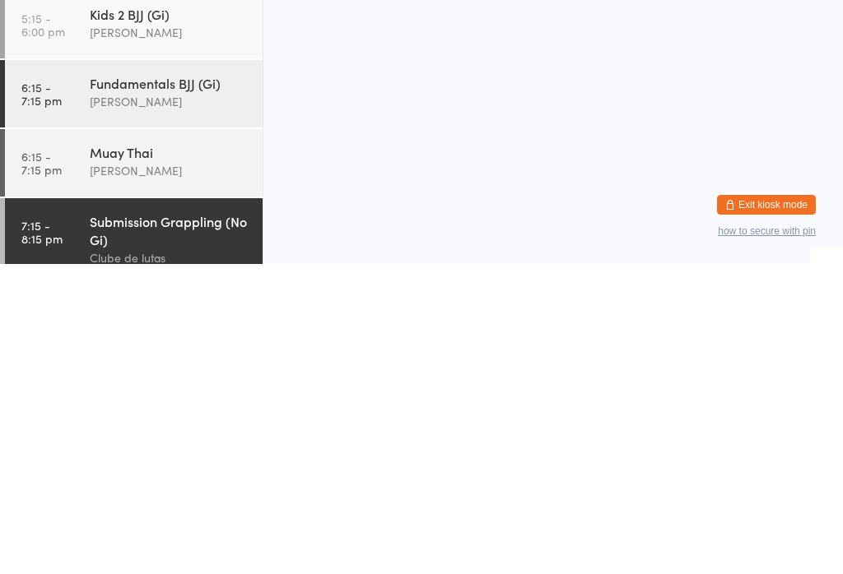
scroll to position [0, 0]
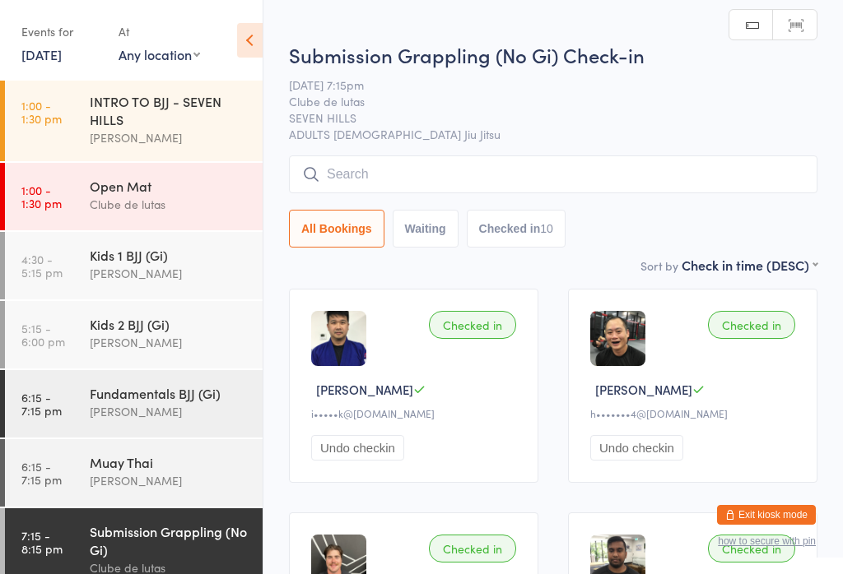
click at [564, 182] on input "search" at bounding box center [553, 175] width 528 height 38
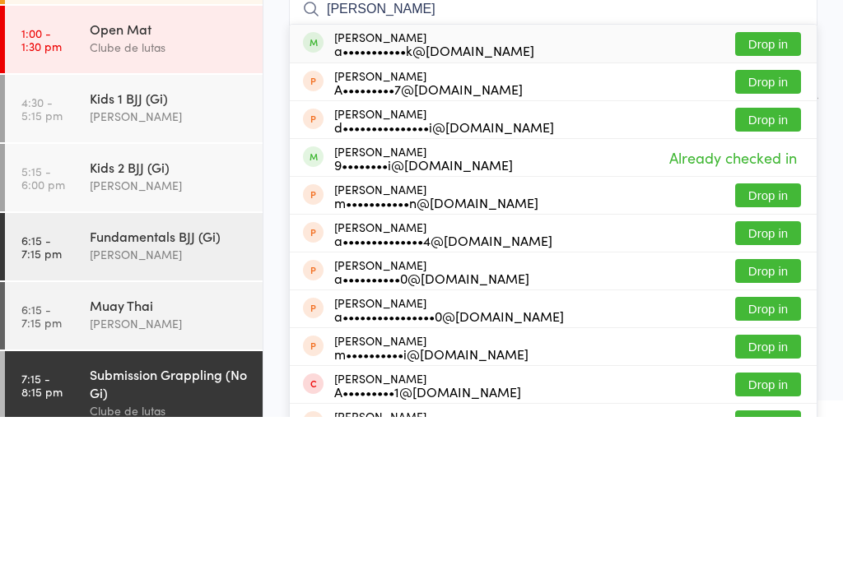
type input "[PERSON_NAME]"
click at [780, 182] on div "[PERSON_NAME] a•••••••••••k@[DOMAIN_NAME] Drop in" at bounding box center [553, 201] width 527 height 38
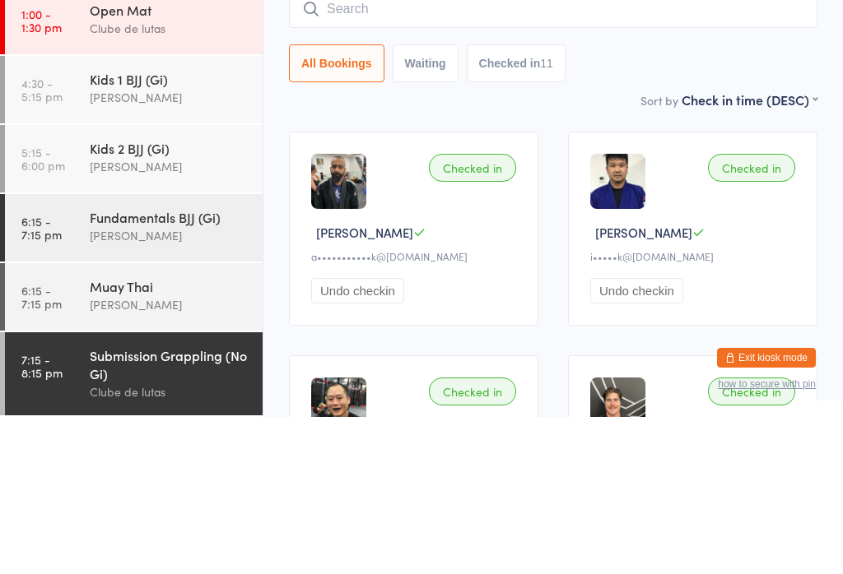
scroll to position [235, 0]
click at [700, 108] on span "SEVEN HILLS" at bounding box center [540, 99] width 503 height 16
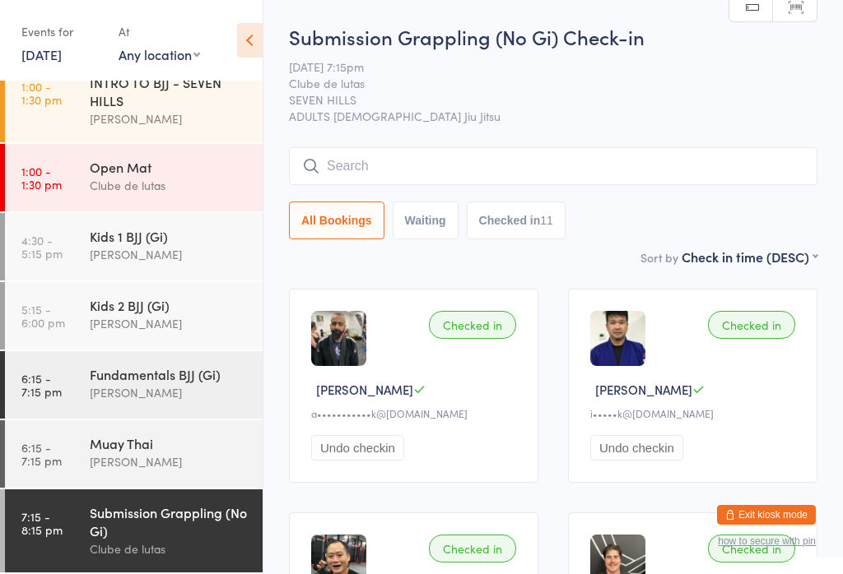
click at [194, 373] on div "Fundamentals BJJ (Gi)" at bounding box center [169, 374] width 159 height 18
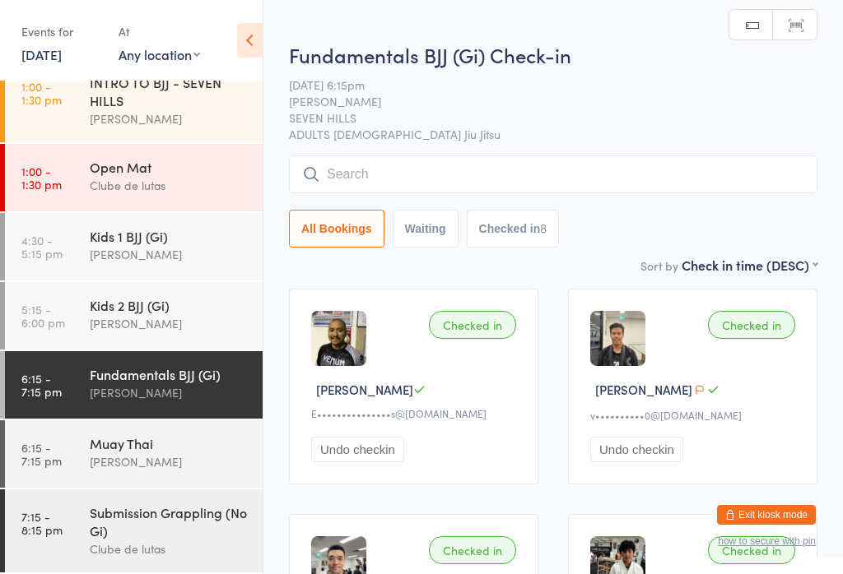
click at [455, 180] on input "search" at bounding box center [553, 175] width 528 height 38
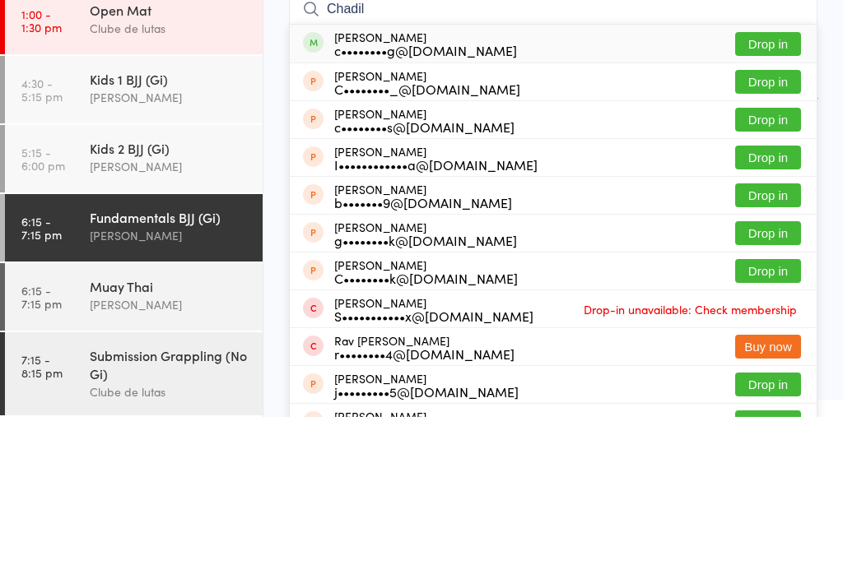
type input "Chadil"
click at [778, 189] on button "Drop in" at bounding box center [768, 201] width 66 height 24
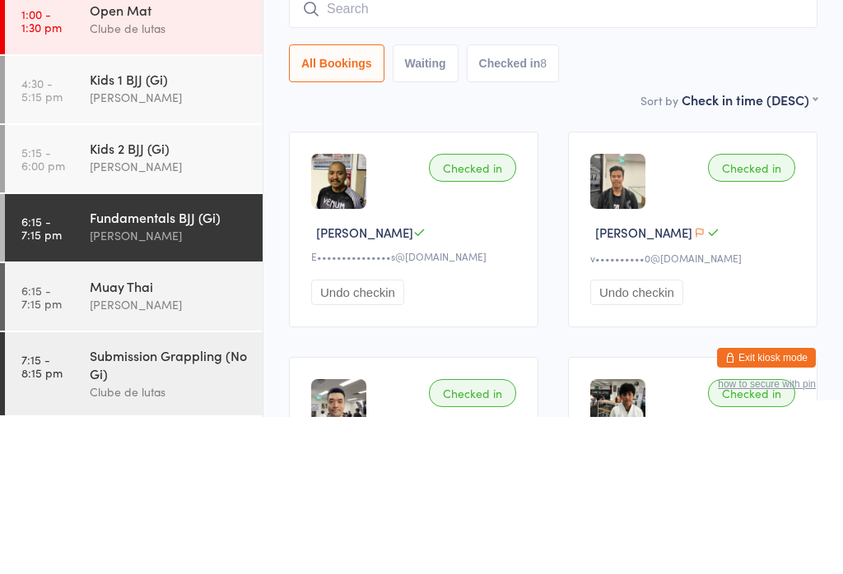
scroll to position [157, 0]
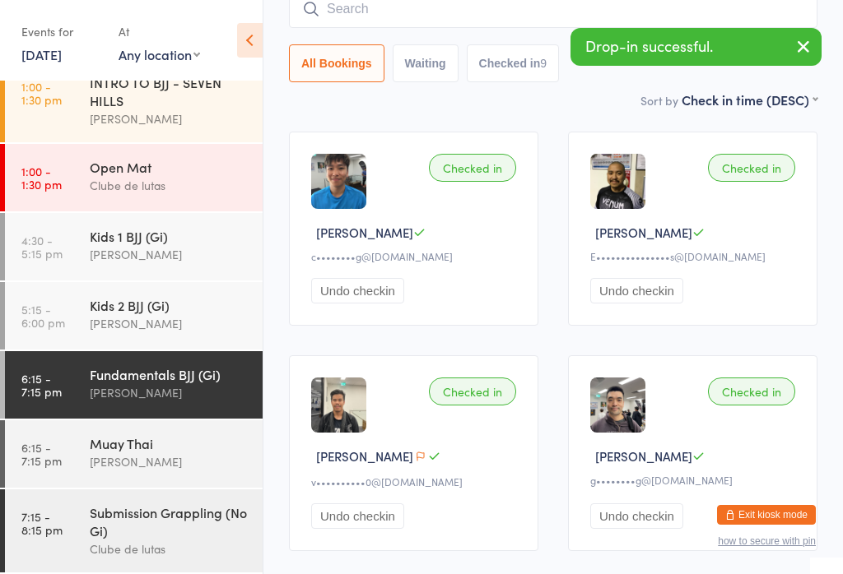
click at [148, 504] on div "Submission Grappling (No Gi)" at bounding box center [169, 522] width 159 height 36
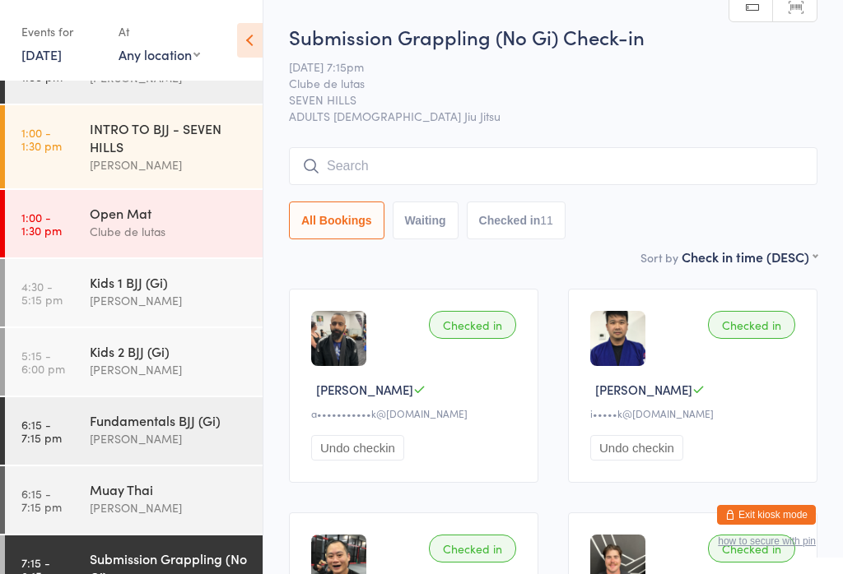
scroll to position [186, 0]
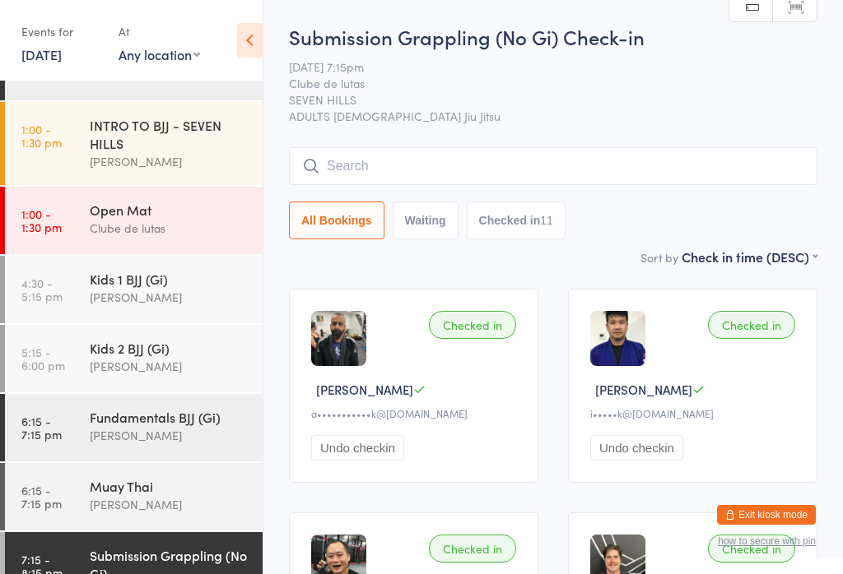
click at [820, 560] on footer "Exit kiosk mode how to secure with pin" at bounding box center [826, 566] width 33 height 16
click at [839, 568] on footer "Exit kiosk mode how to secure with pin" at bounding box center [826, 566] width 33 height 16
